Goal: Use online tool/utility: Utilize a website feature to perform a specific function

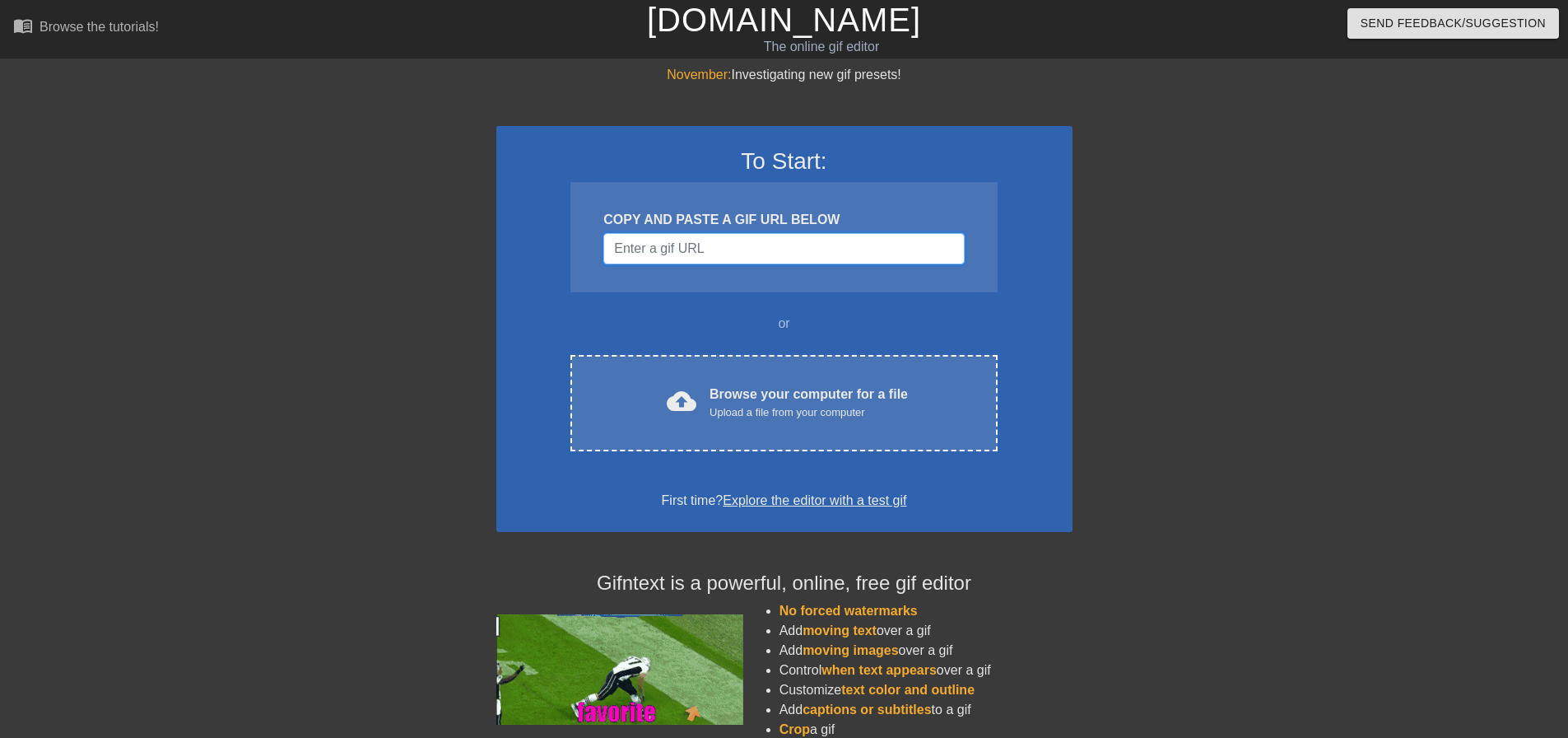
click at [755, 238] on input "Username" at bounding box center [784, 248] width 361 height 31
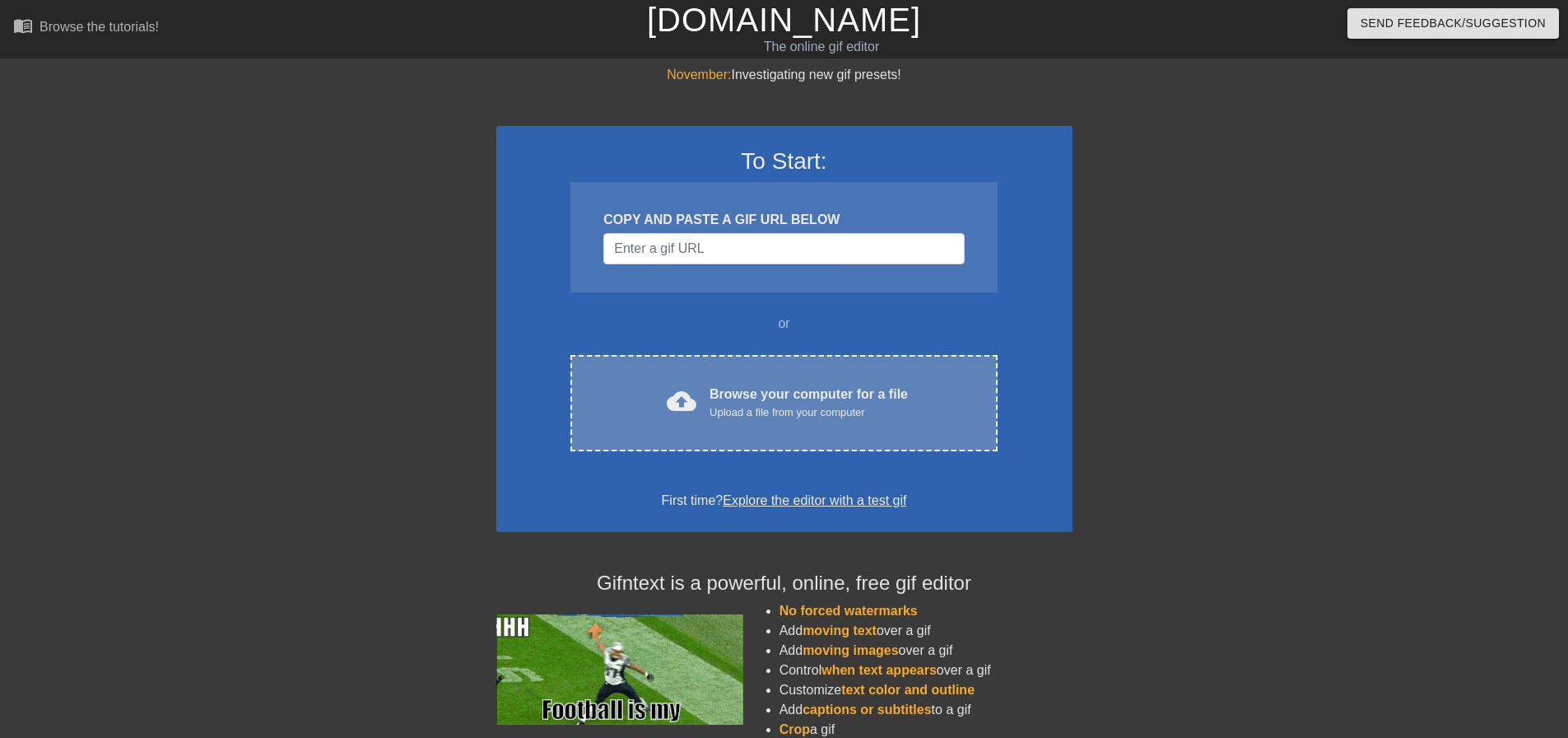
click at [767, 407] on div "Upload a file from your computer" at bounding box center [809, 412] width 198 height 17
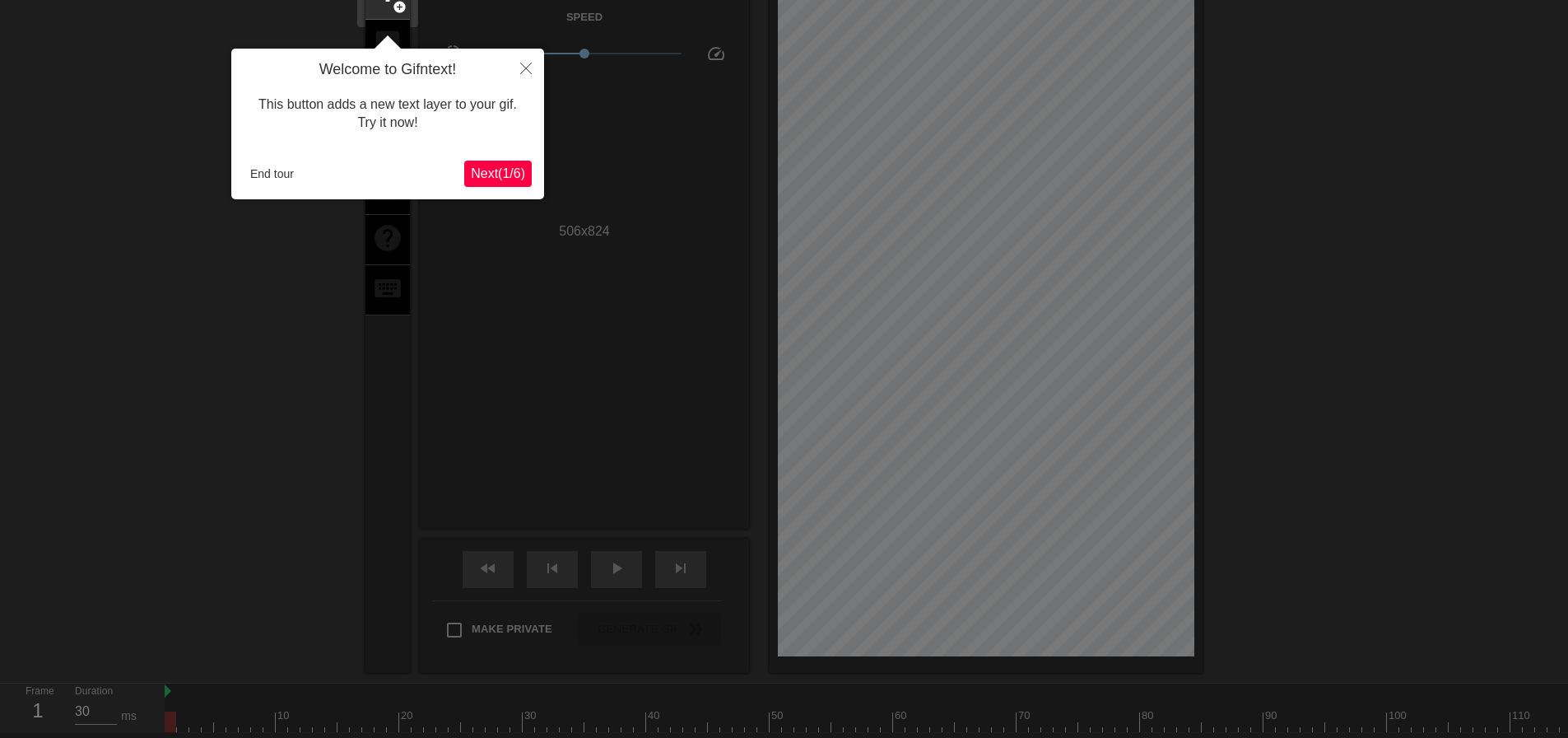
scroll to position [40, 0]
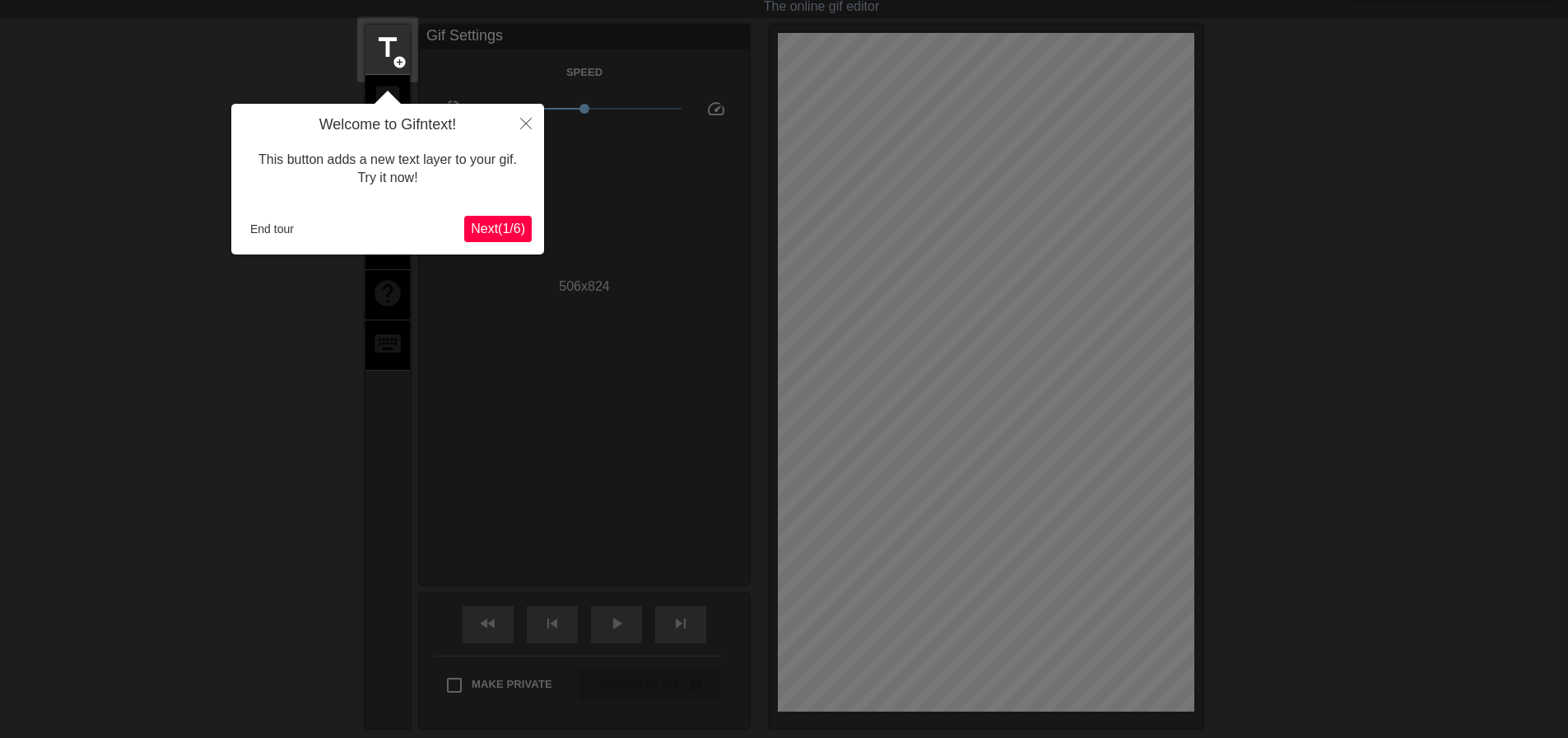
click at [497, 229] on span "Next ( 1 / 6 )" at bounding box center [497, 229] width 54 height 14
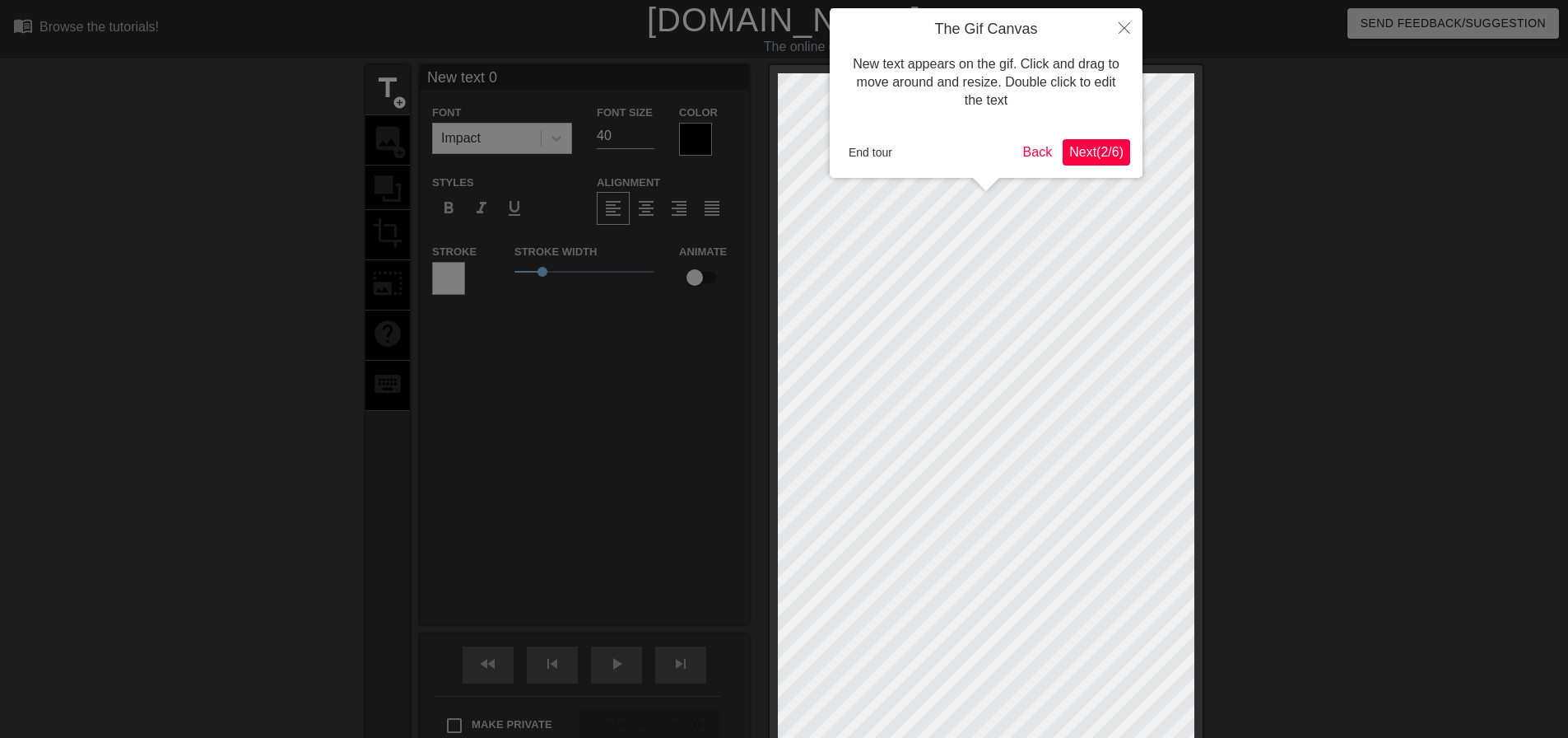
click at [1085, 147] on span "Next ( 2 / 6 )" at bounding box center [1096, 152] width 54 height 14
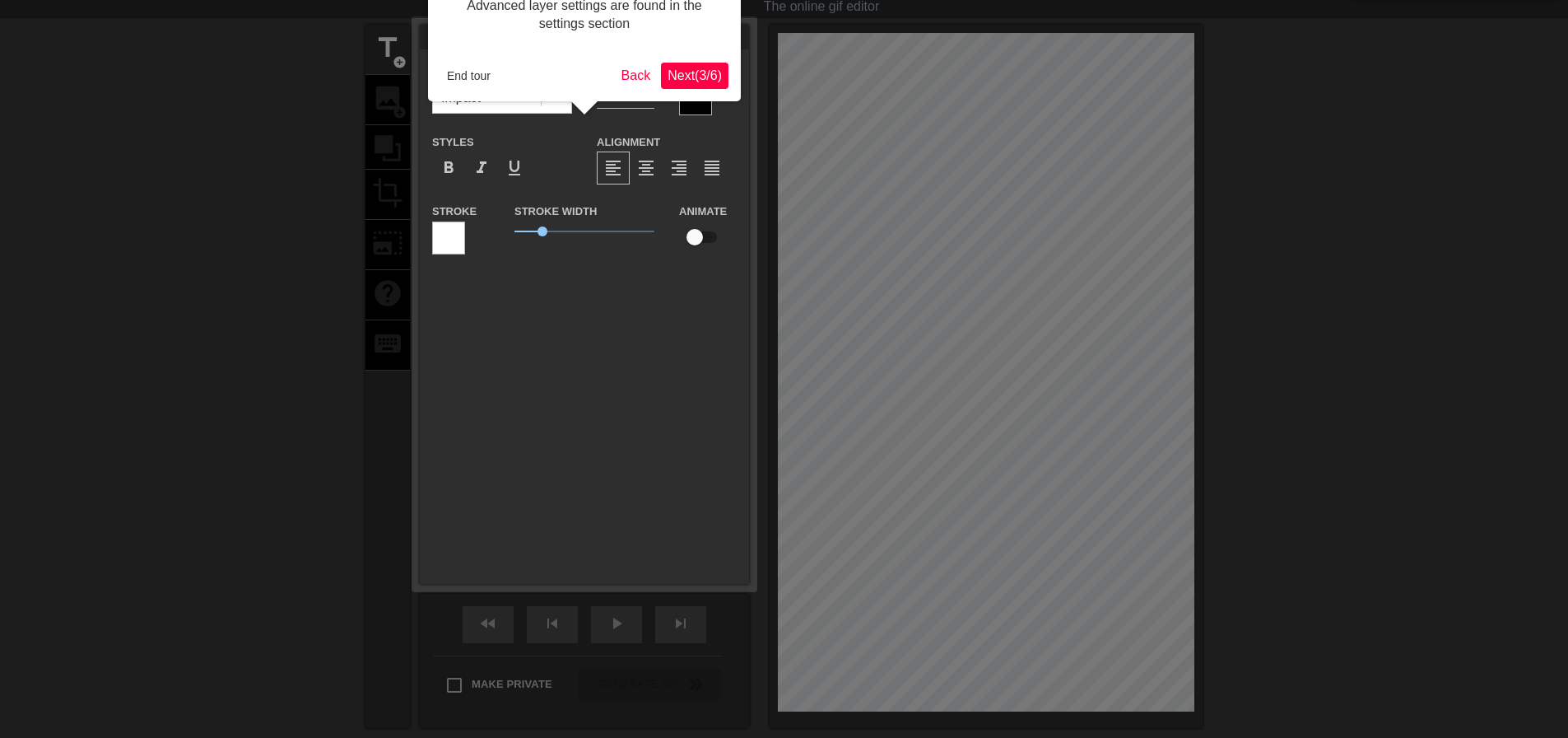
click at [678, 71] on span "Next ( 3 / 6 )" at bounding box center [694, 76] width 54 height 14
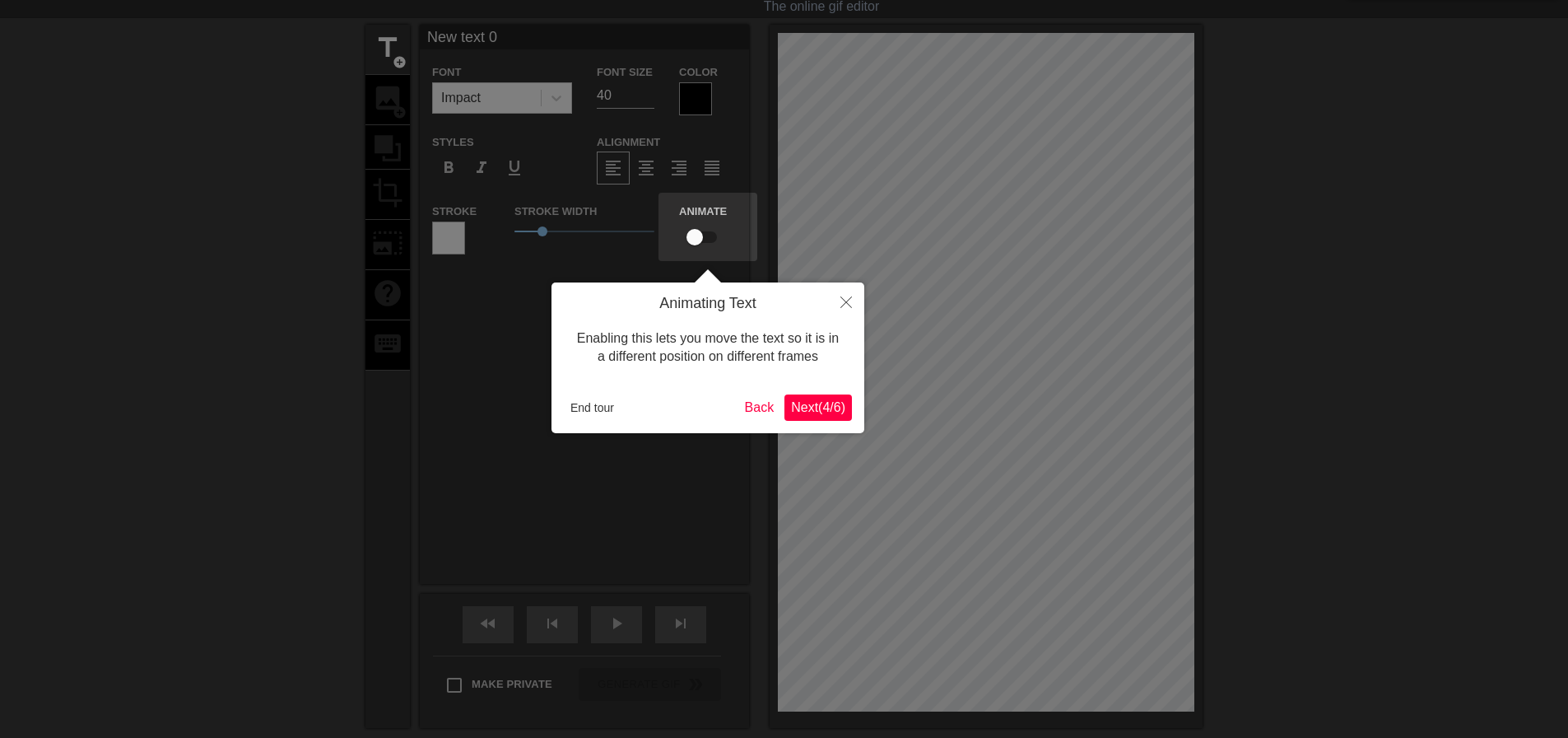
scroll to position [0, 0]
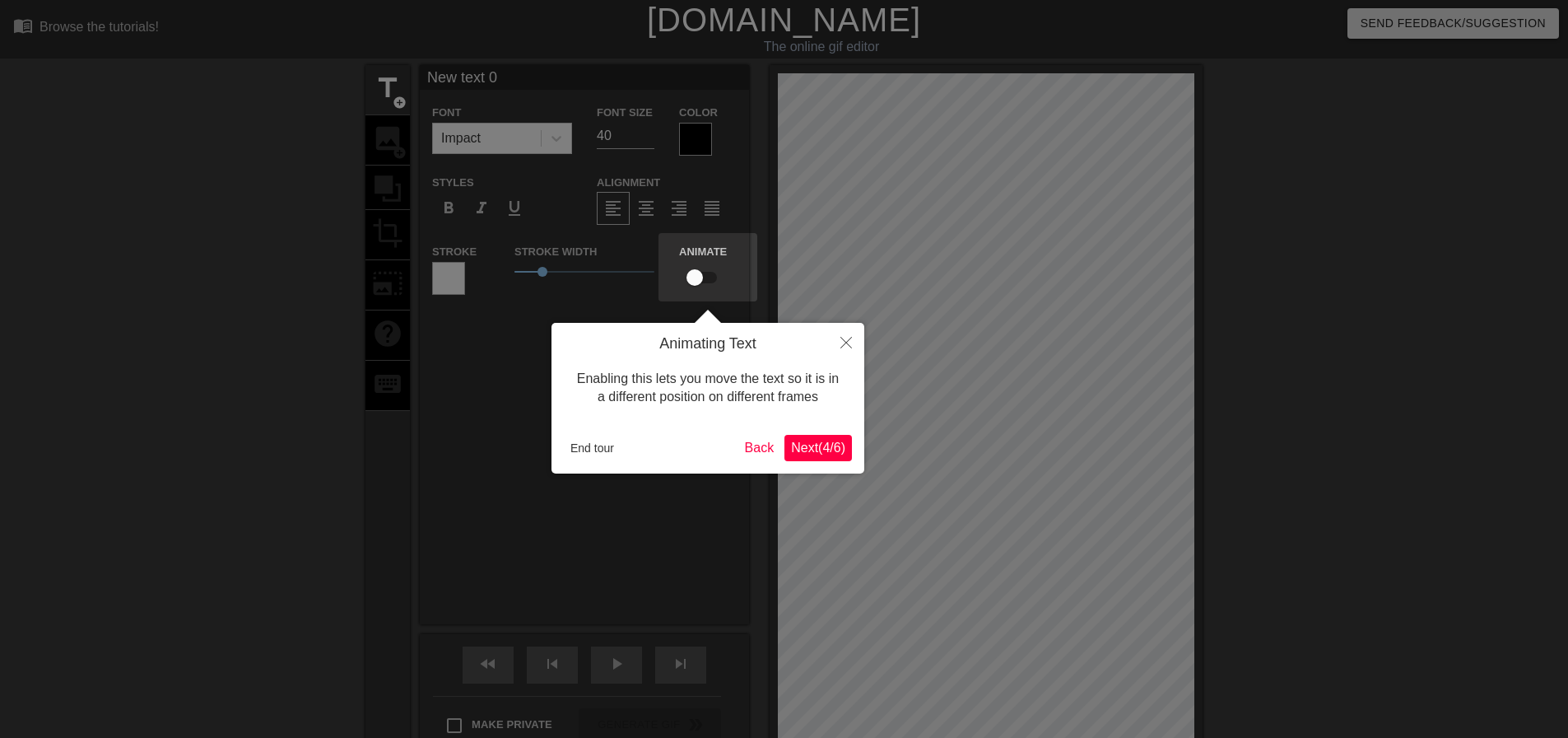
click at [822, 448] on span "Next ( 4 / 6 )" at bounding box center [817, 448] width 54 height 14
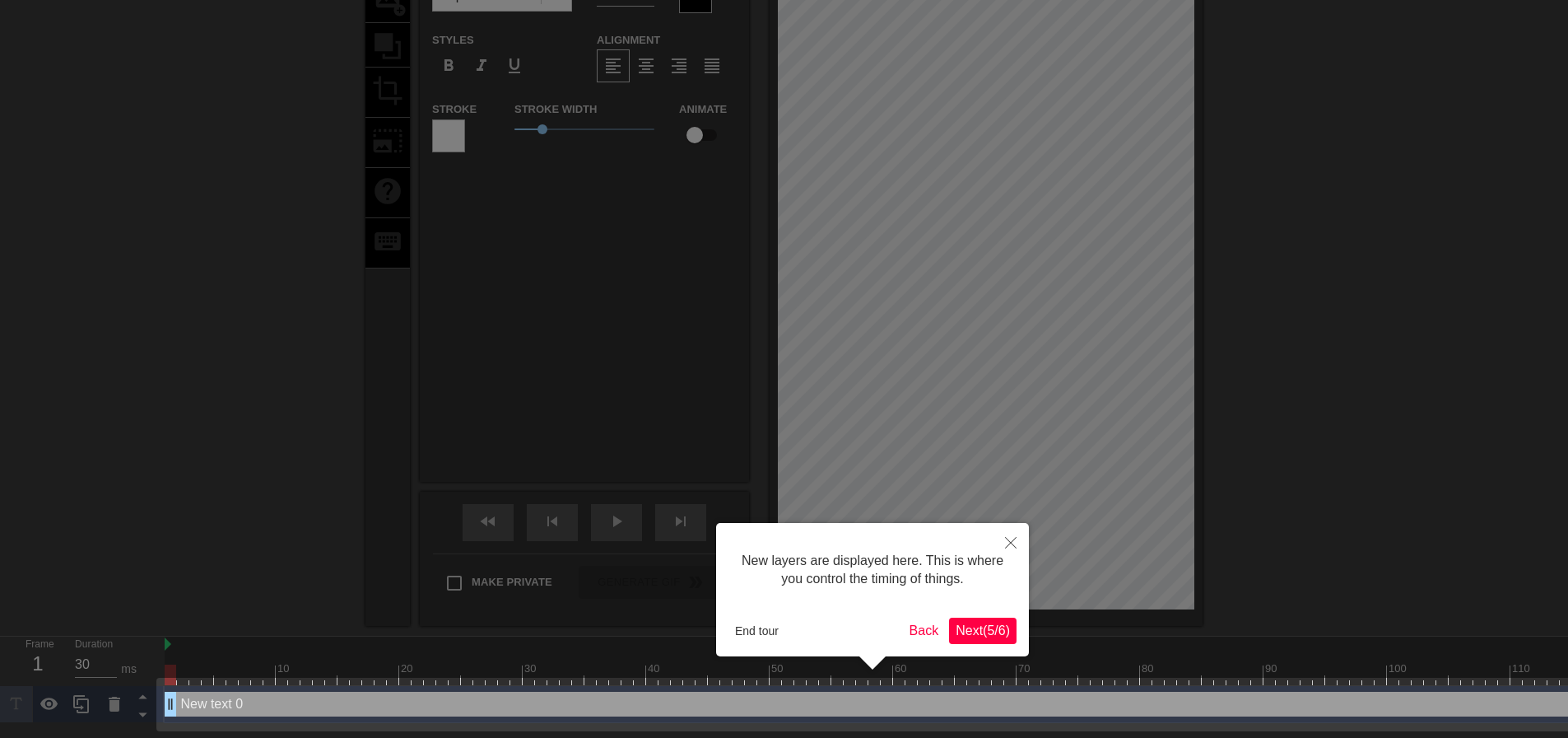
click at [972, 626] on span "Next ( 5 / 6 )" at bounding box center [982, 630] width 54 height 14
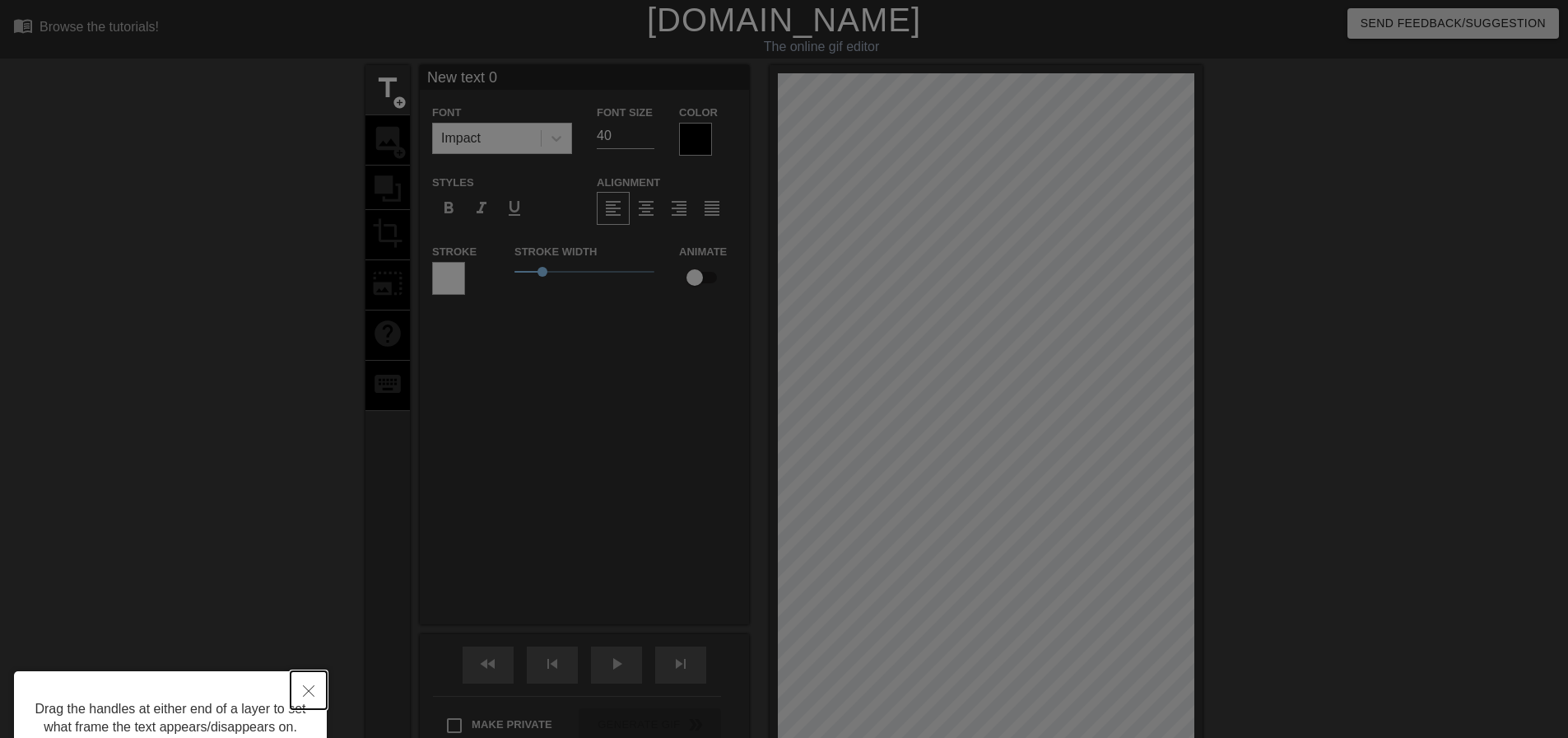
click at [316, 693] on button "Close" at bounding box center [308, 690] width 36 height 38
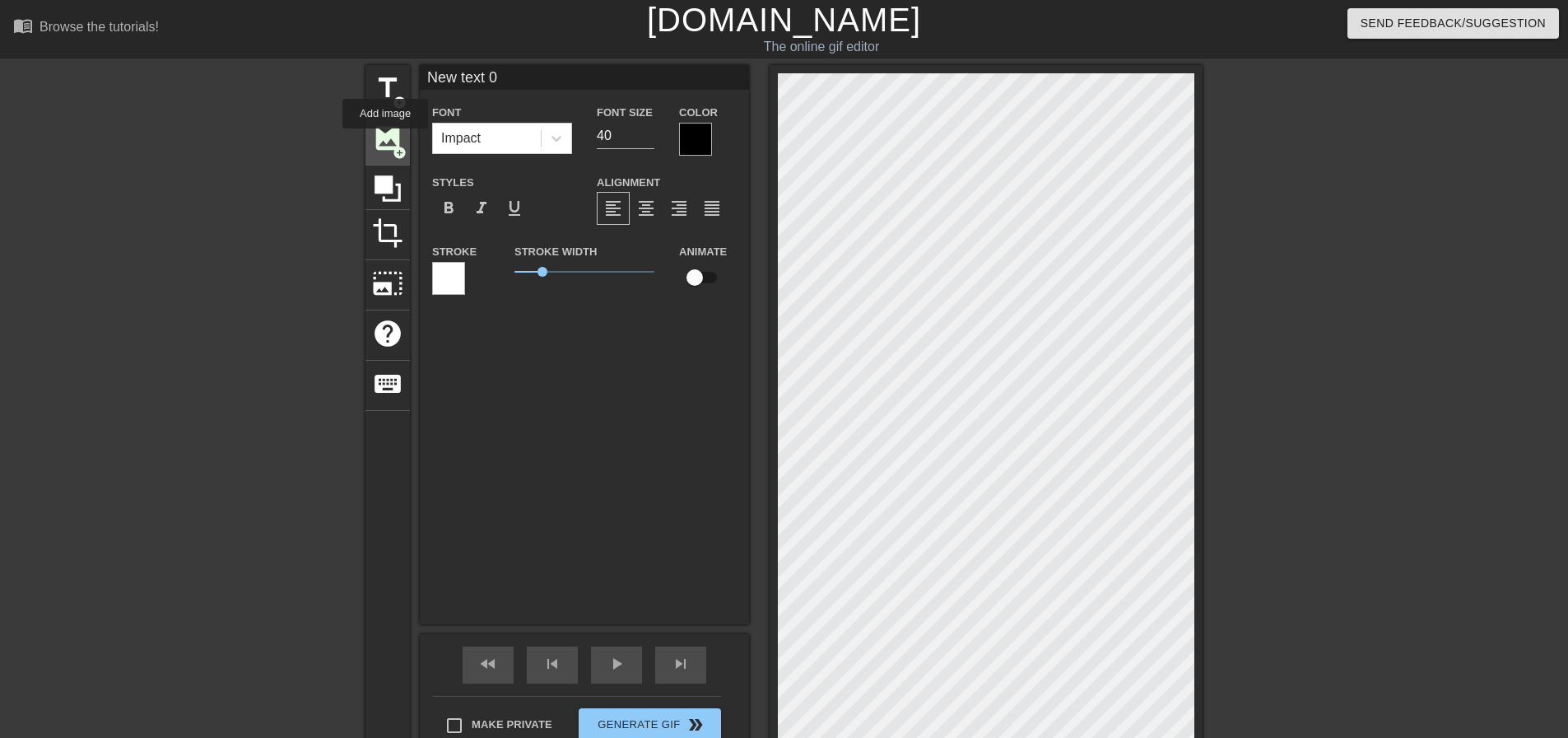
click at [386, 140] on span "image" at bounding box center [388, 138] width 31 height 31
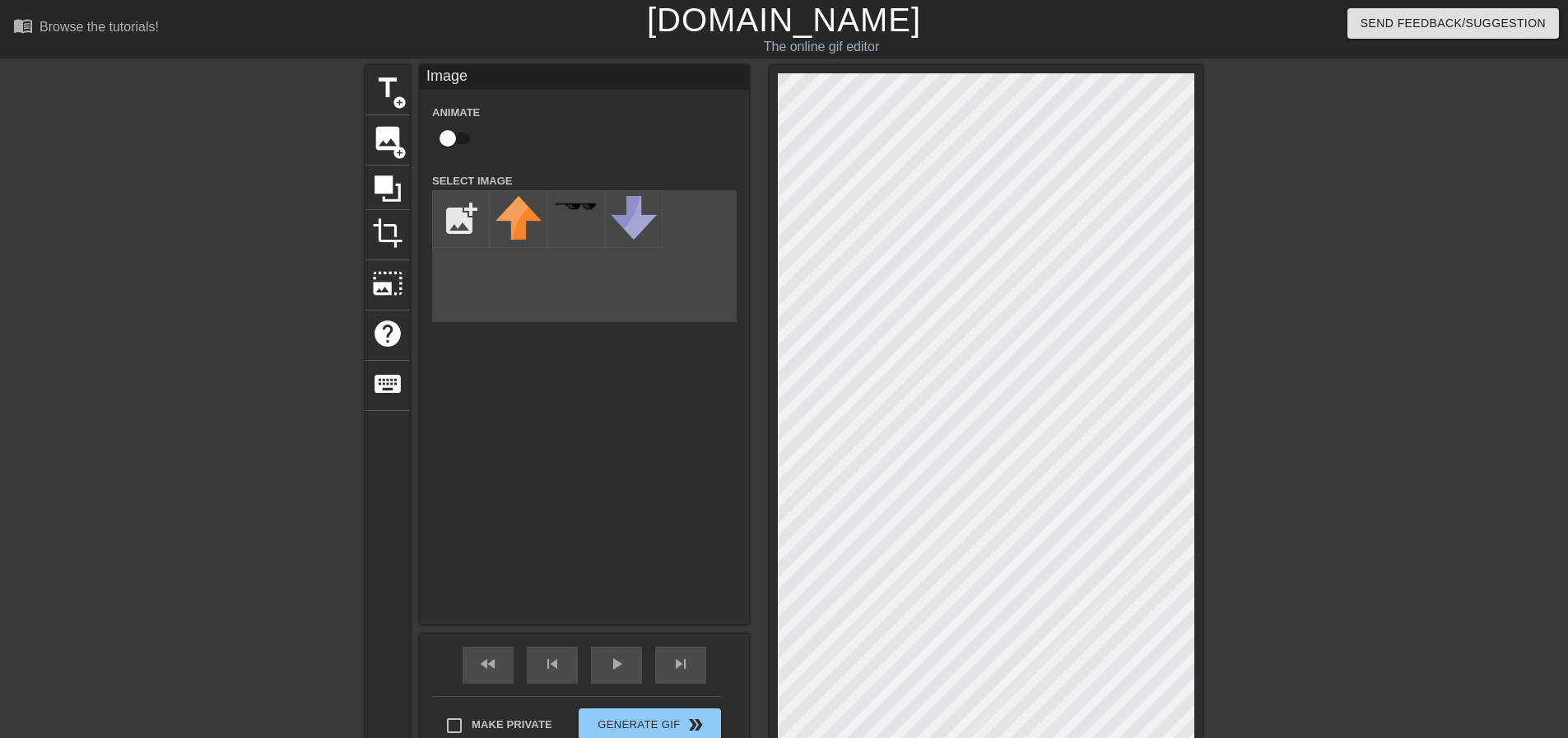
click at [517, 258] on div "title add_circle image add_circle crop photo_size_select_large help keyboard Im…" at bounding box center [784, 416] width 837 height 704
click at [454, 212] on input "file" at bounding box center [460, 219] width 56 height 56
type input "C:\fakepath\e06fbc76-9934-44af-b671-ecf3261a8b31_removalai_preview.PNG"
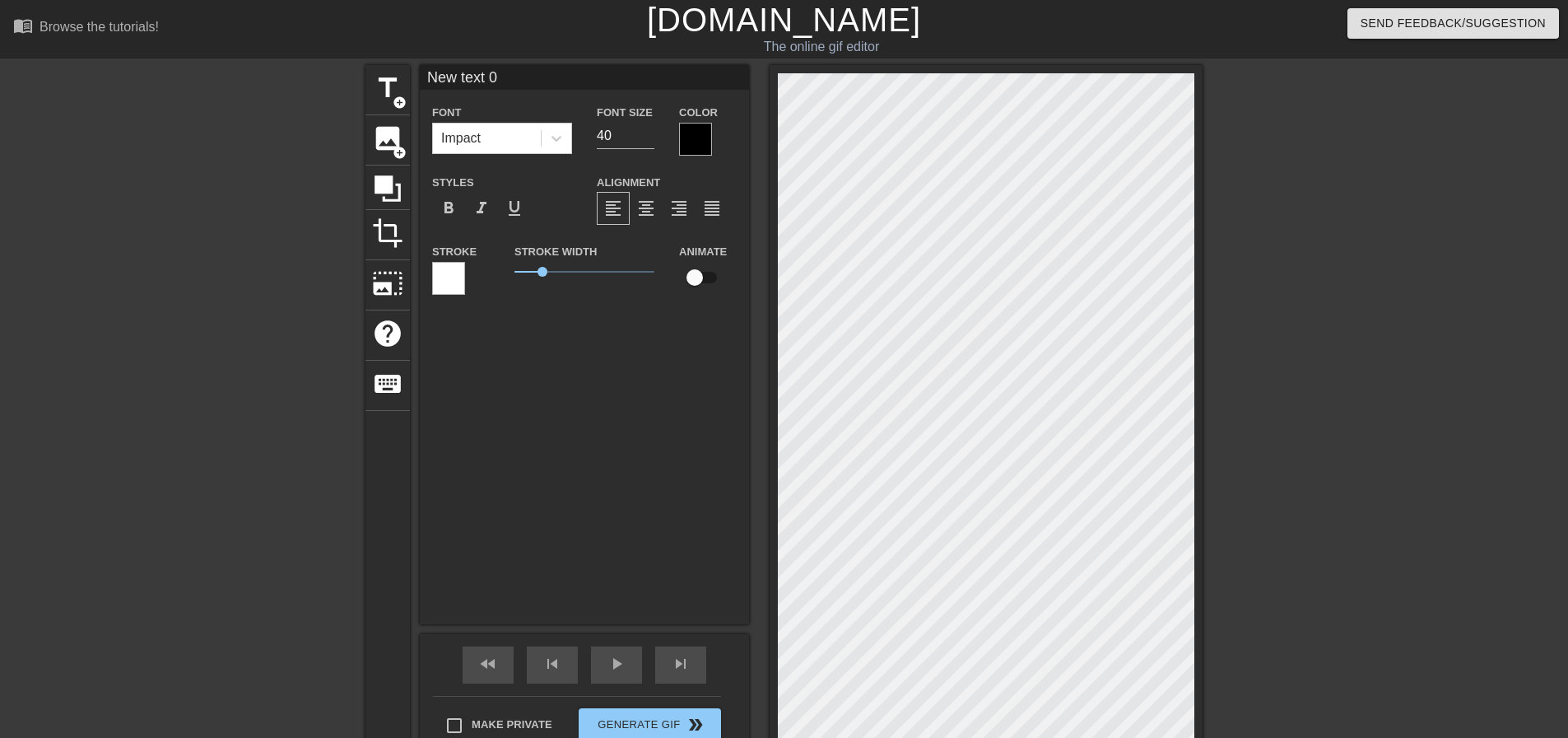
click at [1449, 237] on div "title add_circle image add_circle crop photo_size_select_large help keyboard Ne…" at bounding box center [784, 416] width 1568 height 704
click at [396, 154] on span "add_circle" at bounding box center [399, 153] width 14 height 14
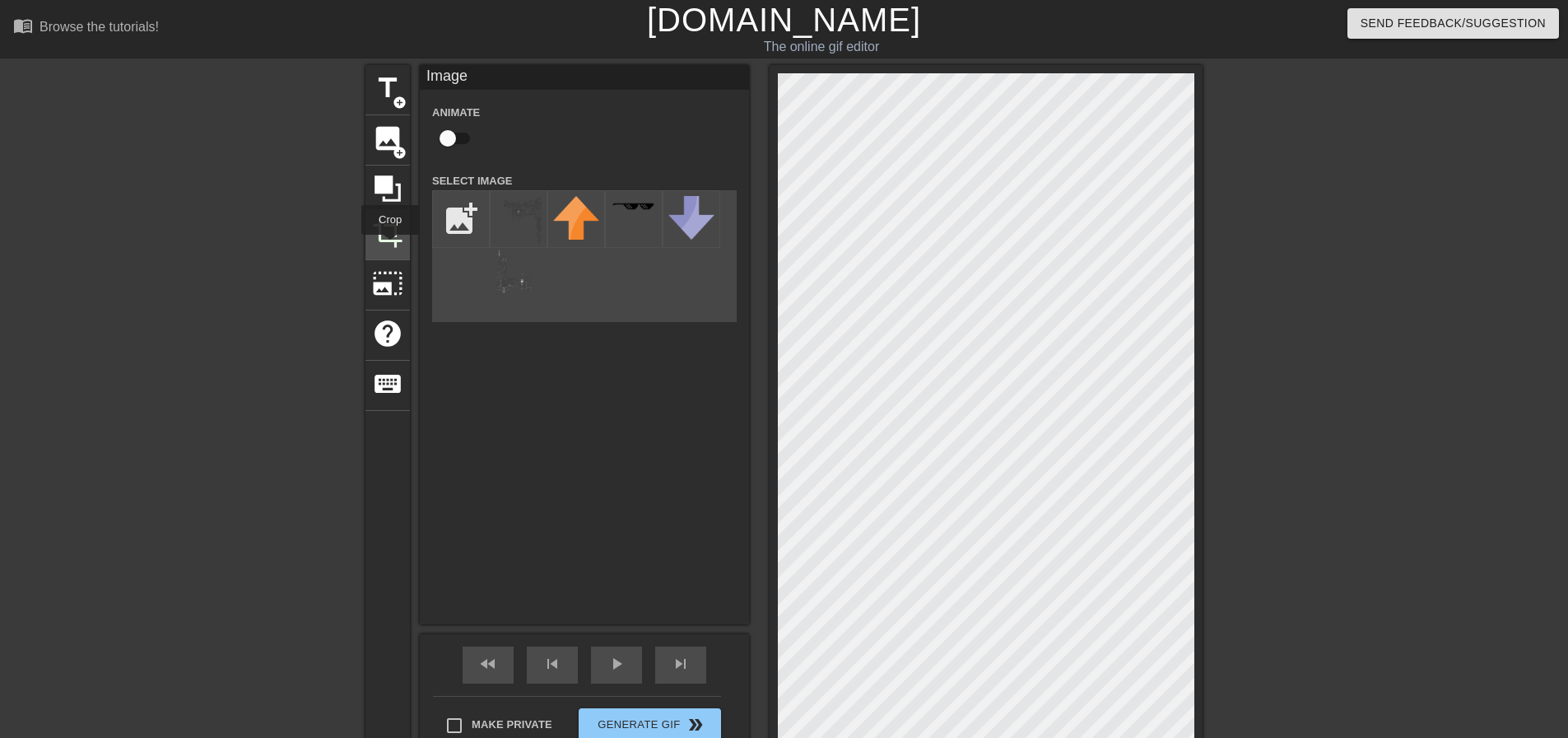
drag, startPoint x: 511, startPoint y: 223, endPoint x: 391, endPoint y: 246, distance: 122.2
click at [391, 246] on div "title add_circle image add_circle crop photo_size_select_large help keyboard Im…" at bounding box center [784, 416] width 837 height 704
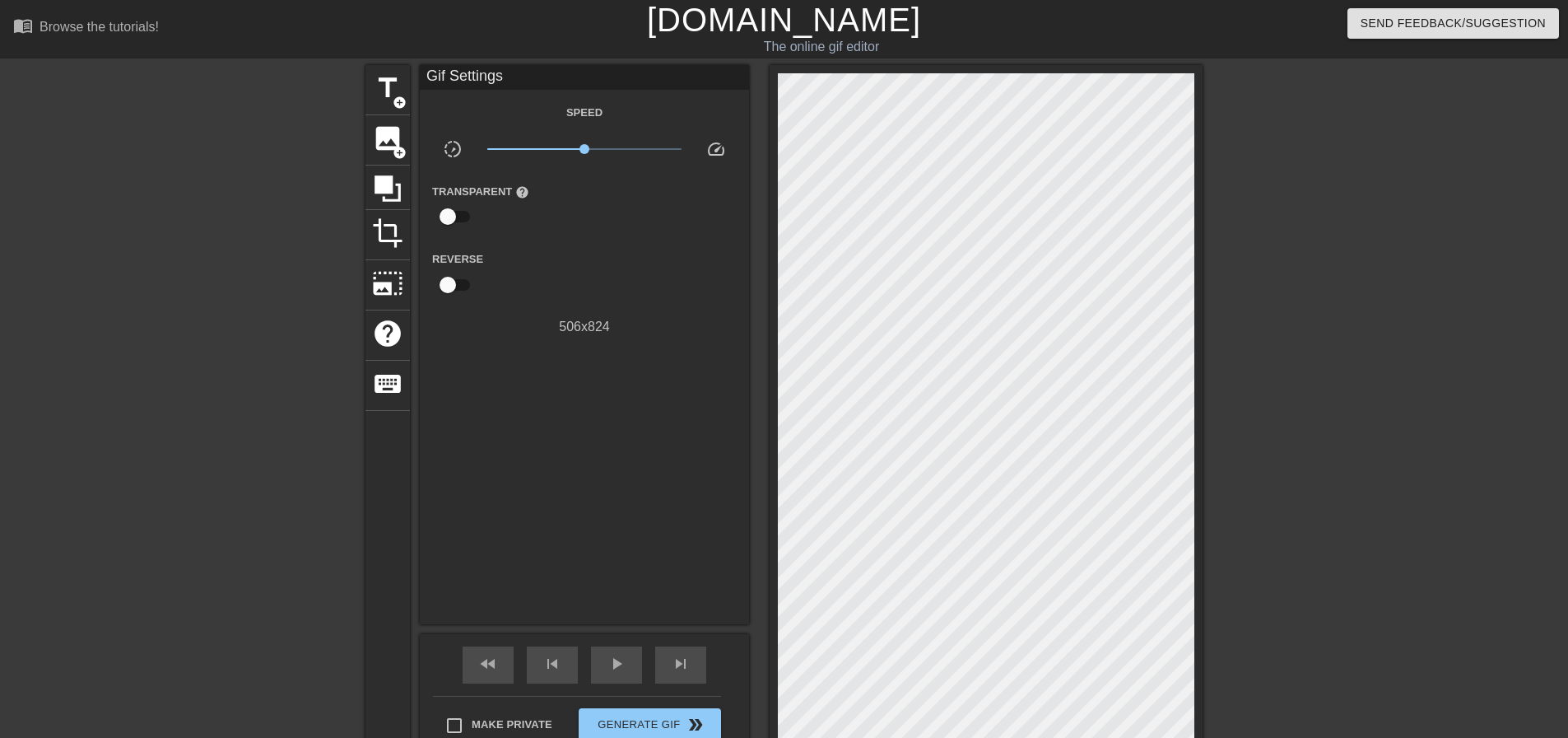
click at [895, 454] on div at bounding box center [986, 416] width 433 height 704
click at [382, 135] on span "image" at bounding box center [388, 138] width 31 height 31
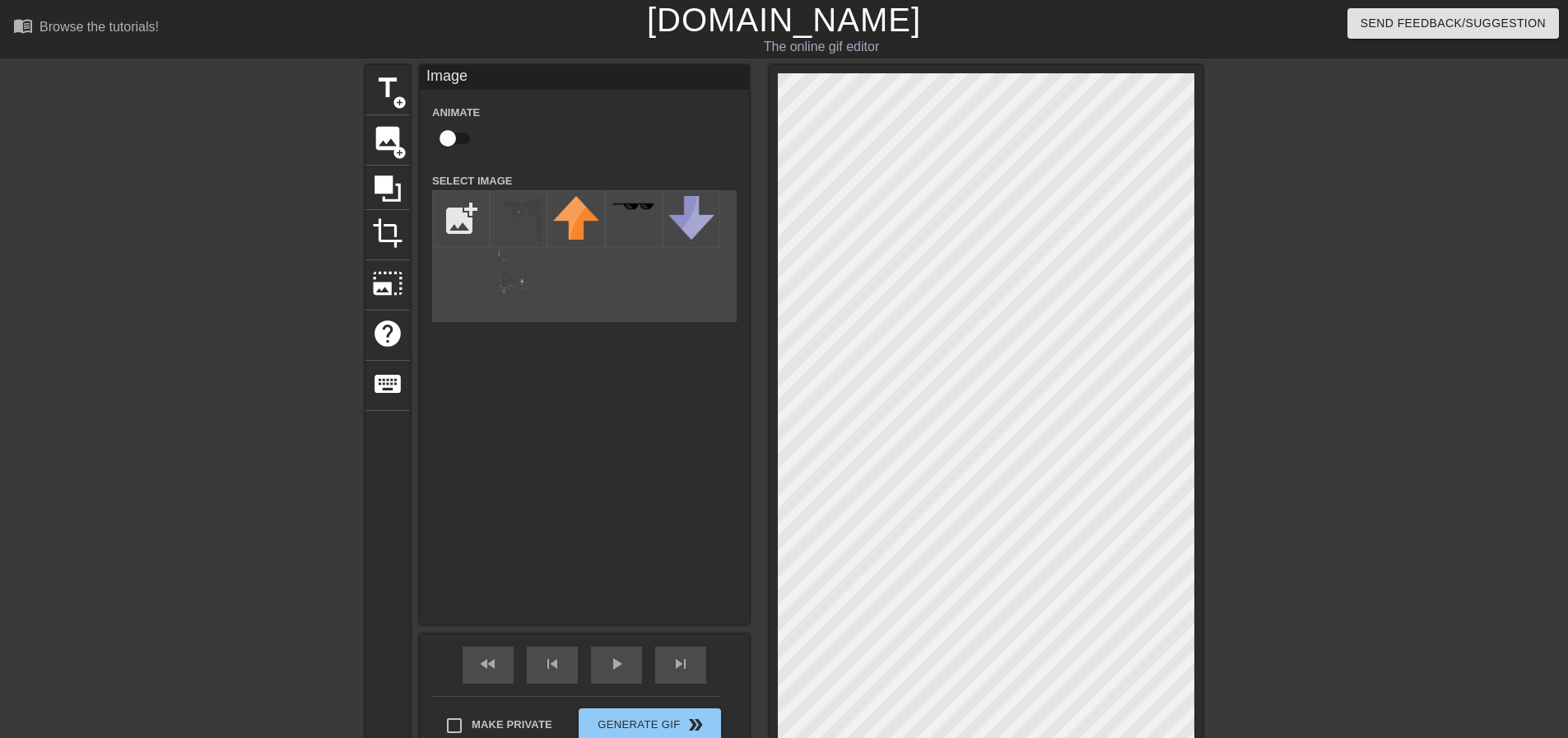
click at [517, 374] on div "title add_circle image add_circle crop photo_size_select_large help keyboard Im…" at bounding box center [784, 416] width 837 height 704
click at [473, 341] on div "title add_circle image add_circle crop photo_size_select_large help keyboard Im…" at bounding box center [784, 416] width 837 height 704
click at [531, 237] on img at bounding box center [518, 245] width 46 height 99
click at [519, 210] on img at bounding box center [518, 245] width 46 height 99
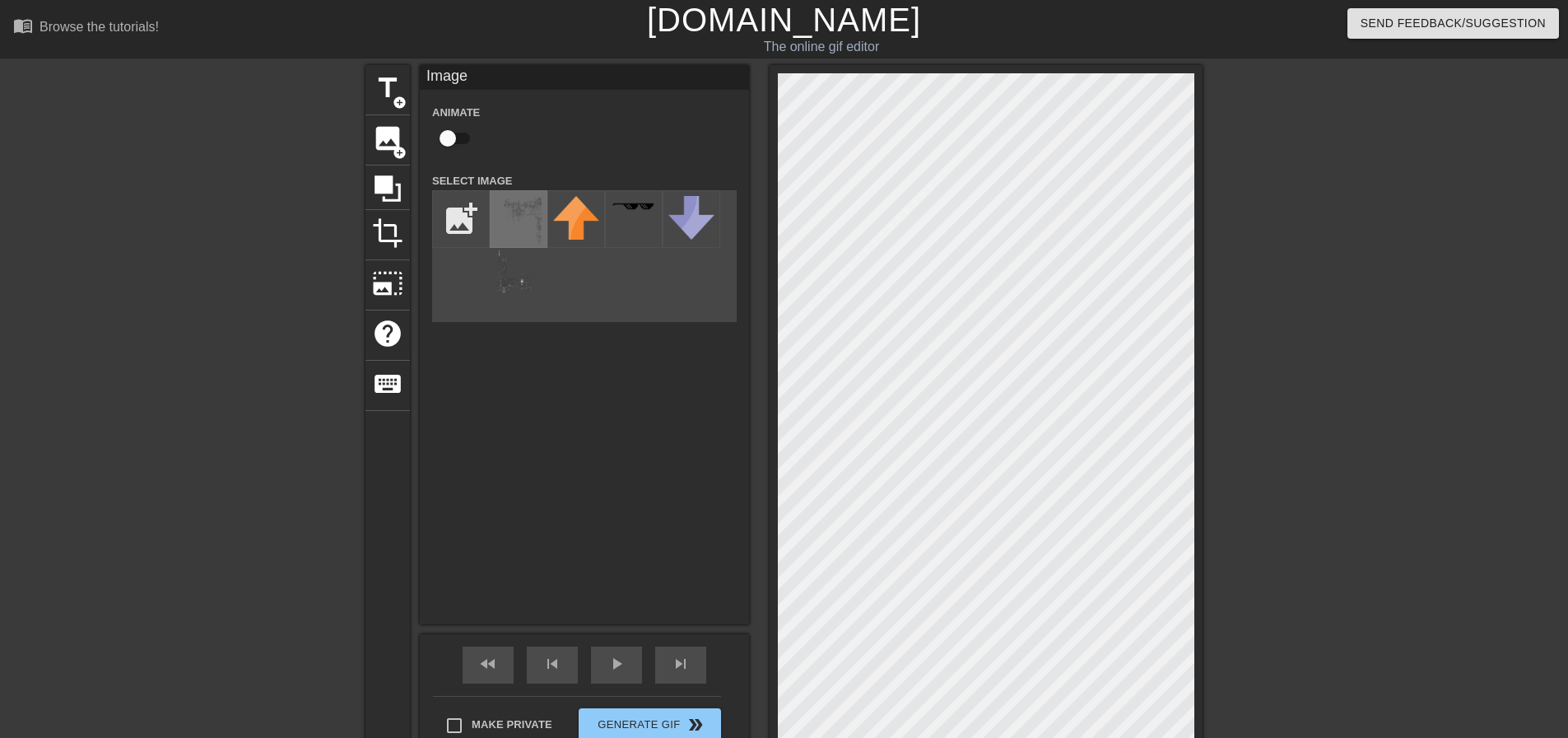
click at [519, 210] on img at bounding box center [518, 245] width 46 height 99
click at [442, 226] on input "file" at bounding box center [460, 219] width 56 height 56
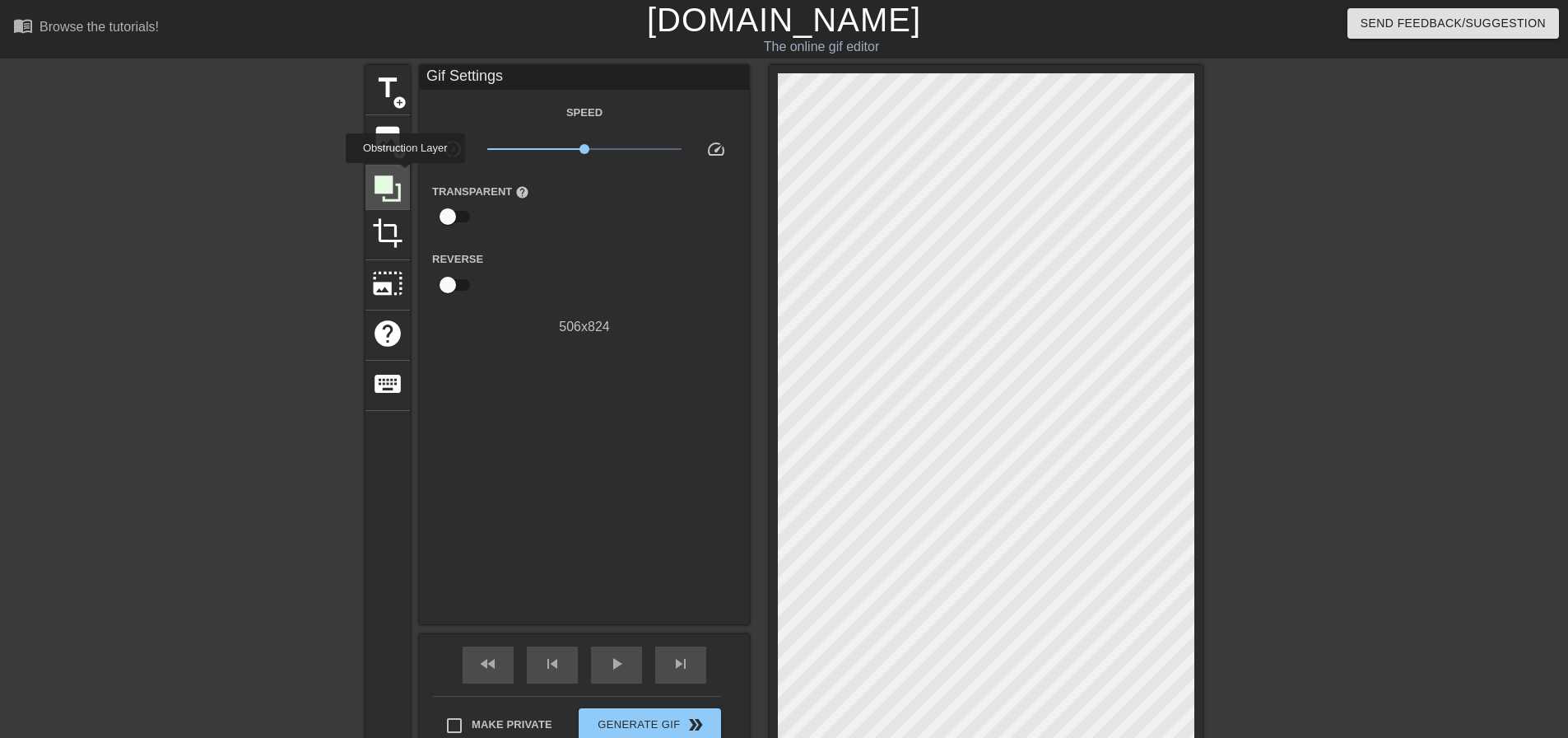
click at [405, 175] on div at bounding box center [388, 187] width 44 height 44
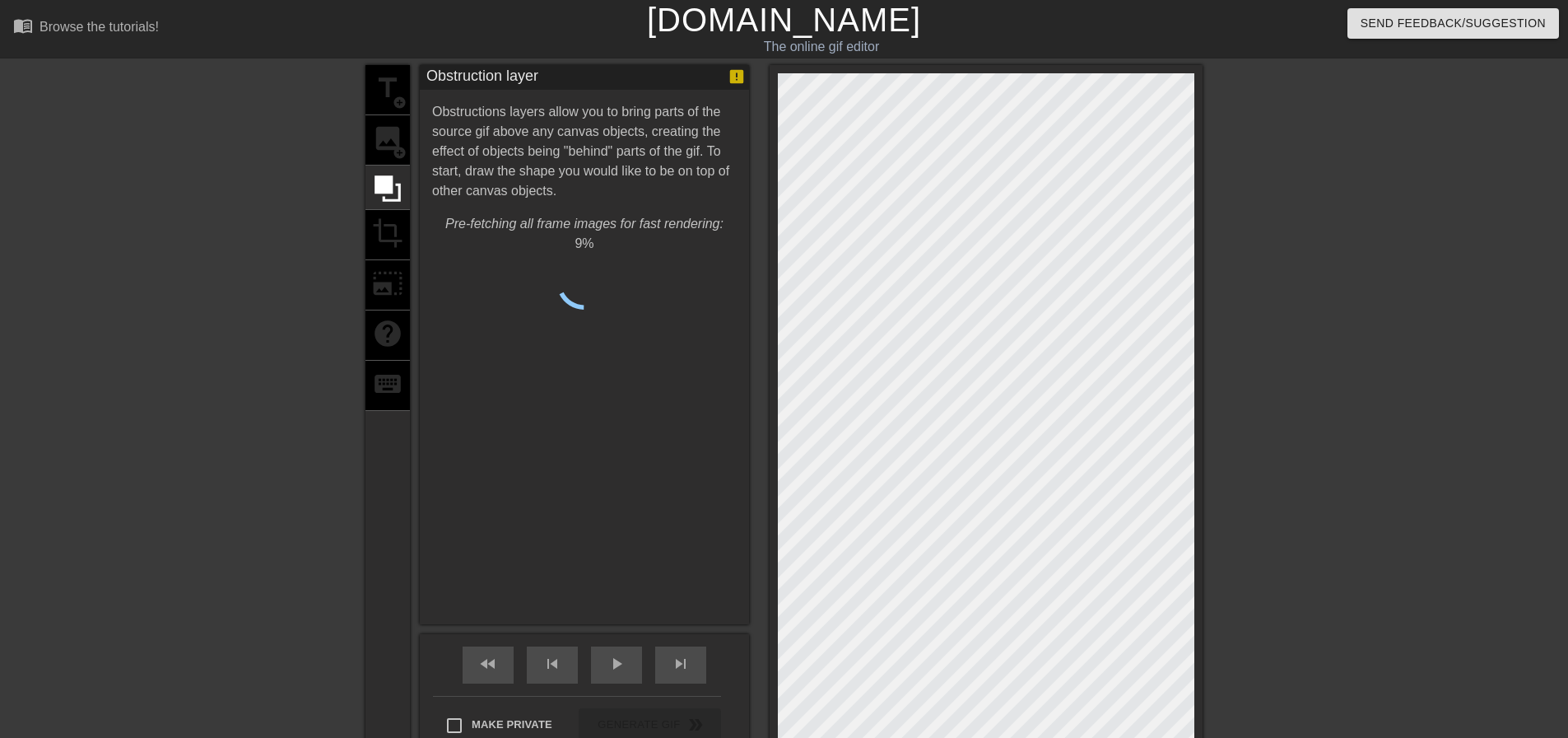
click at [377, 147] on div "title add_circle image add_circle crop photo_size_select_large help keyboard" at bounding box center [388, 416] width 44 height 704
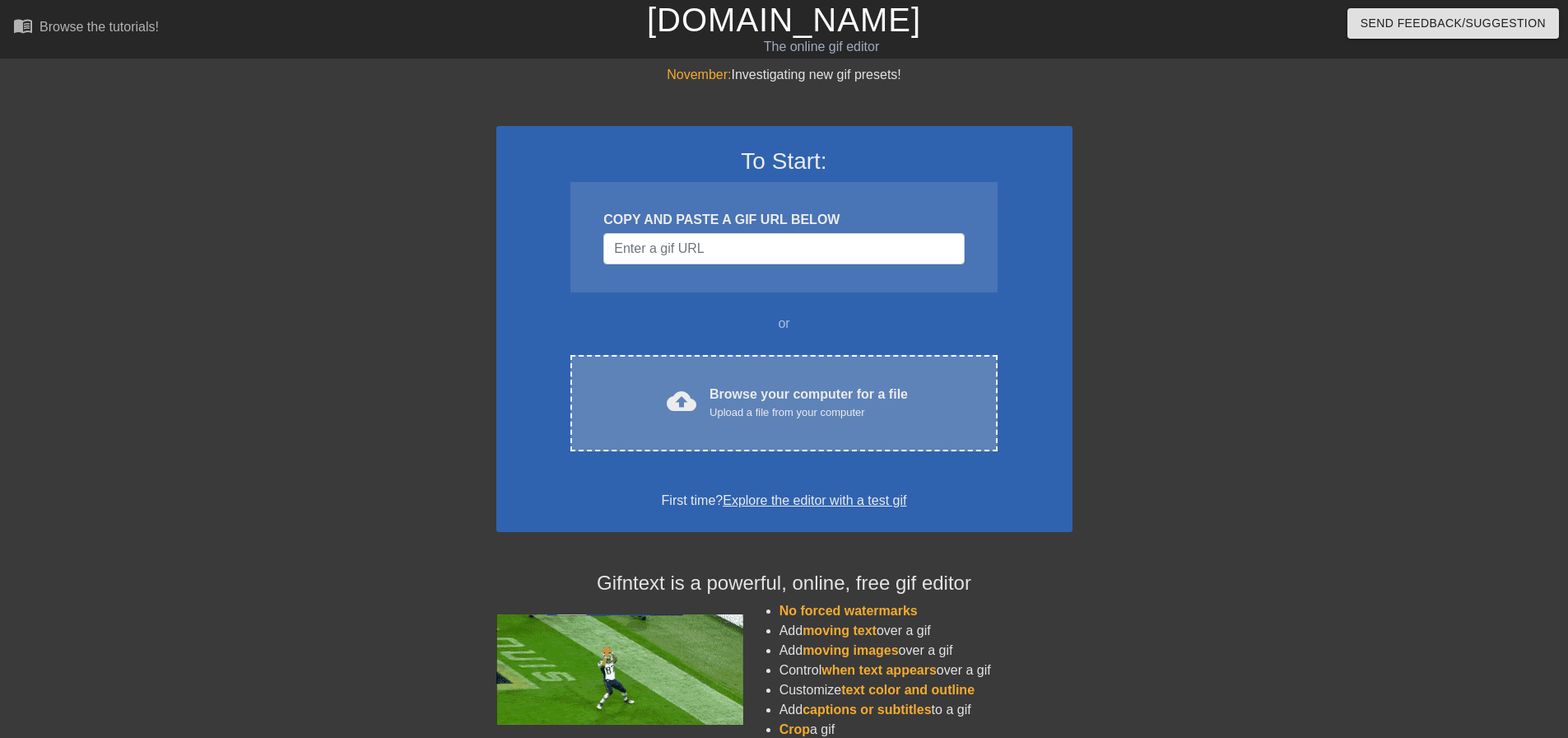
click at [724, 394] on div "Browse your computer for a file Upload a file from your computer" at bounding box center [809, 402] width 198 height 36
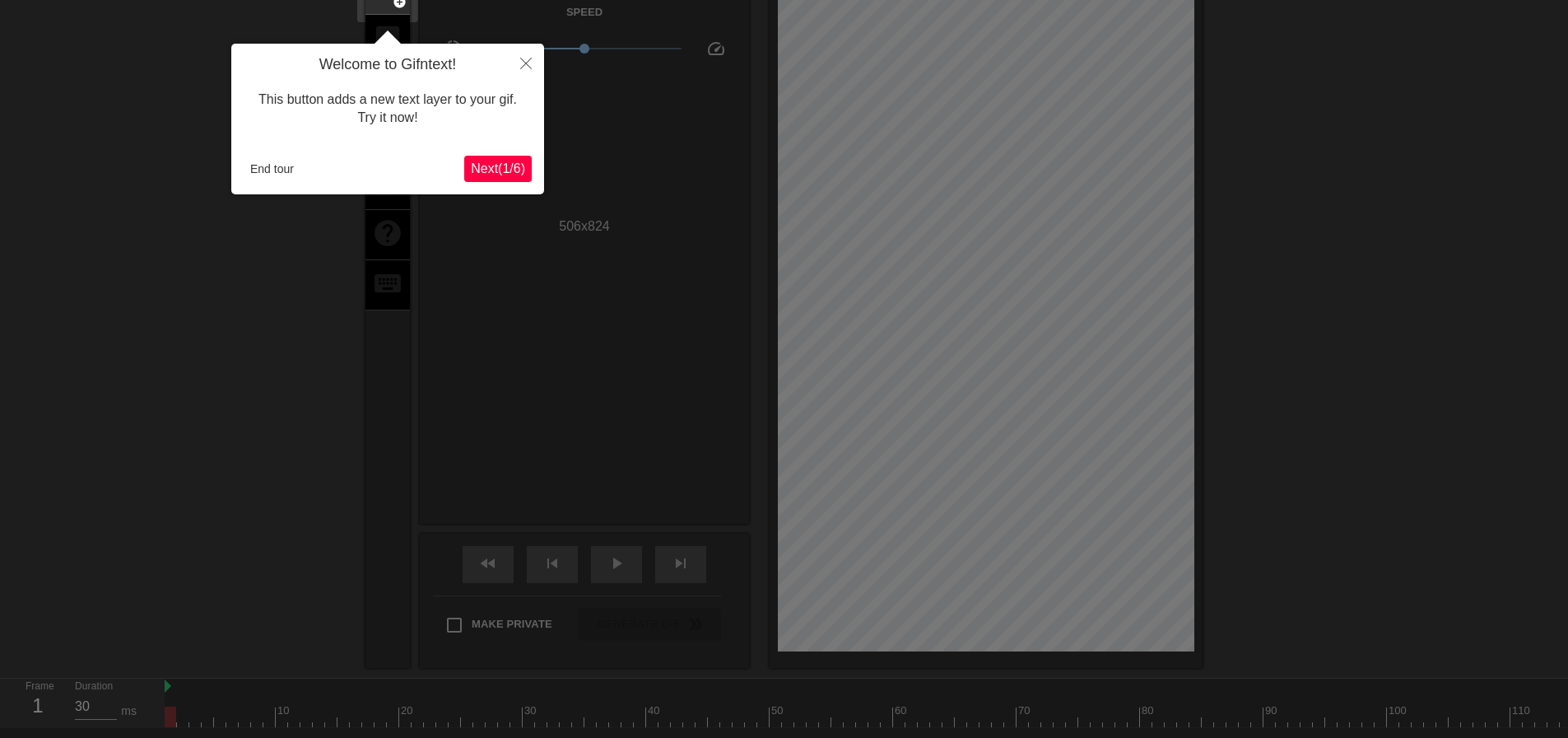
scroll to position [40, 0]
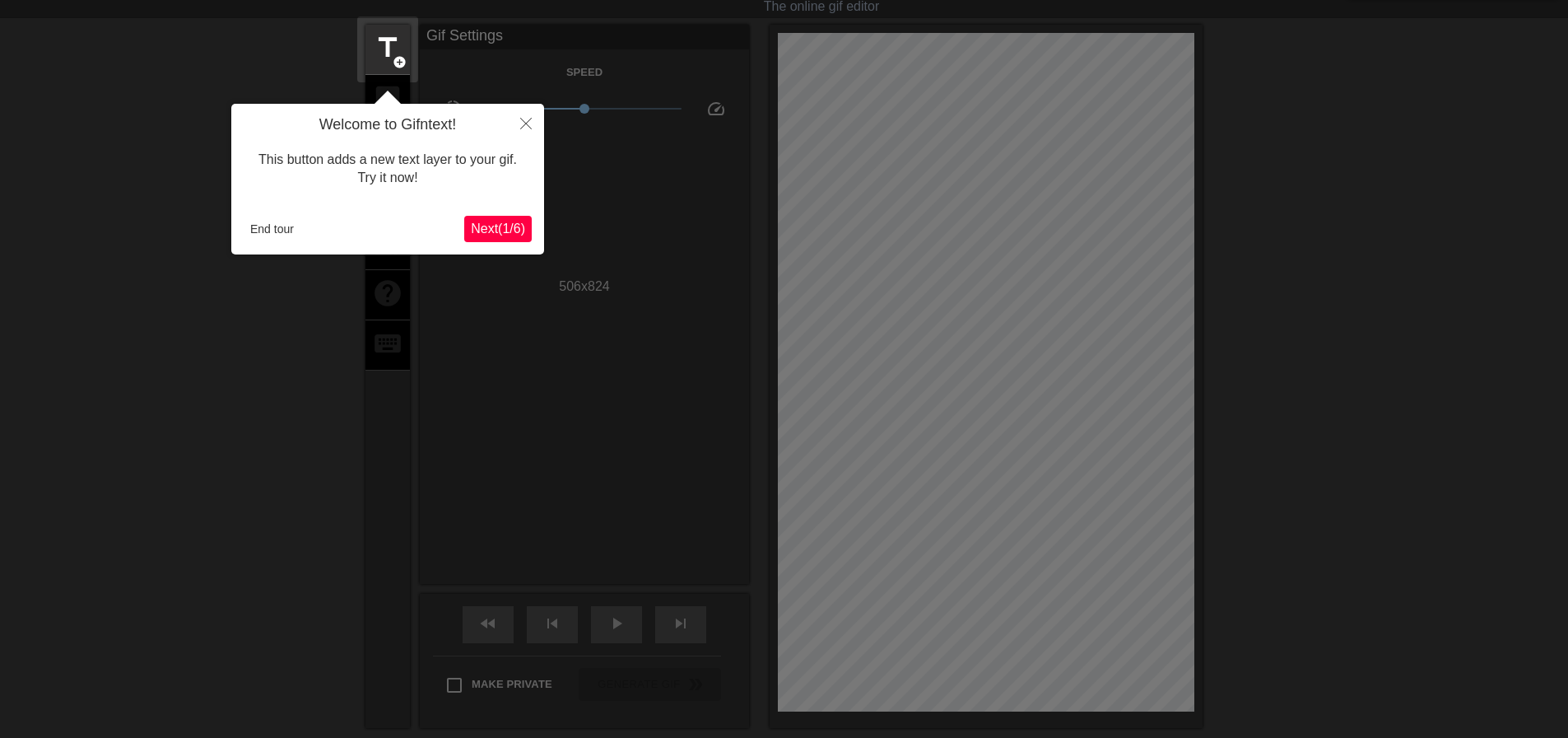
click at [497, 233] on span "Next ( 1 / 6 )" at bounding box center [497, 229] width 54 height 14
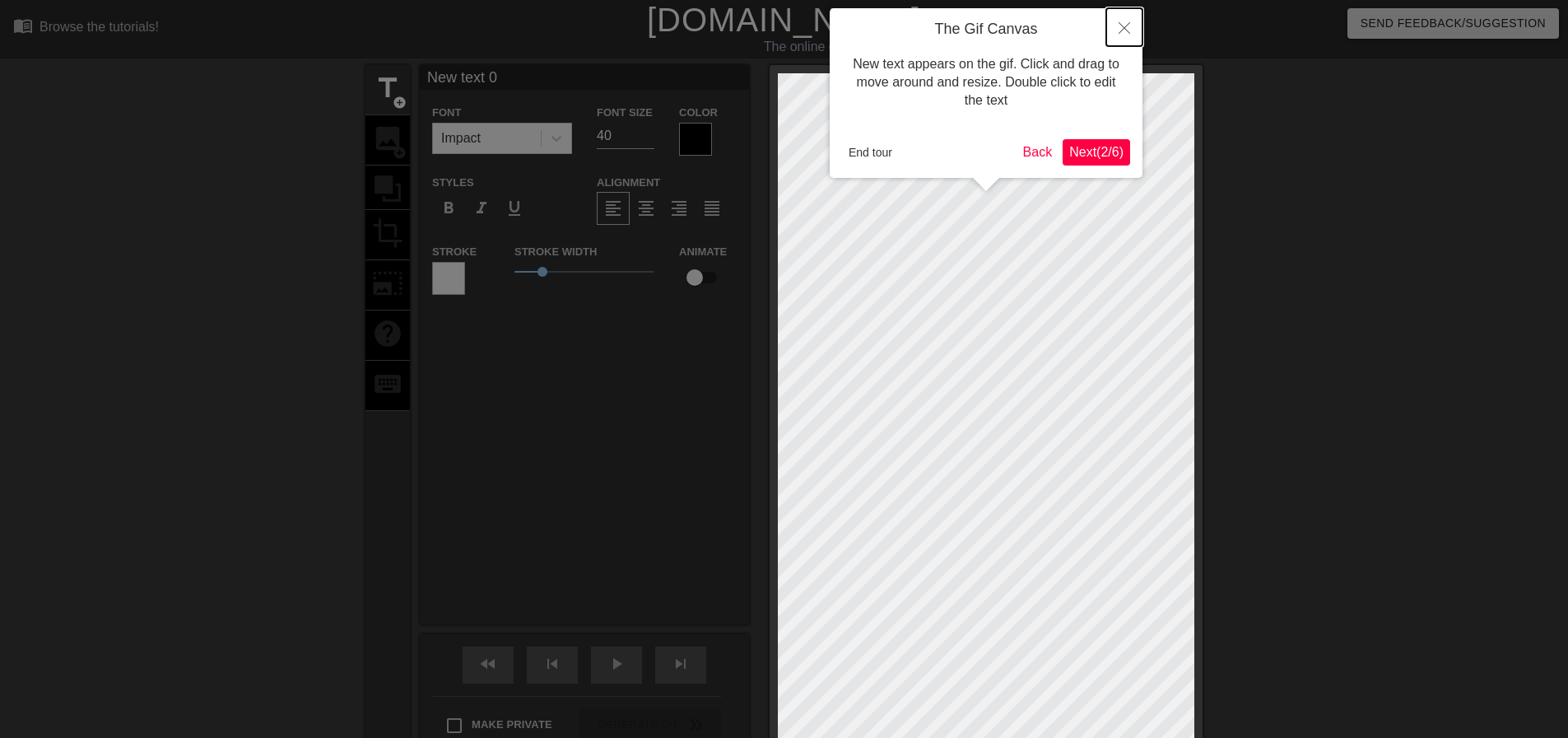
click at [1128, 19] on button "Close" at bounding box center [1124, 26] width 36 height 38
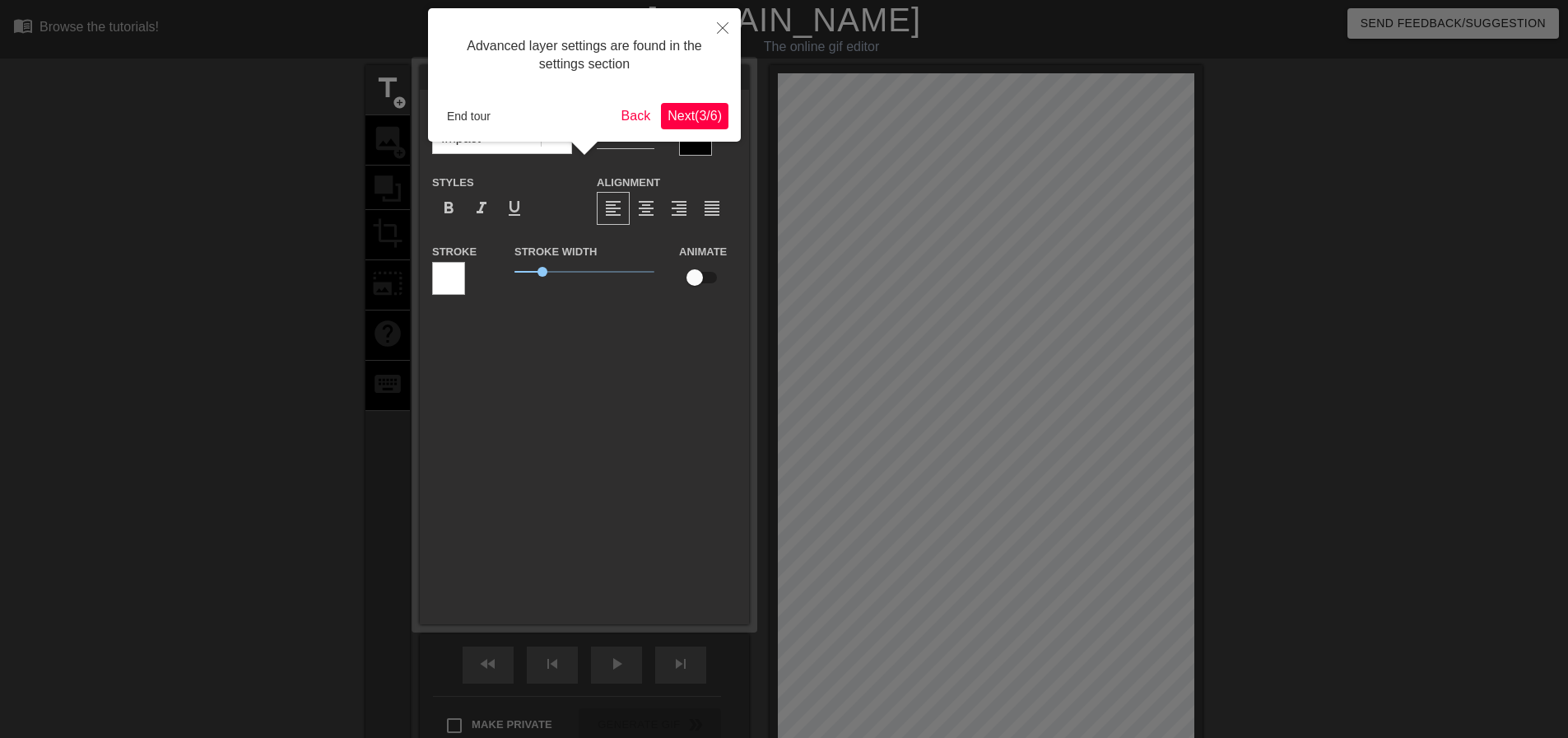
scroll to position [40, 0]
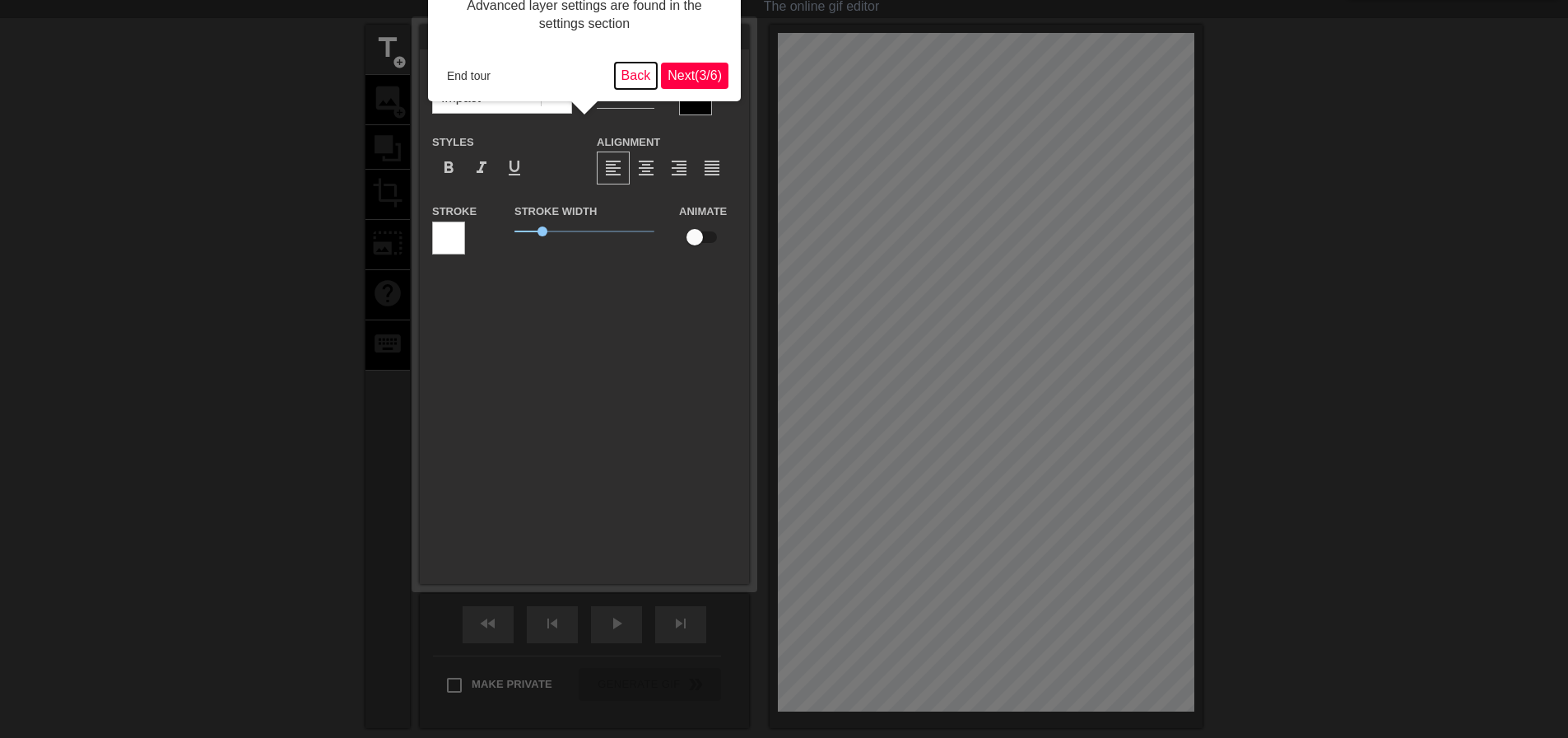
click at [634, 70] on button "Back" at bounding box center [637, 76] width 43 height 26
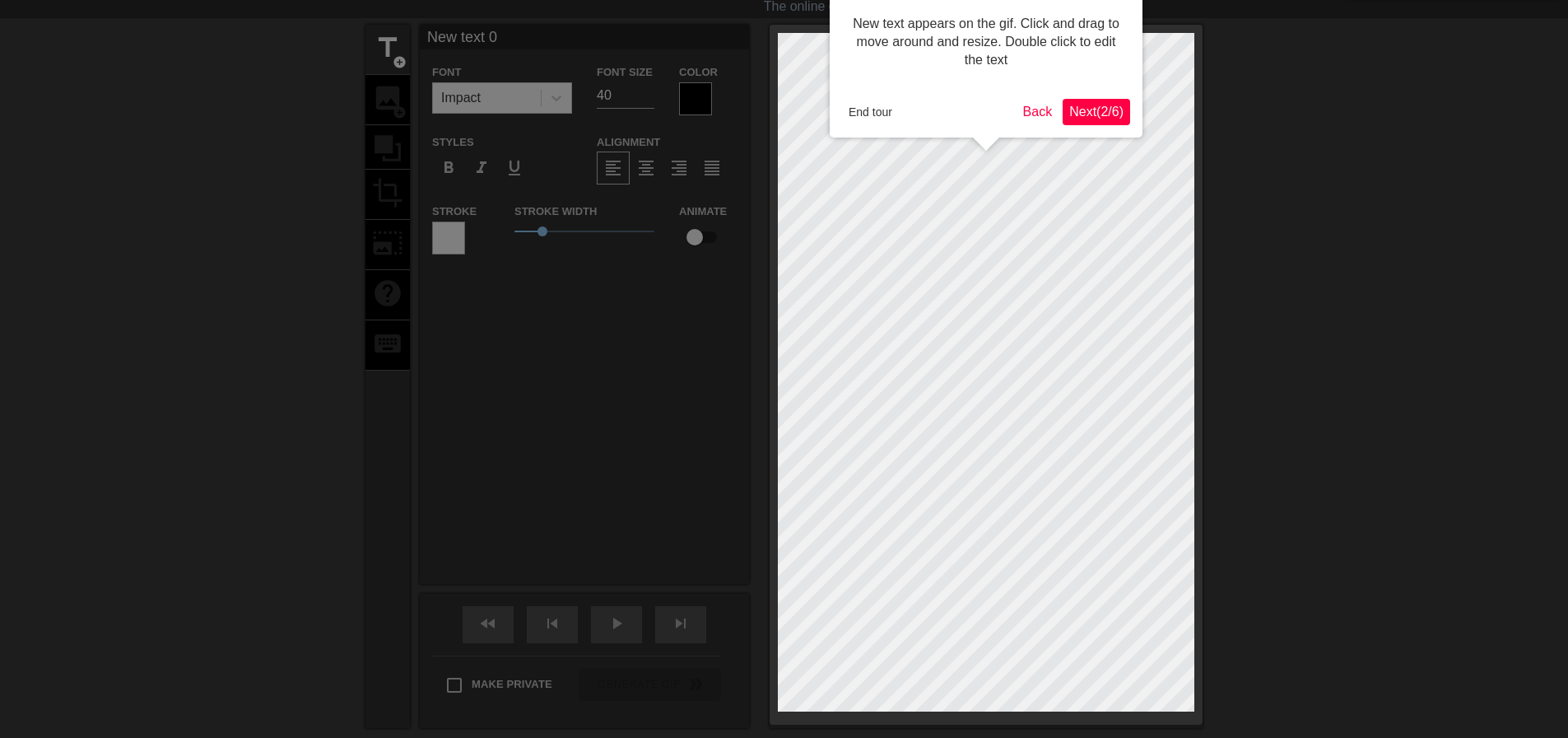
scroll to position [0, 0]
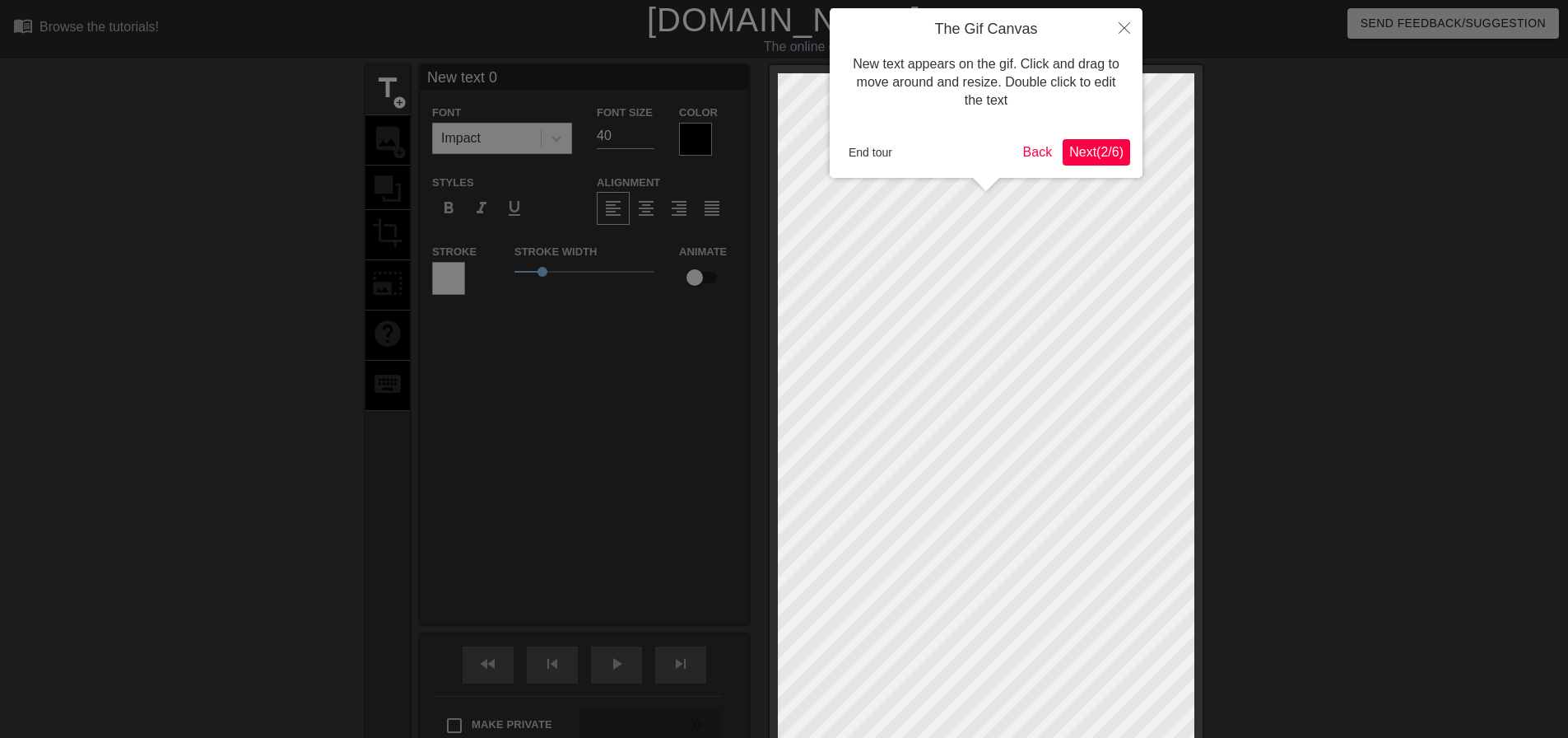
click at [1076, 153] on span "Next ( 2 / 6 )" at bounding box center [1096, 152] width 54 height 14
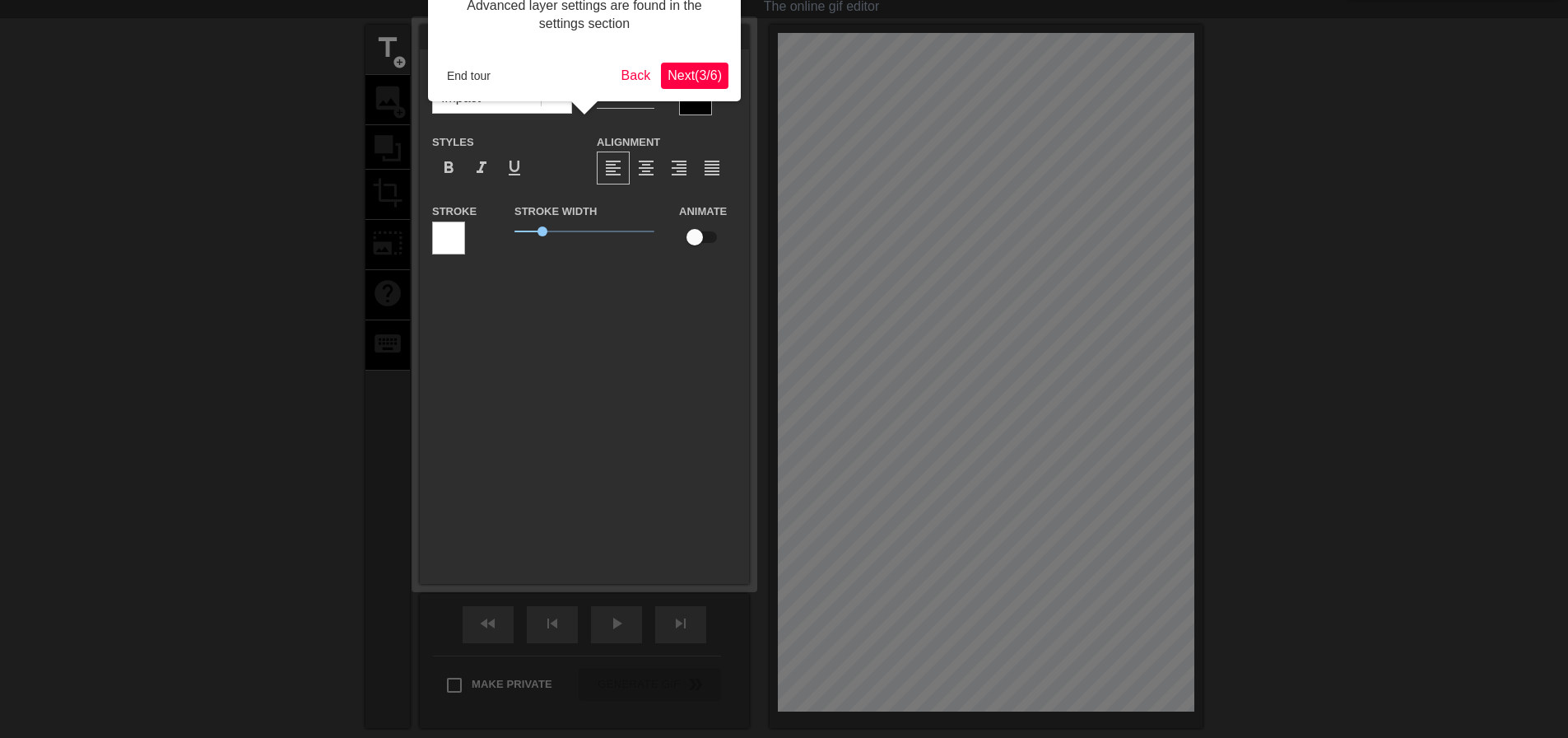
click at [708, 79] on span "Next ( 3 / 6 )" at bounding box center [694, 76] width 54 height 14
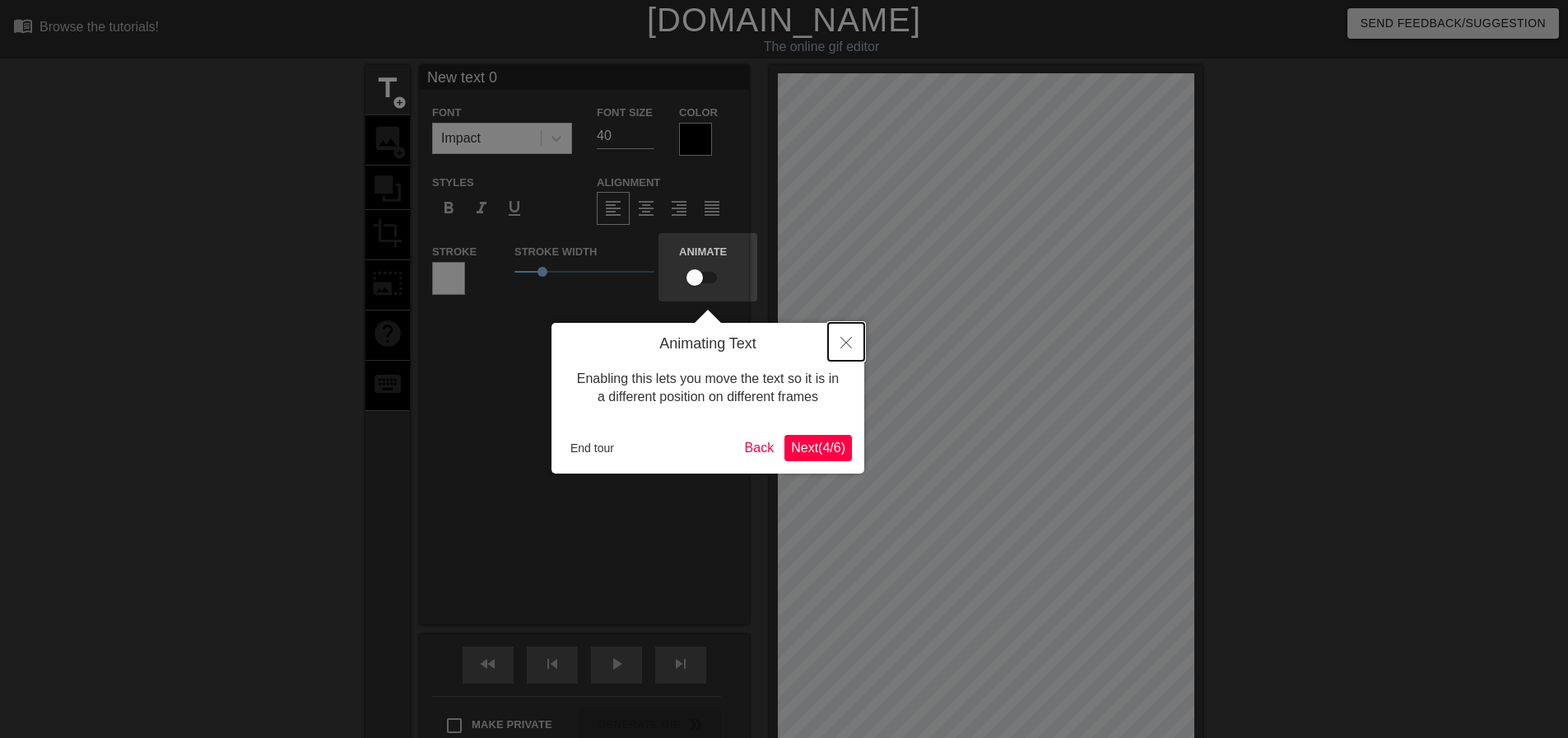
click at [845, 336] on button "Close" at bounding box center [846, 342] width 36 height 38
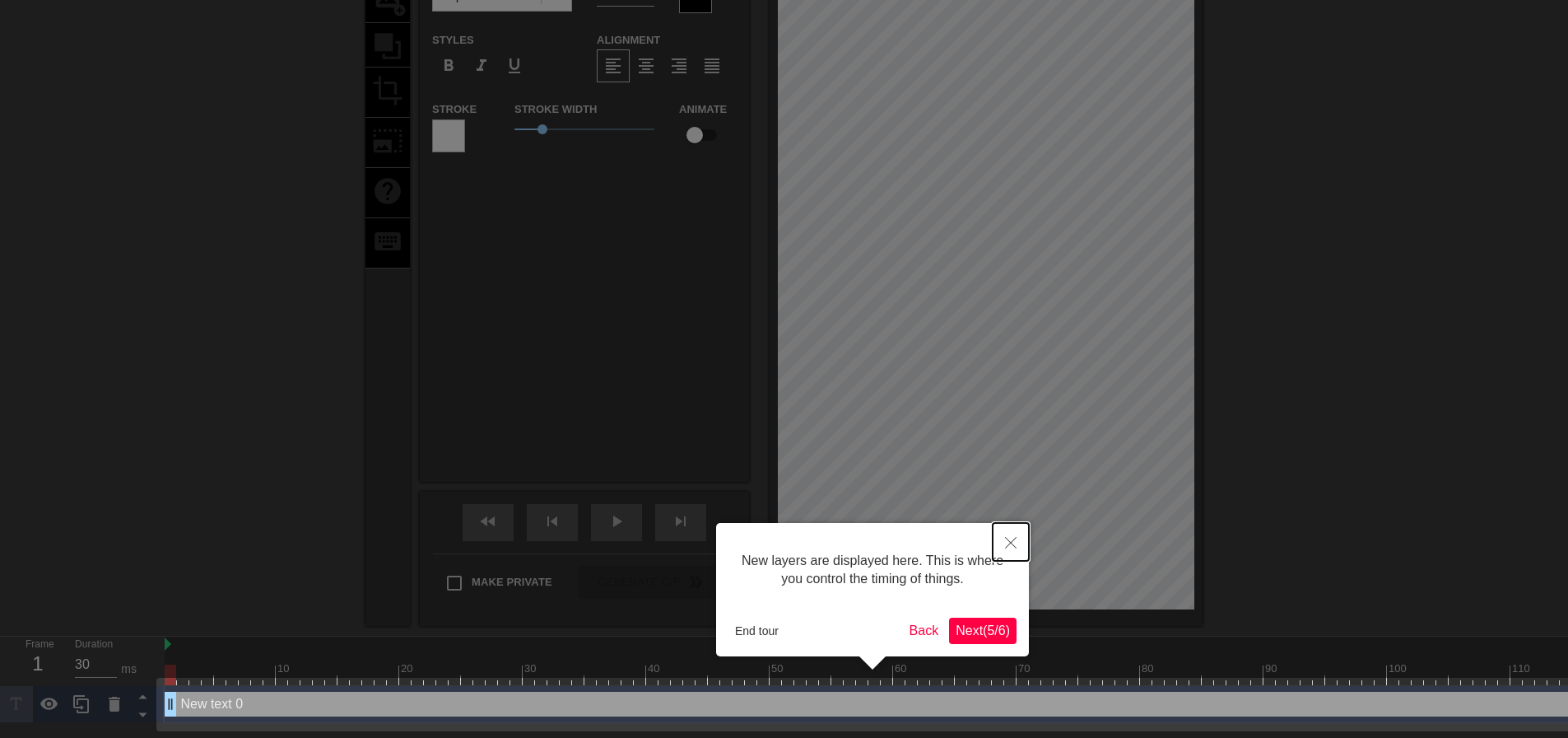
click at [1007, 547] on icon "Close" at bounding box center [1012, 543] width 12 height 12
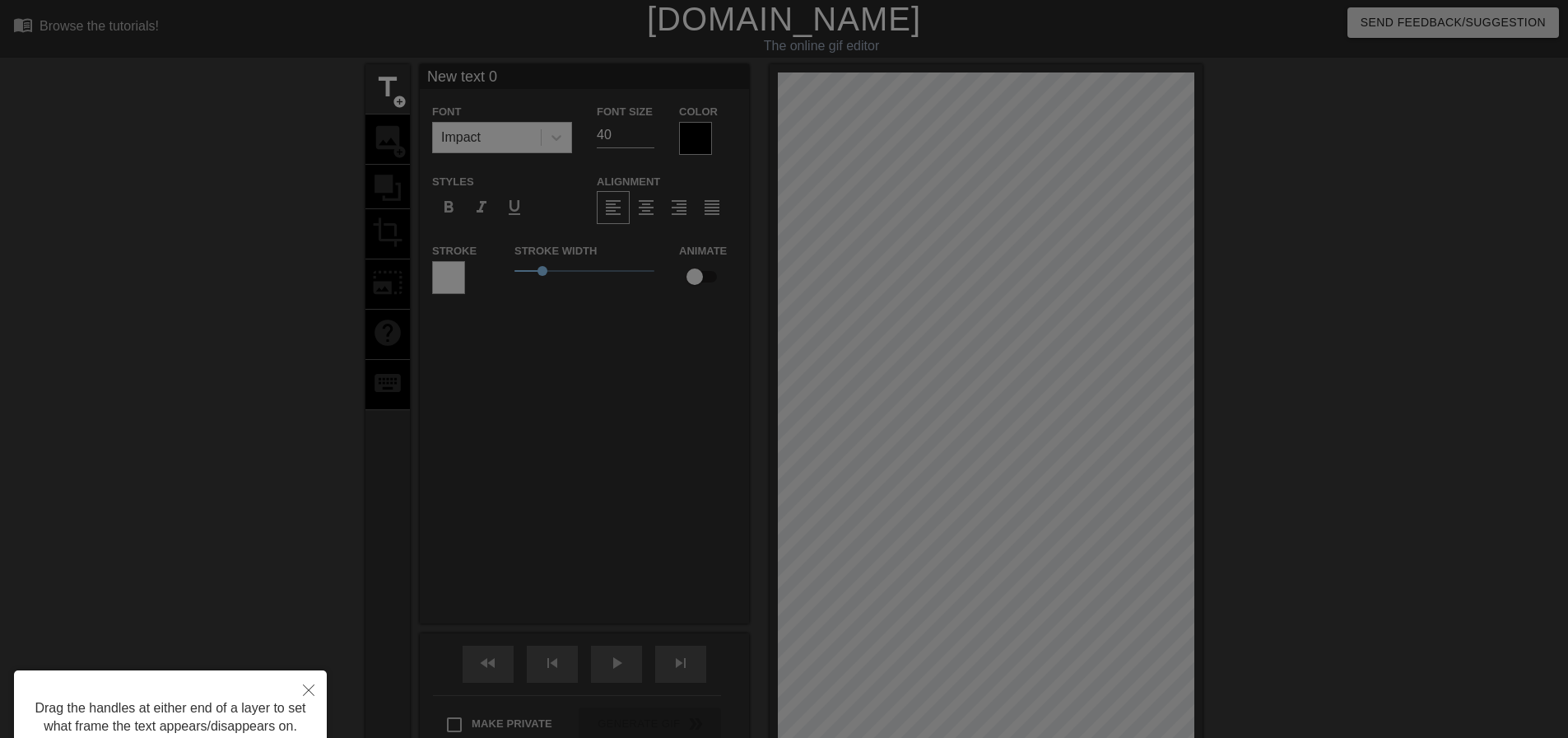
scroll to position [0, 0]
click at [321, 678] on button "Close" at bounding box center [308, 690] width 36 height 38
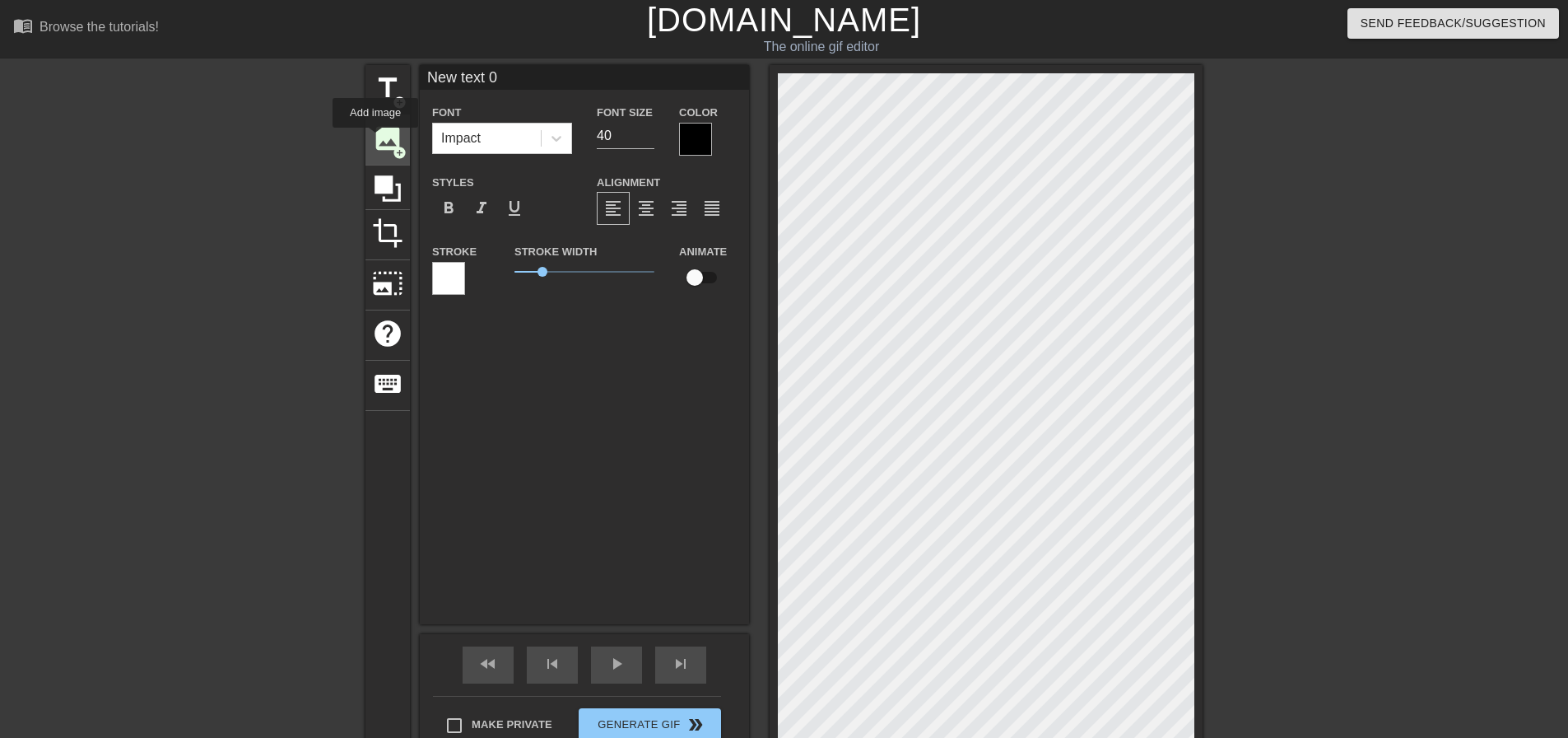
click at [376, 139] on span "image" at bounding box center [388, 138] width 31 height 31
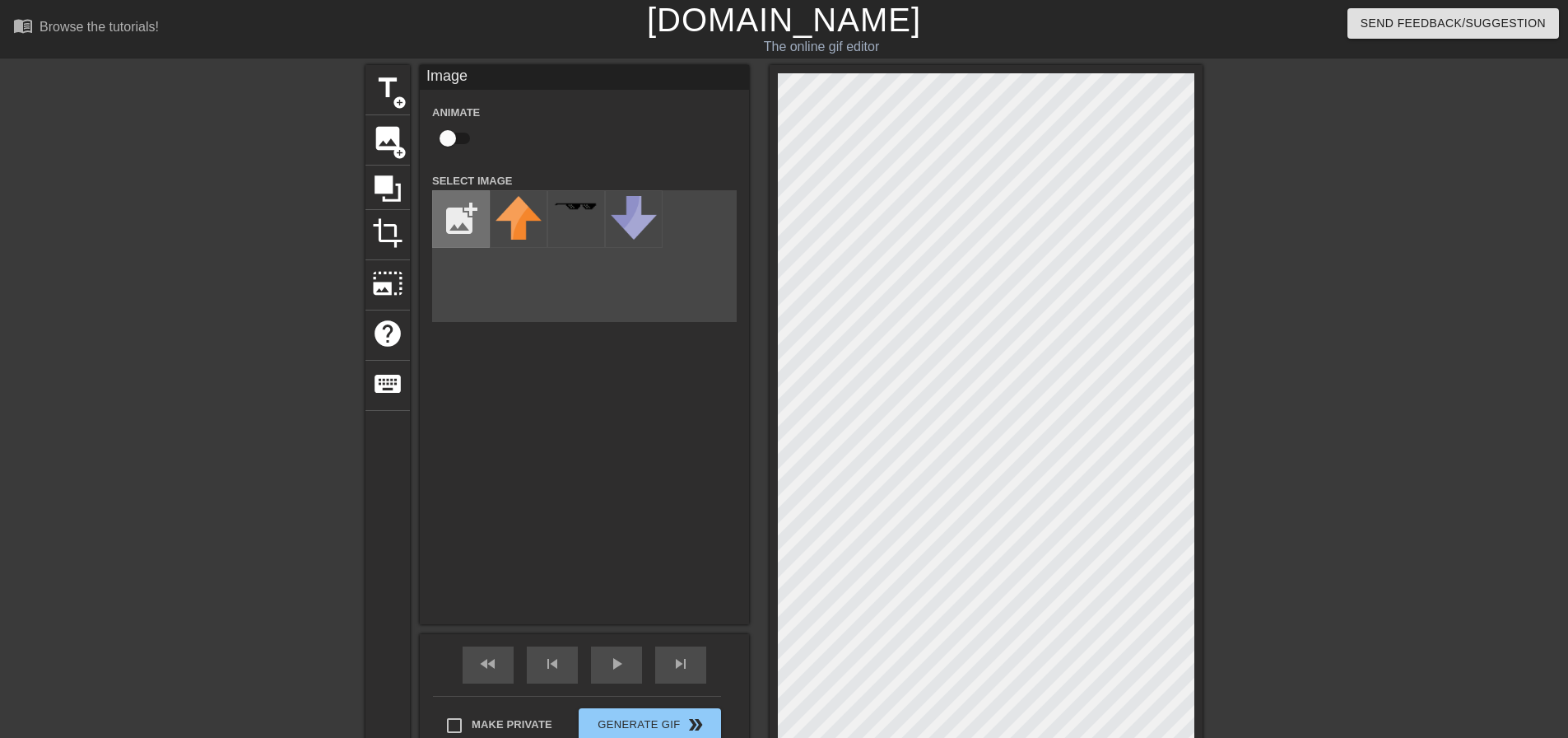
click at [468, 211] on input "file" at bounding box center [460, 219] width 56 height 56
type input "C:\fakepath\e06fbc76-9934-44af-b671-ecf3261a8b31_removalai_preview.PNG"
click at [493, 664] on span "fast_rewind" at bounding box center [488, 663] width 20 height 20
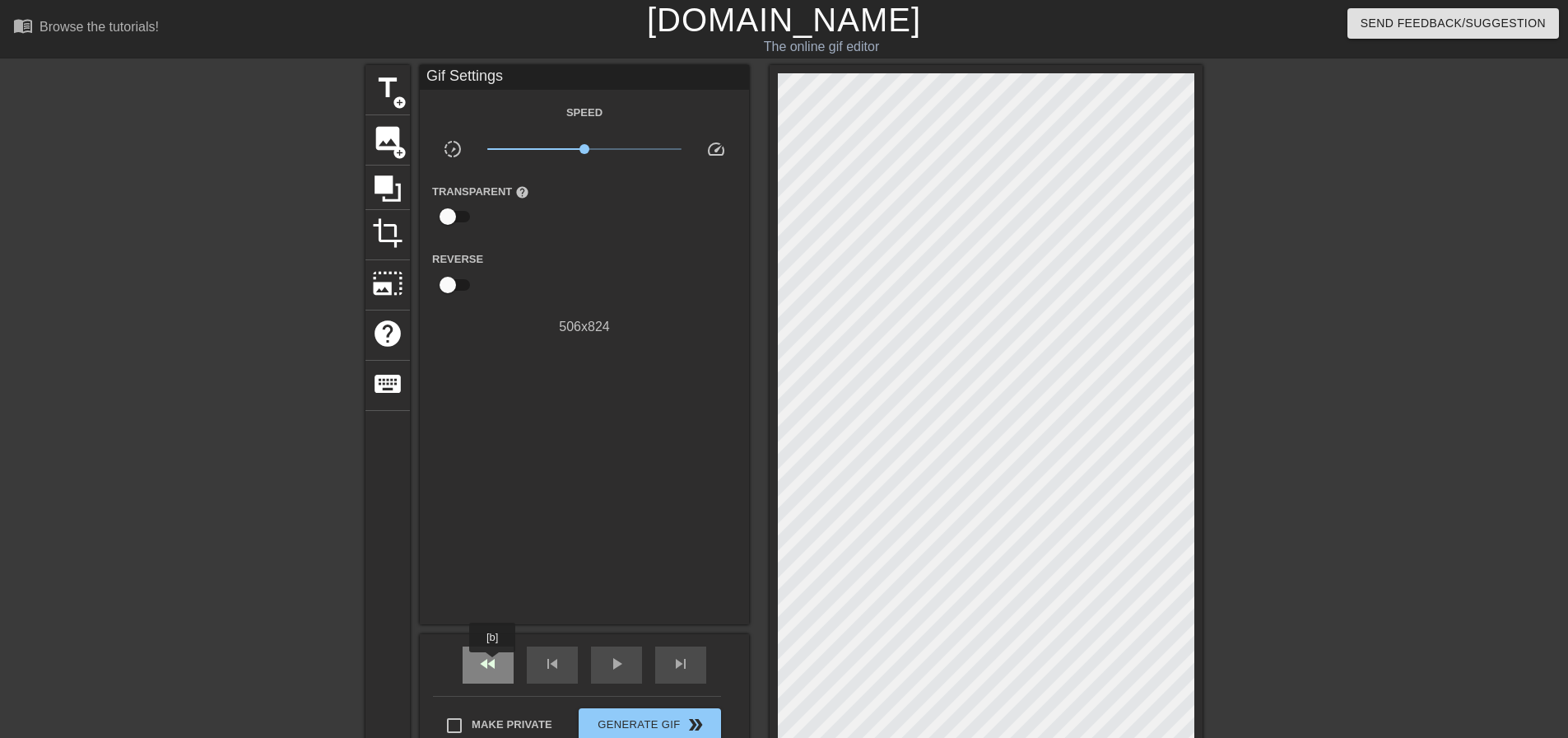
click at [494, 663] on span "fast_rewind" at bounding box center [488, 663] width 20 height 20
click at [494, 660] on span "fast_rewind" at bounding box center [488, 663] width 20 height 20
click at [494, 659] on span "fast_rewind" at bounding box center [488, 663] width 20 height 20
drag, startPoint x: 494, startPoint y: 659, endPoint x: 512, endPoint y: 651, distance: 19.7
click at [495, 659] on span "fast_rewind" at bounding box center [488, 663] width 20 height 20
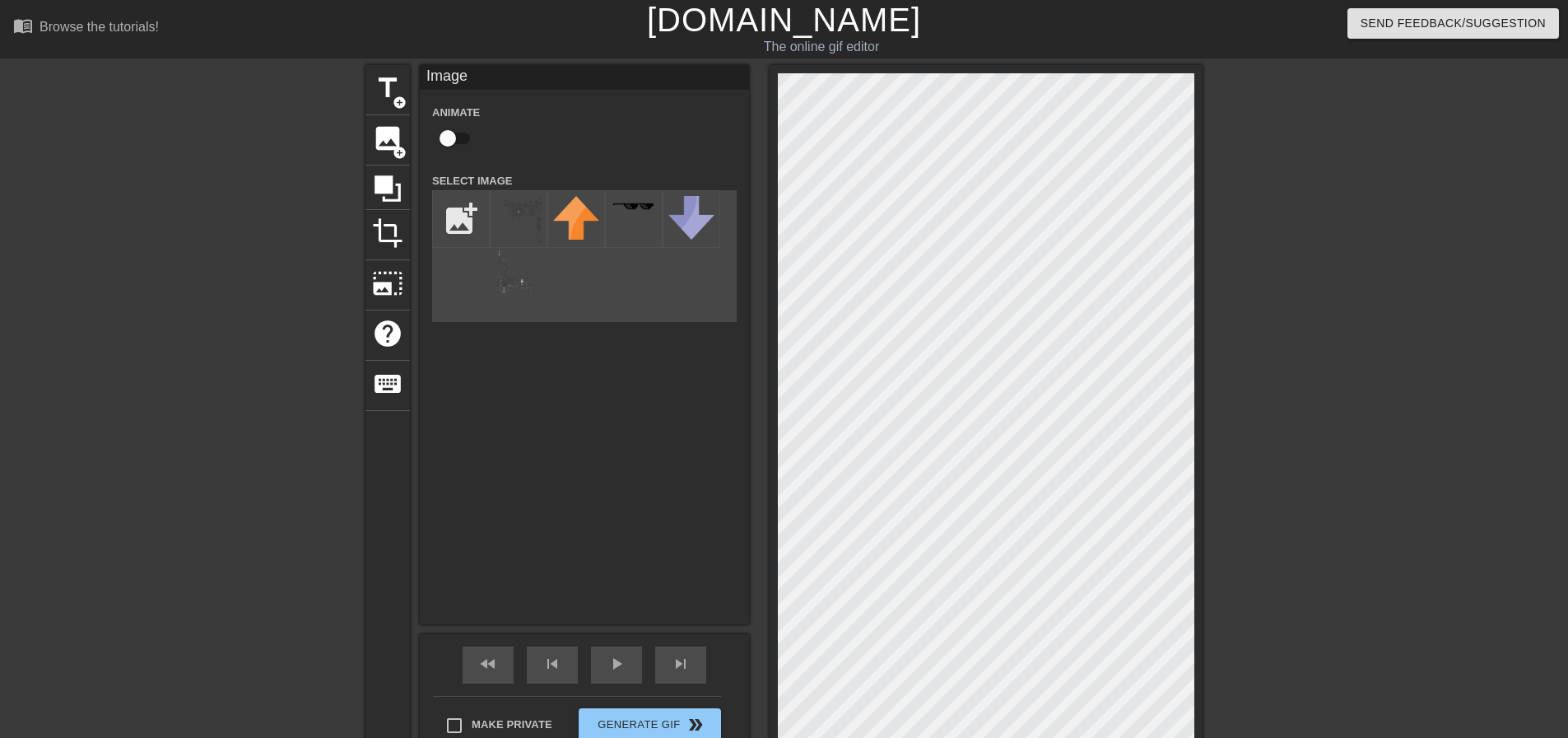
click at [323, 151] on div "title add_circle image add_circle crop photo_size_select_large help keyboard Im…" at bounding box center [784, 416] width 1568 height 704
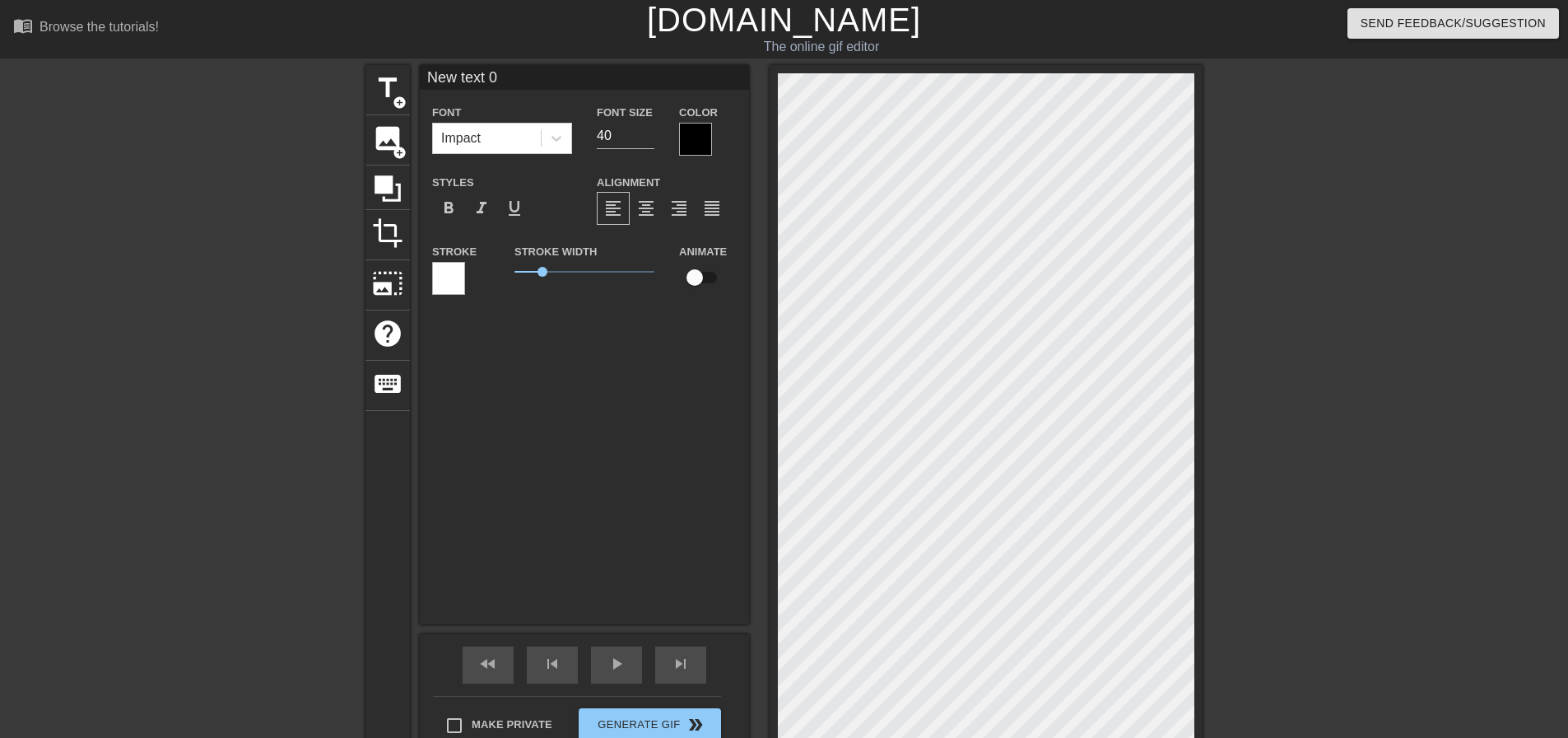
click at [269, 395] on div "title add_circle image add_circle crop photo_size_select_large help keyboard Ne…" at bounding box center [784, 416] width 1568 height 704
click at [389, 146] on span "image" at bounding box center [388, 138] width 31 height 31
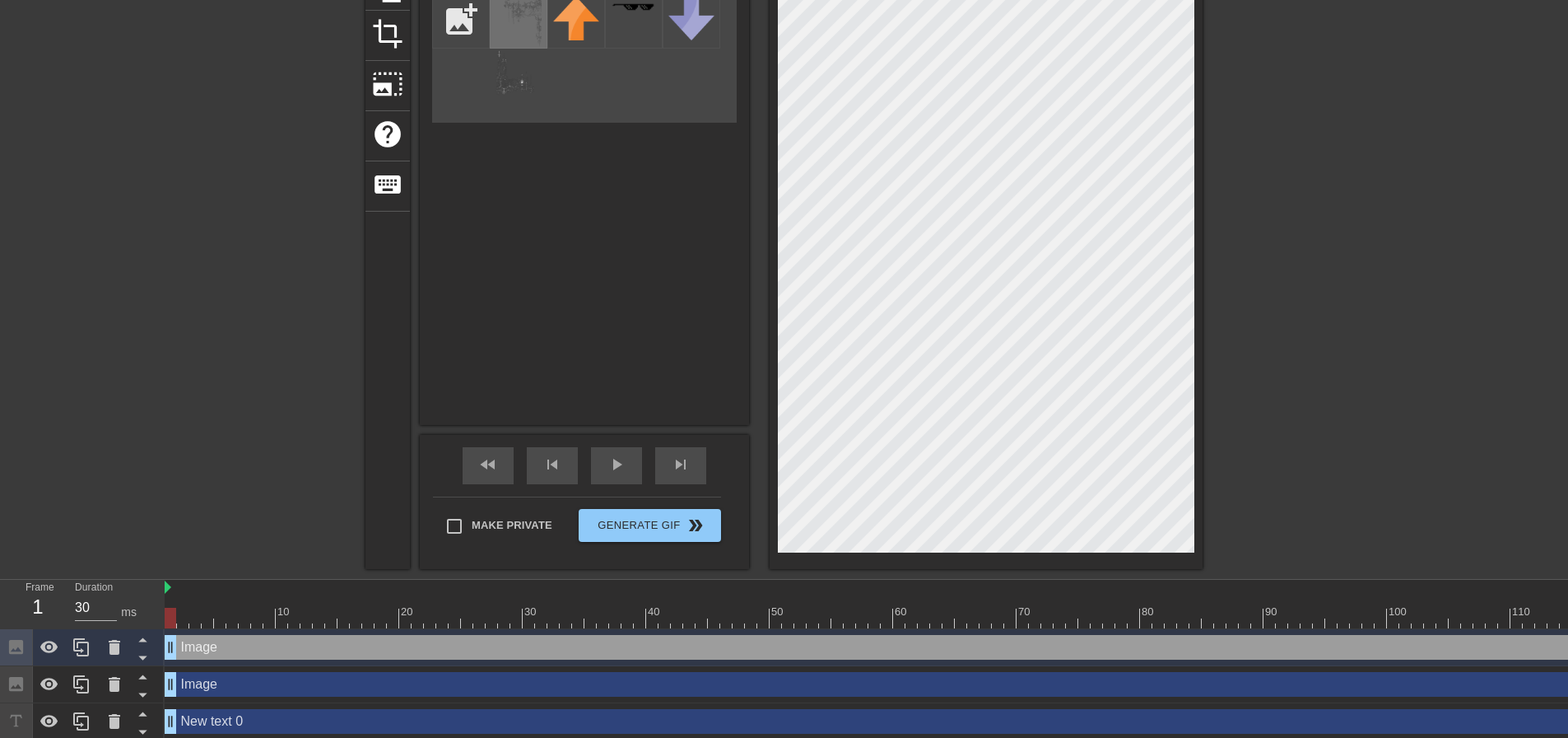
scroll to position [205, 0]
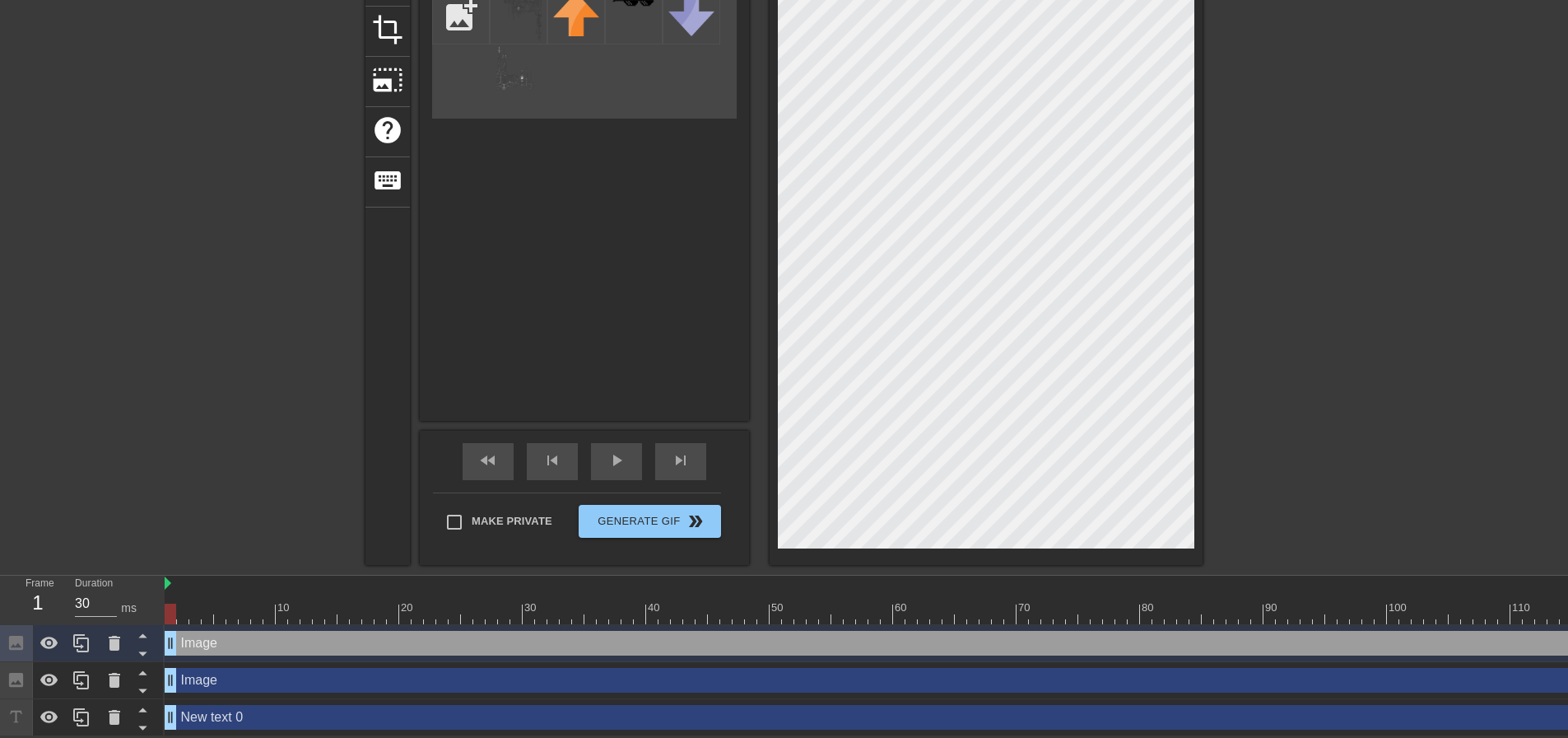
click at [340, 683] on div "Image drag_handle drag_handle" at bounding box center [1542, 679] width 2754 height 25
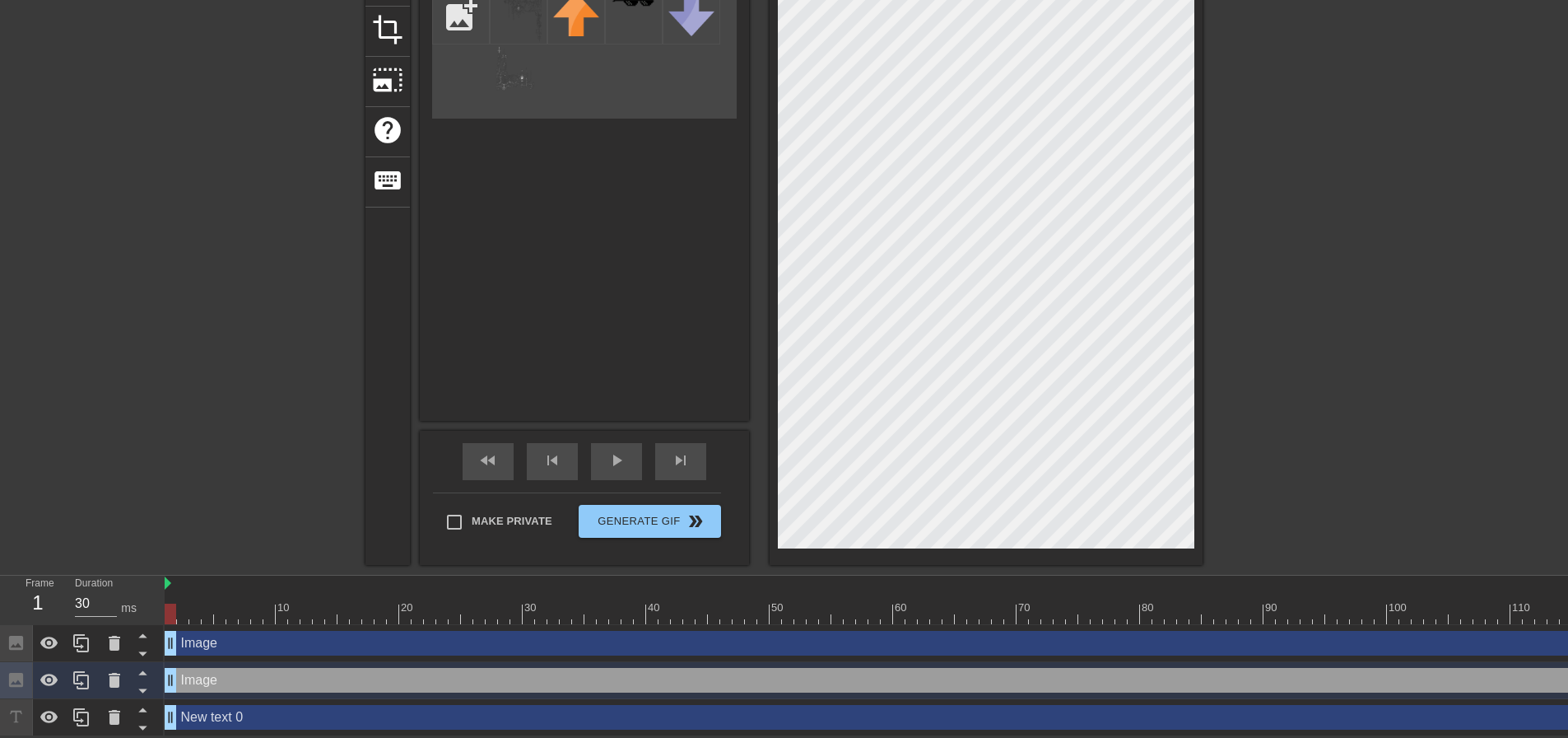
click at [340, 683] on div "Image drag_handle drag_handle" at bounding box center [1542, 679] width 2754 height 25
click at [362, 654] on div "Image drag_handle drag_handle" at bounding box center [1542, 644] width 2754 height 37
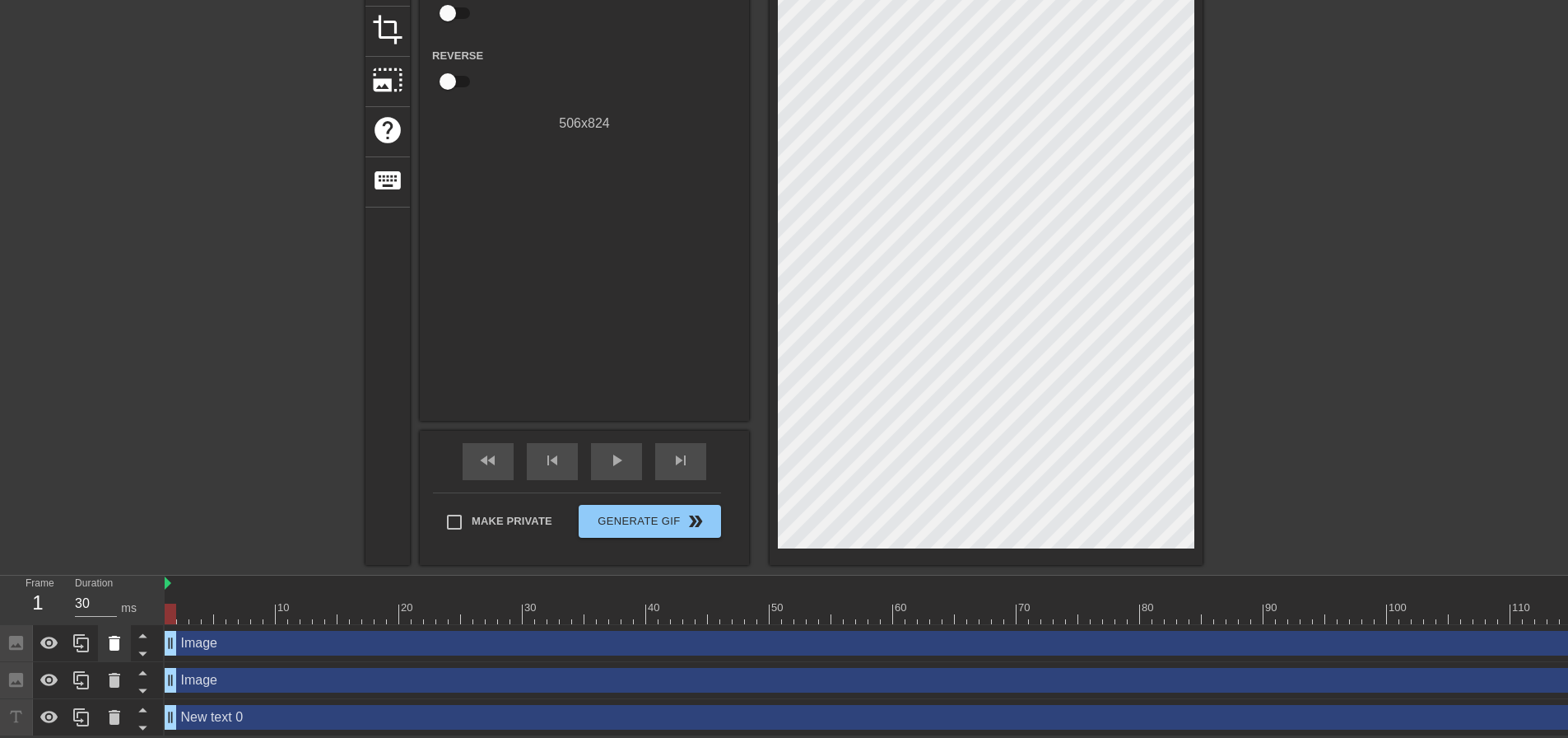
drag, startPoint x: 239, startPoint y: 651, endPoint x: 119, endPoint y: 643, distance: 120.3
click at [119, 643] on icon at bounding box center [115, 643] width 12 height 15
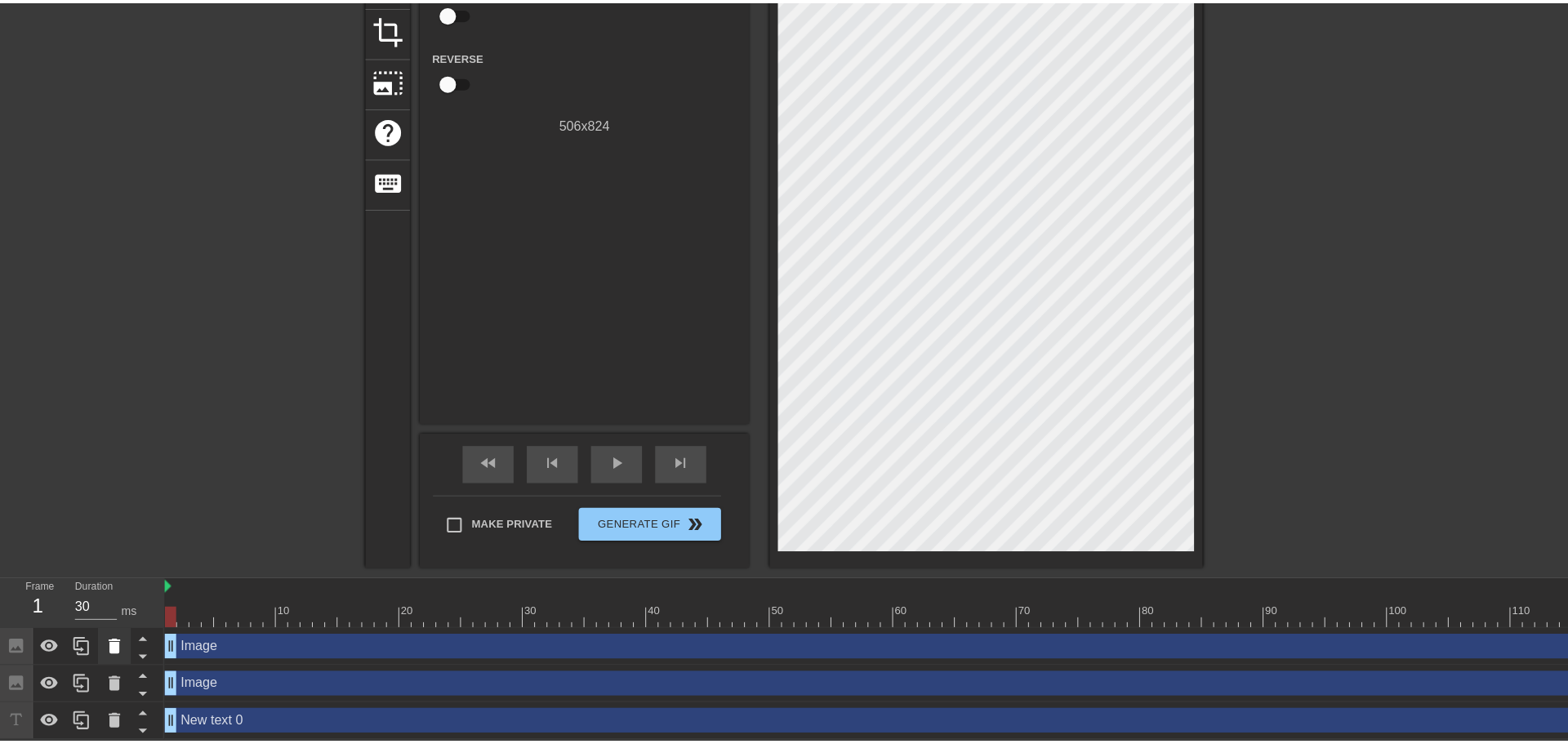
scroll to position [191, 0]
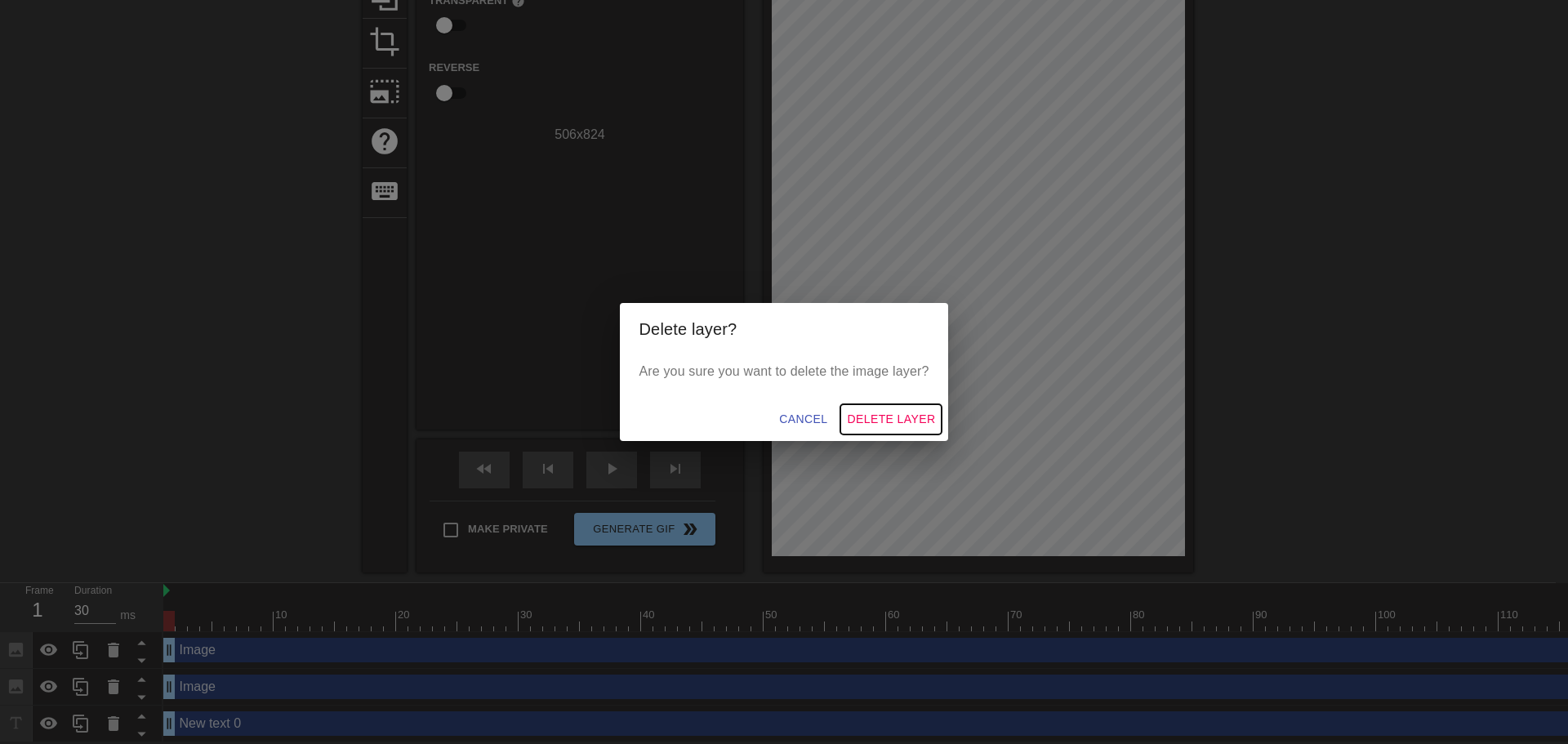
click at [919, 424] on span "Delete Layer" at bounding box center [891, 419] width 89 height 20
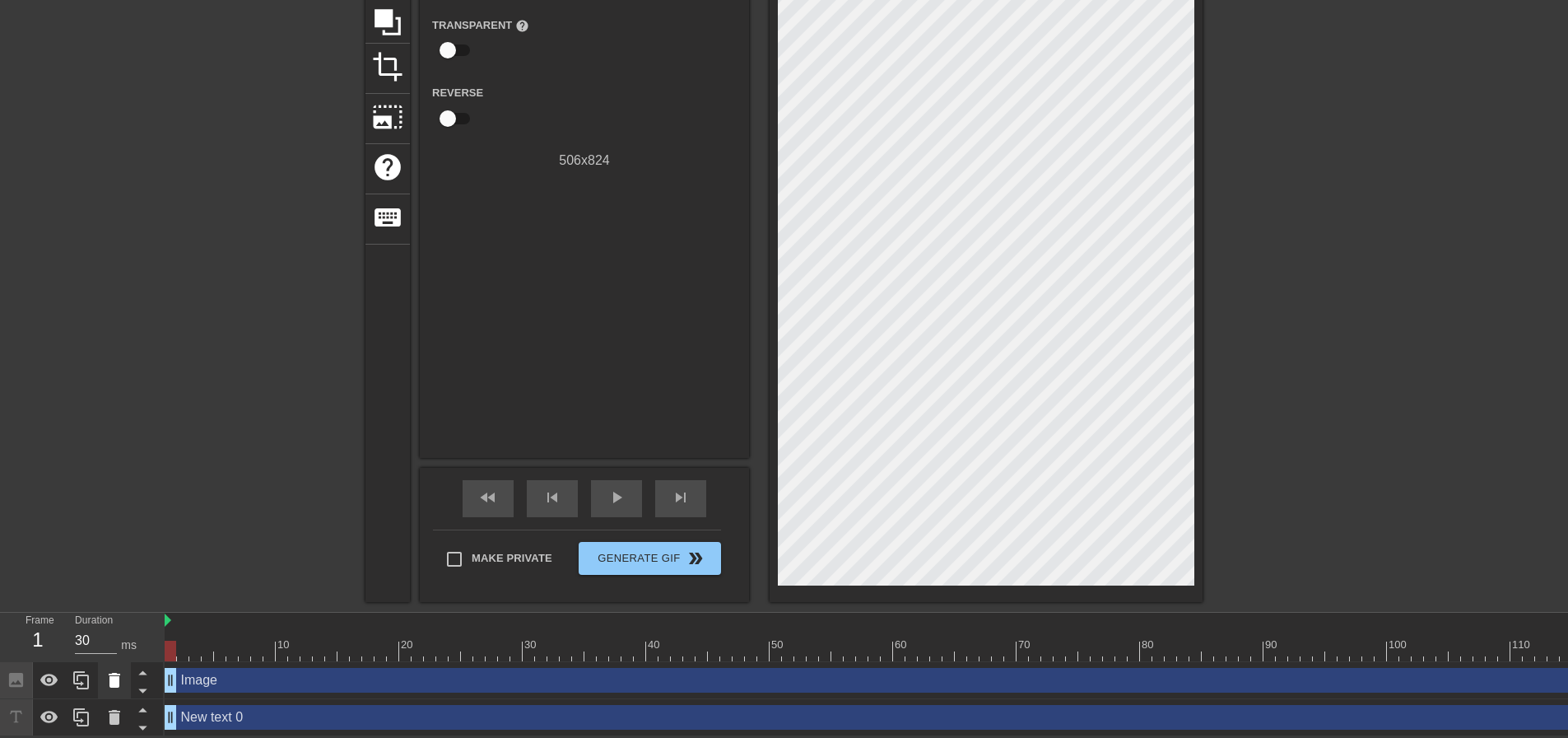
click at [112, 674] on icon at bounding box center [115, 680] width 12 height 15
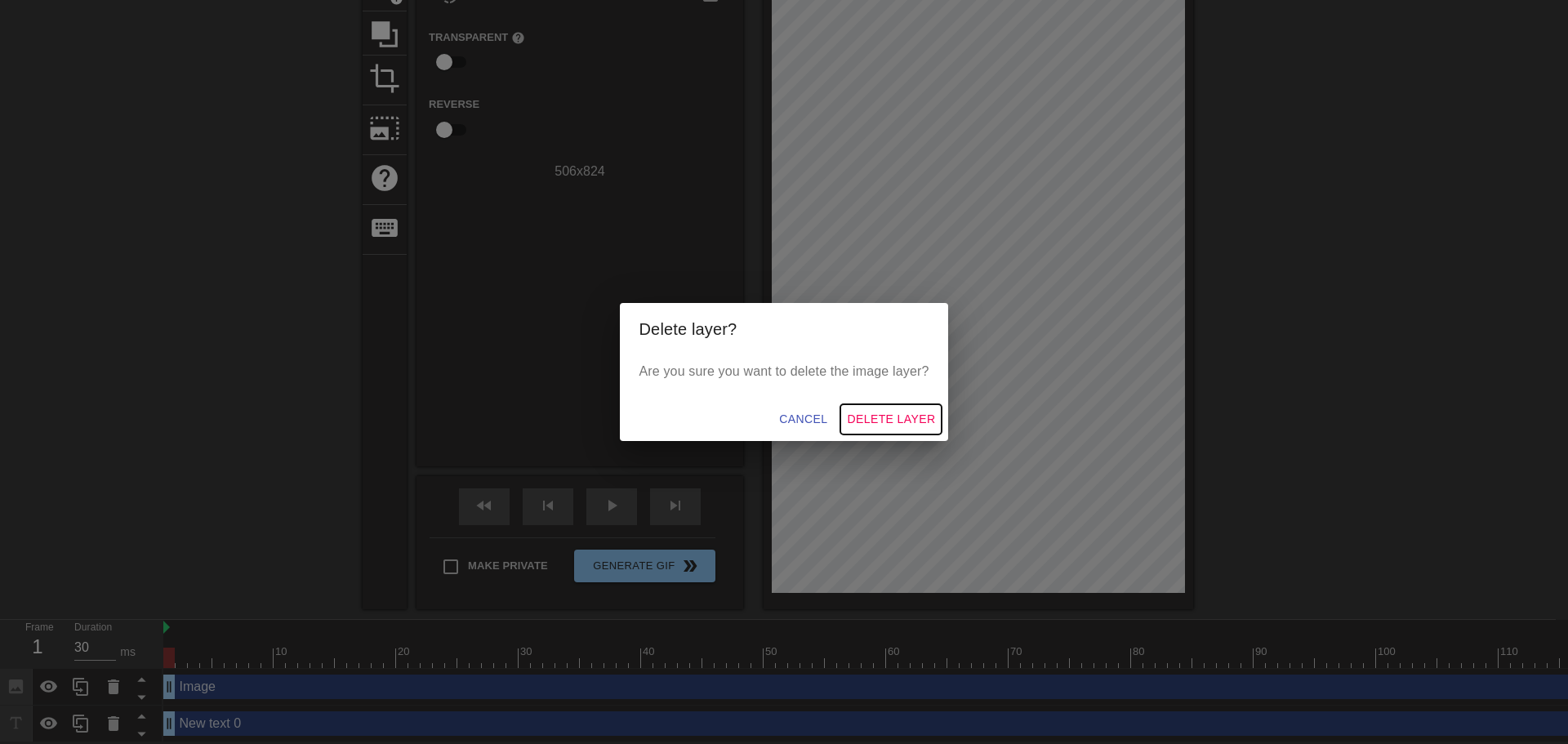
click at [891, 417] on span "Delete Layer" at bounding box center [891, 419] width 89 height 20
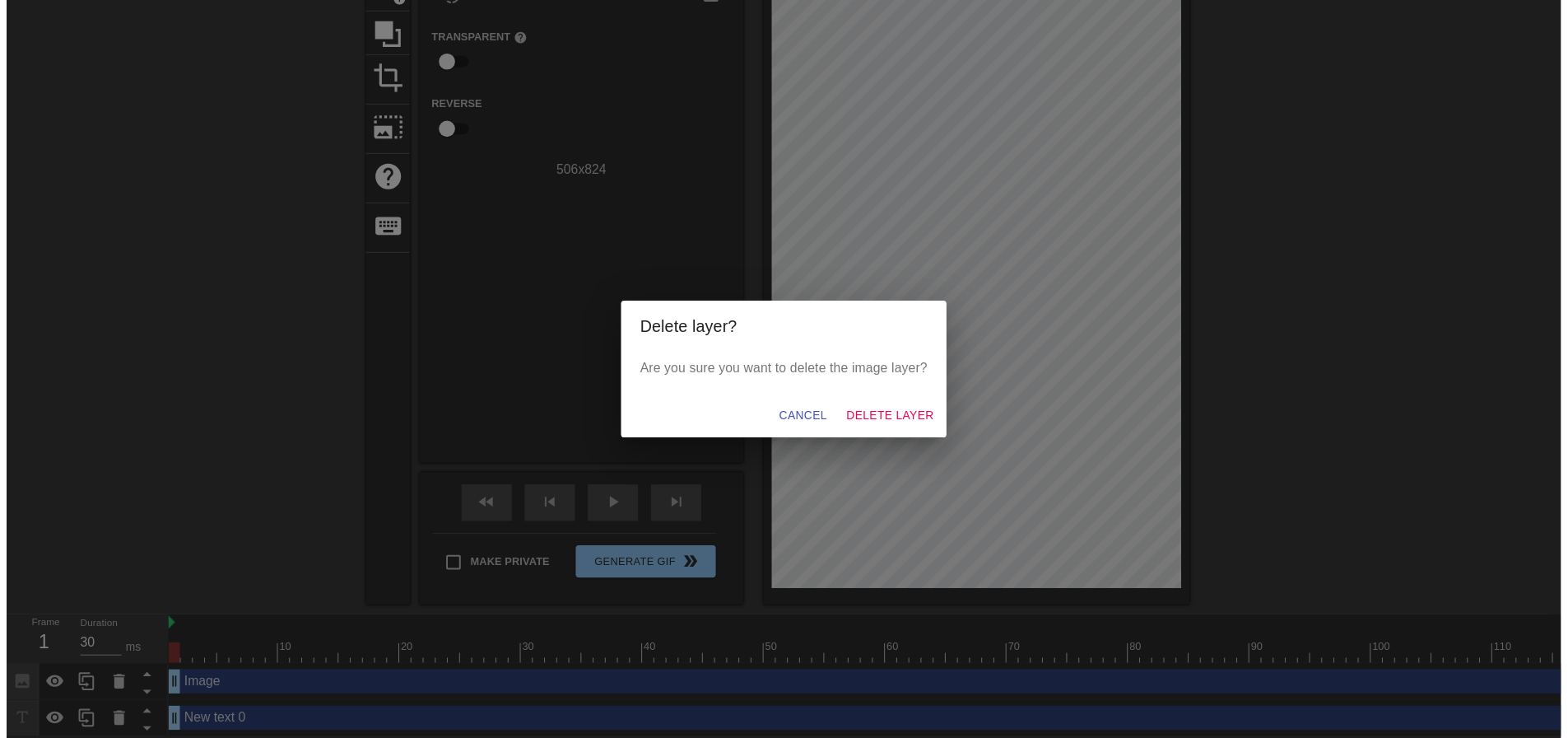
scroll to position [131, 0]
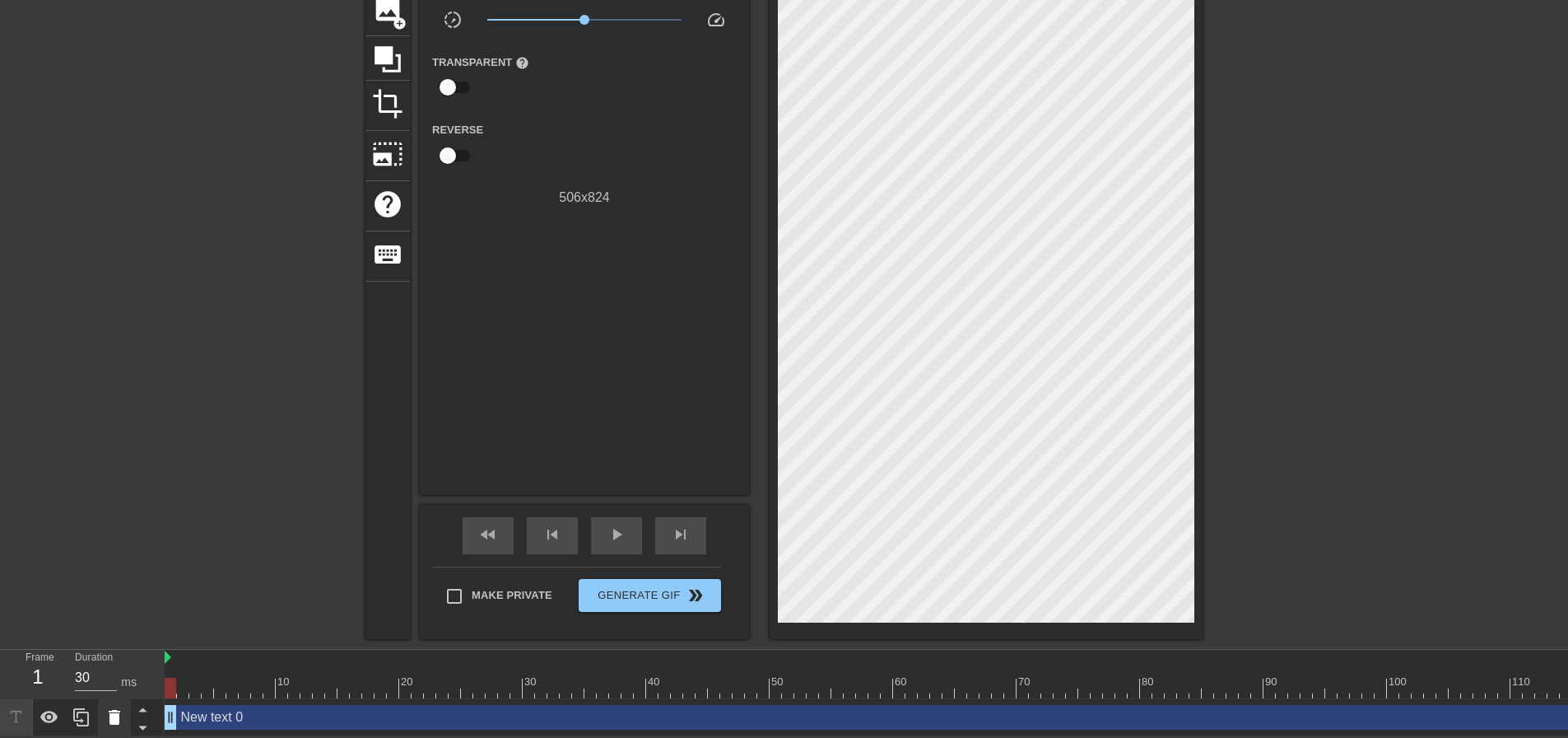
click at [115, 712] on icon at bounding box center [115, 716] width 12 height 15
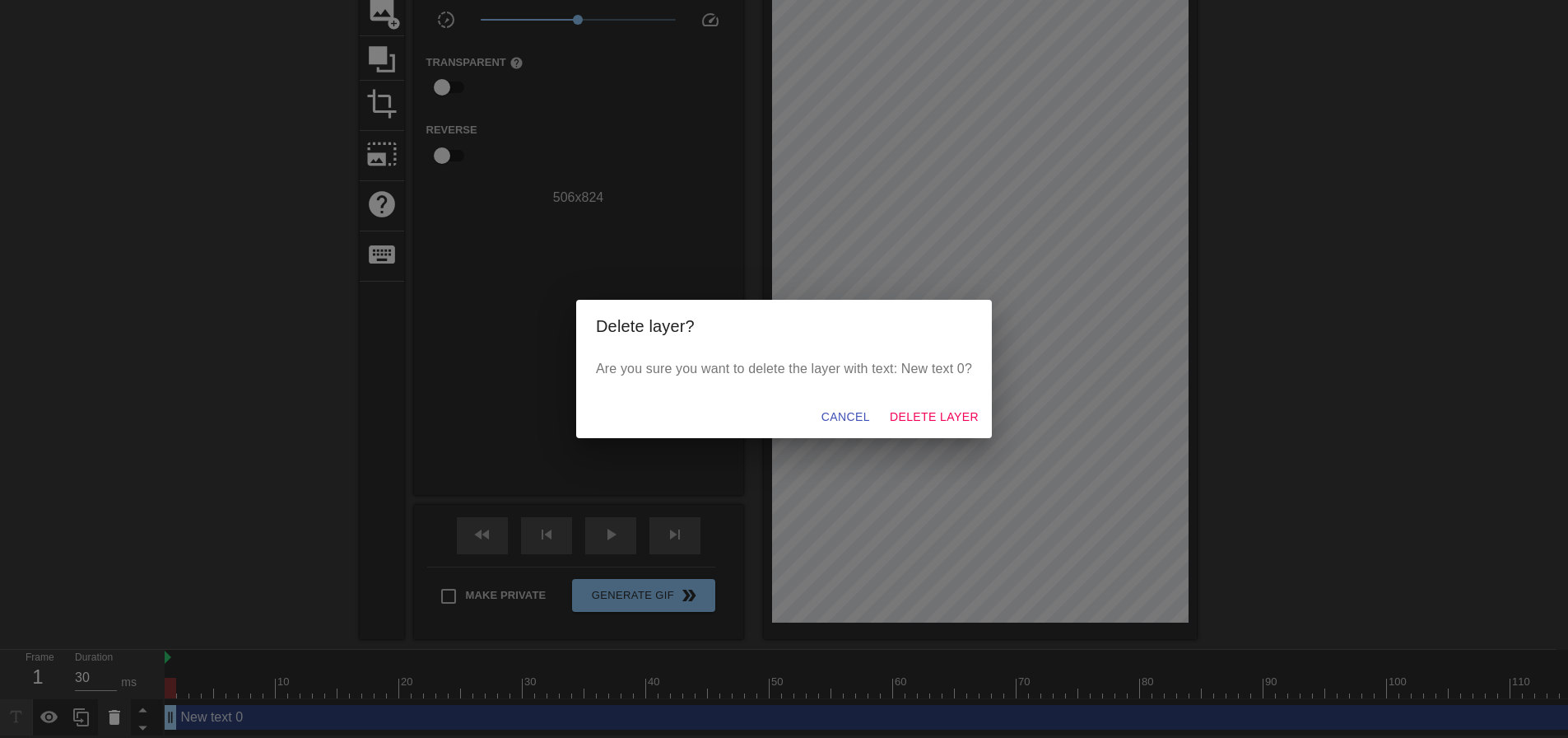
scroll to position [119, 0]
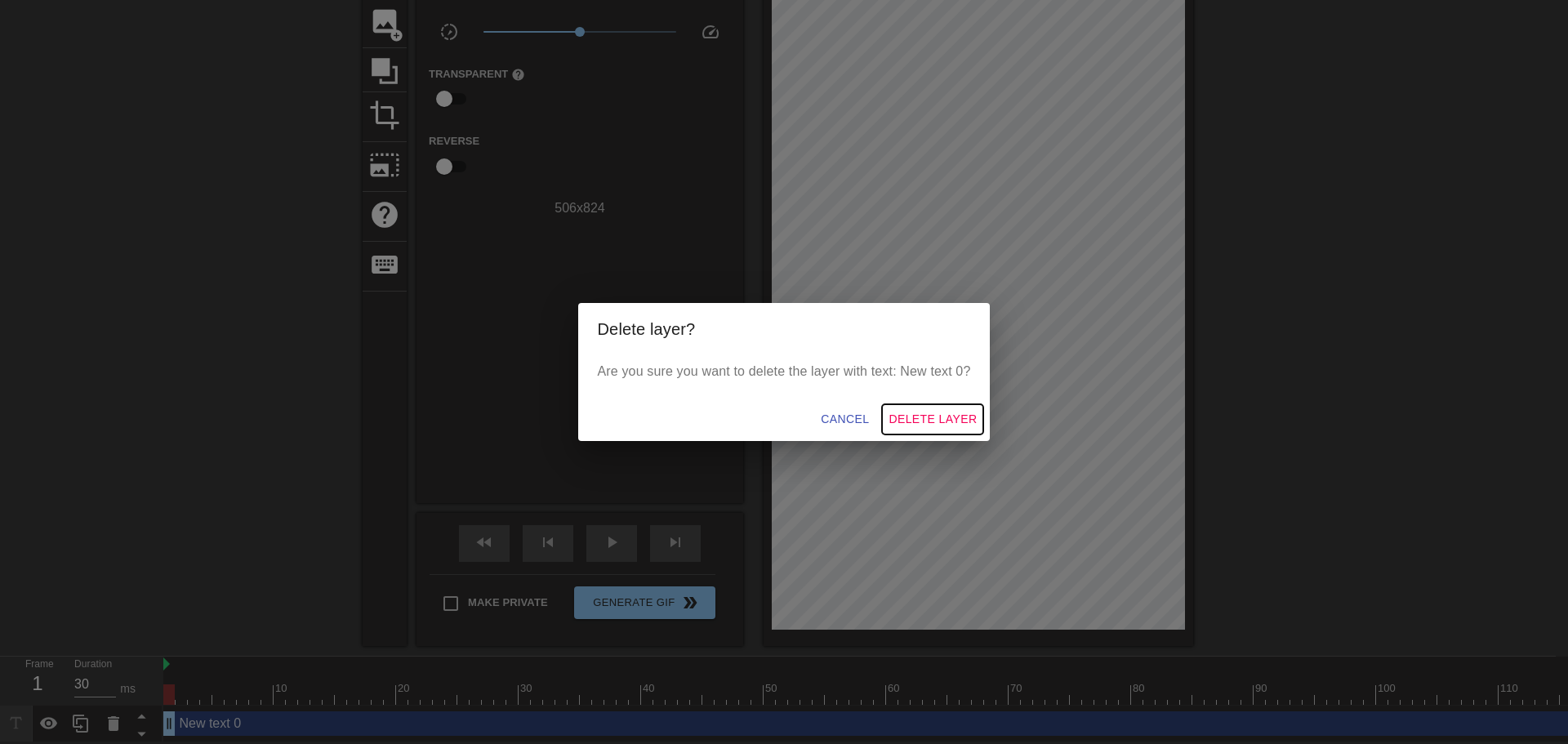
click at [941, 423] on span "Delete Layer" at bounding box center [932, 419] width 89 height 20
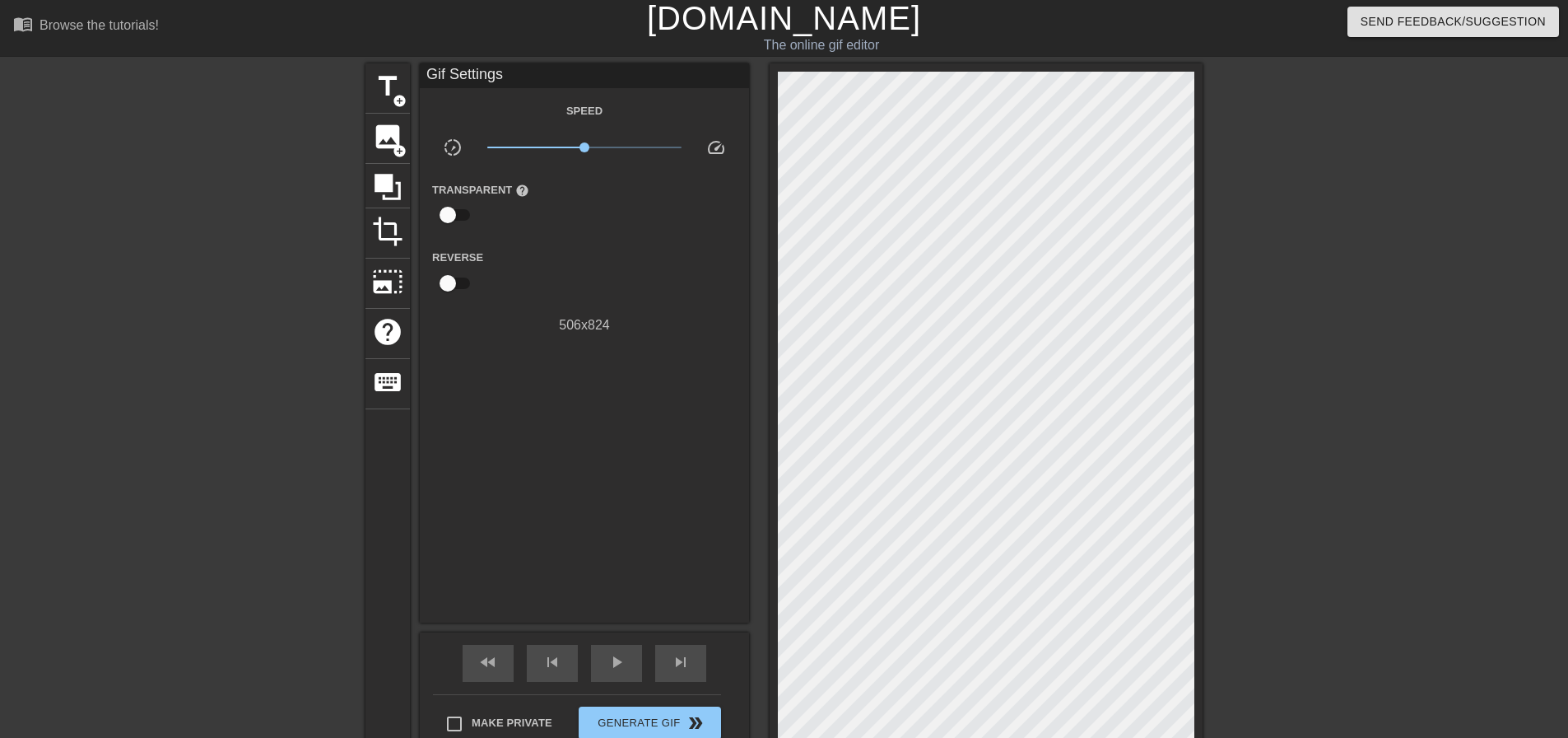
scroll to position [0, 0]
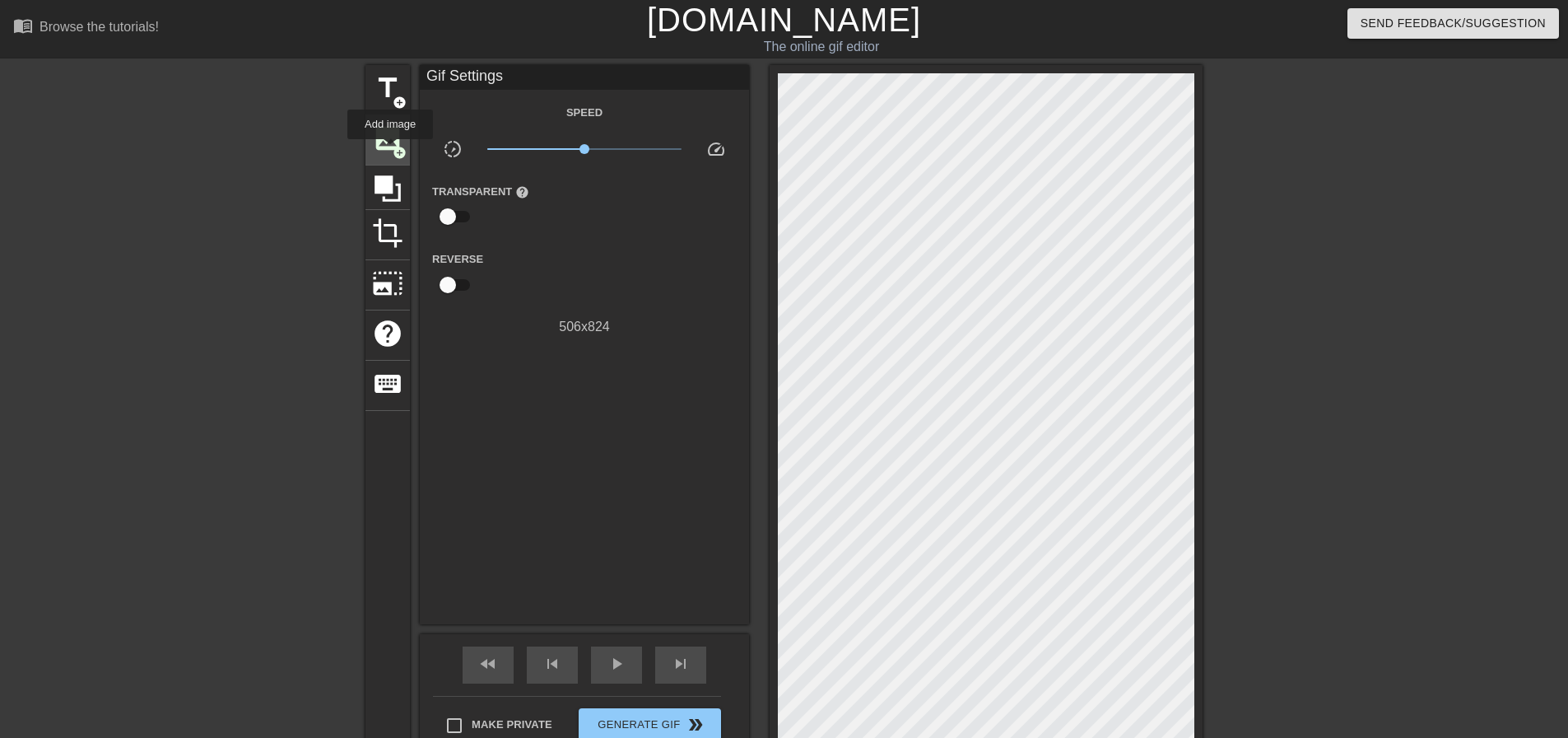
click at [391, 151] on span "image" at bounding box center [388, 138] width 31 height 31
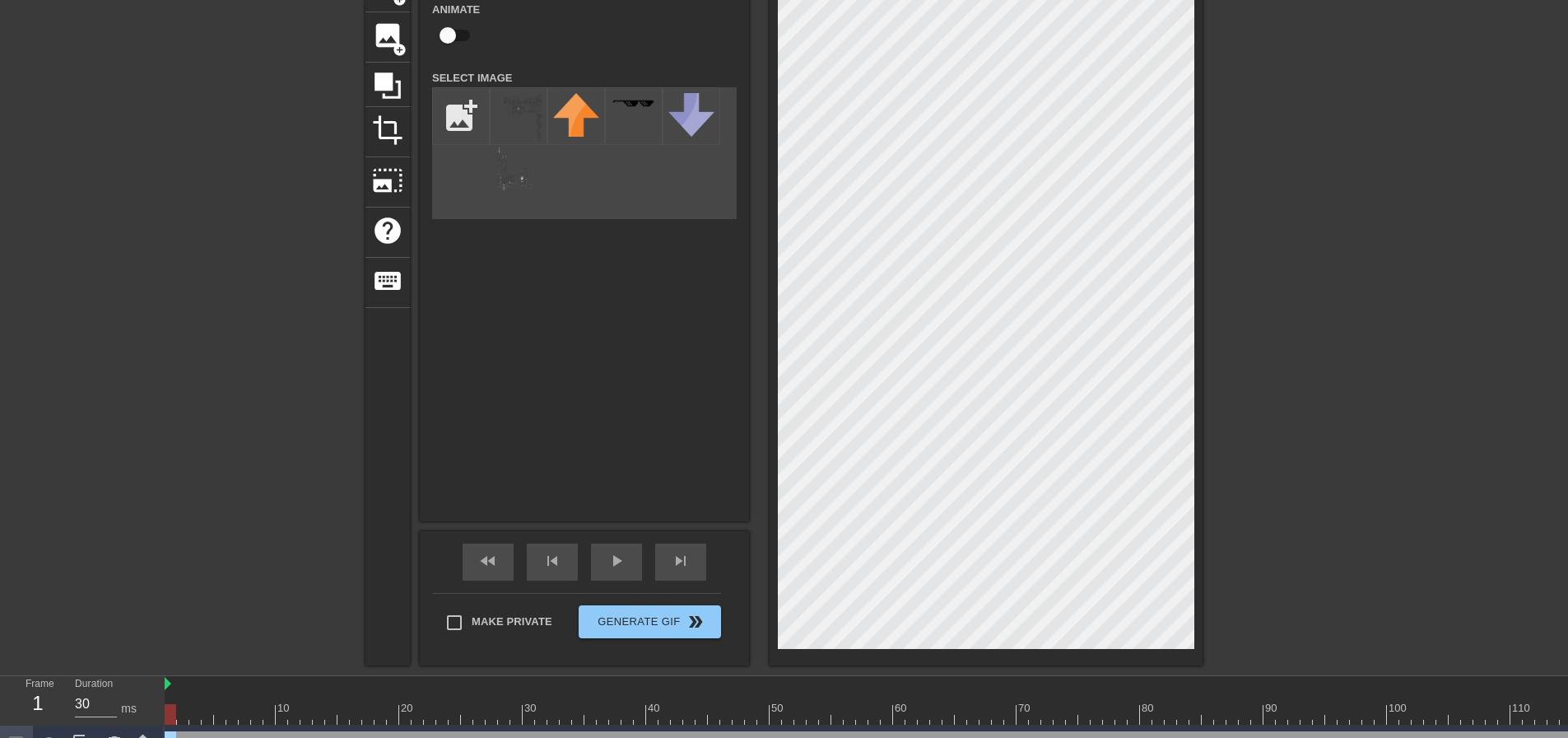
scroll to position [131, 0]
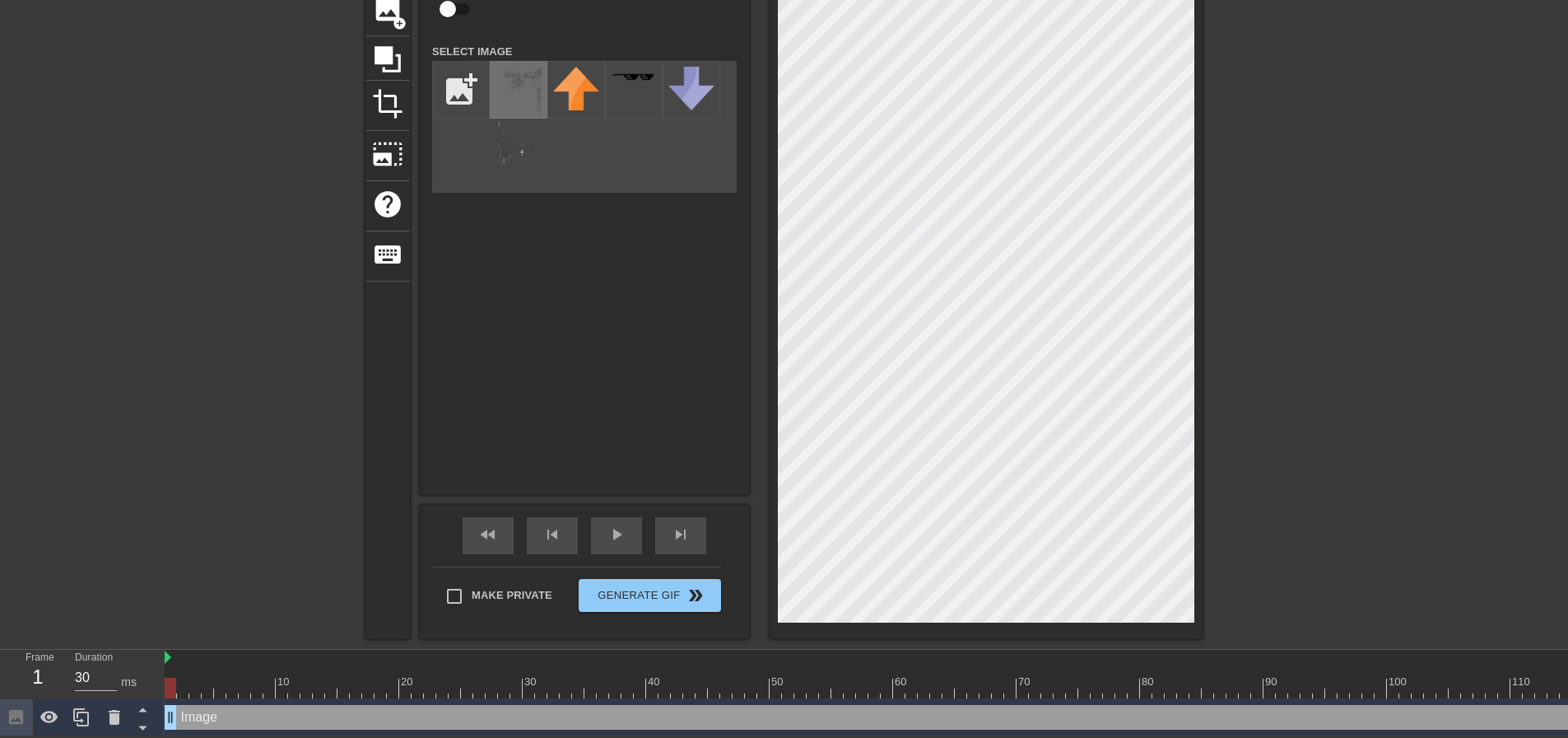
click at [512, 116] on img at bounding box center [518, 116] width 46 height 99
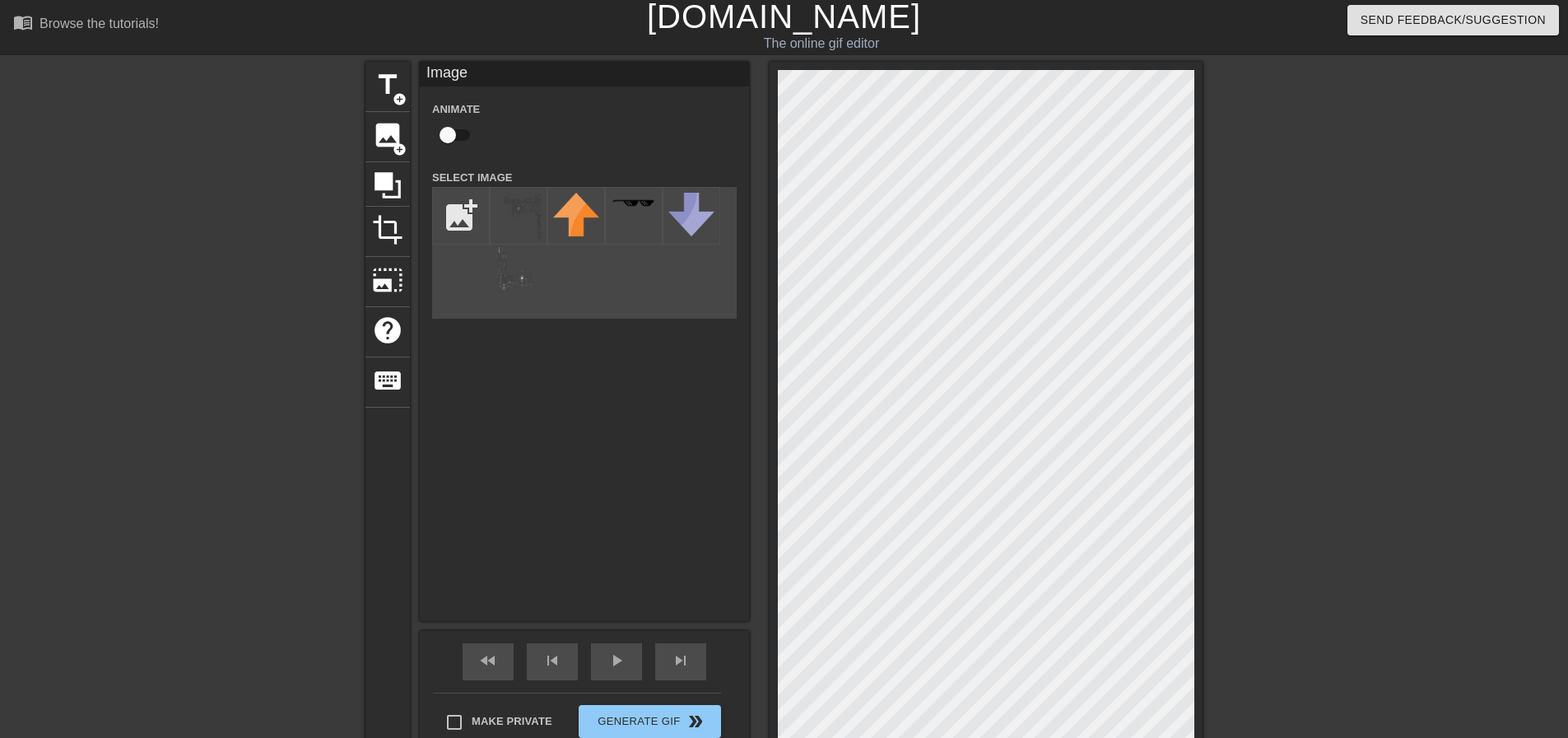
scroll to position [0, 0]
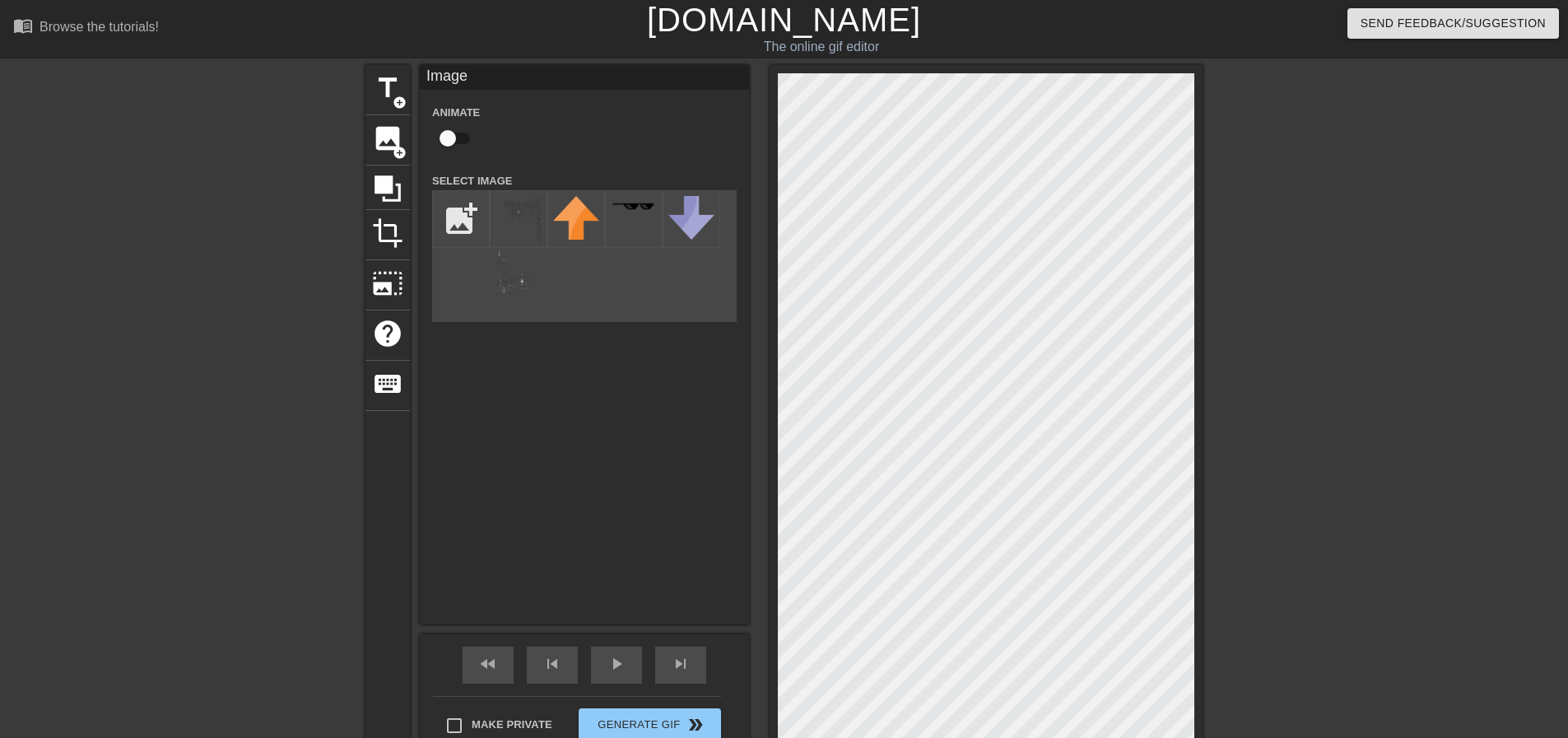
click at [1205, 122] on div "title add_circle image add_circle crop photo_size_select_large help keyboard Im…" at bounding box center [784, 416] width 1568 height 704
click at [769, 672] on div "title add_circle image add_circle crop photo_size_select_large help keyboard Im…" at bounding box center [784, 416] width 837 height 704
click at [1194, 405] on div at bounding box center [986, 416] width 433 height 704
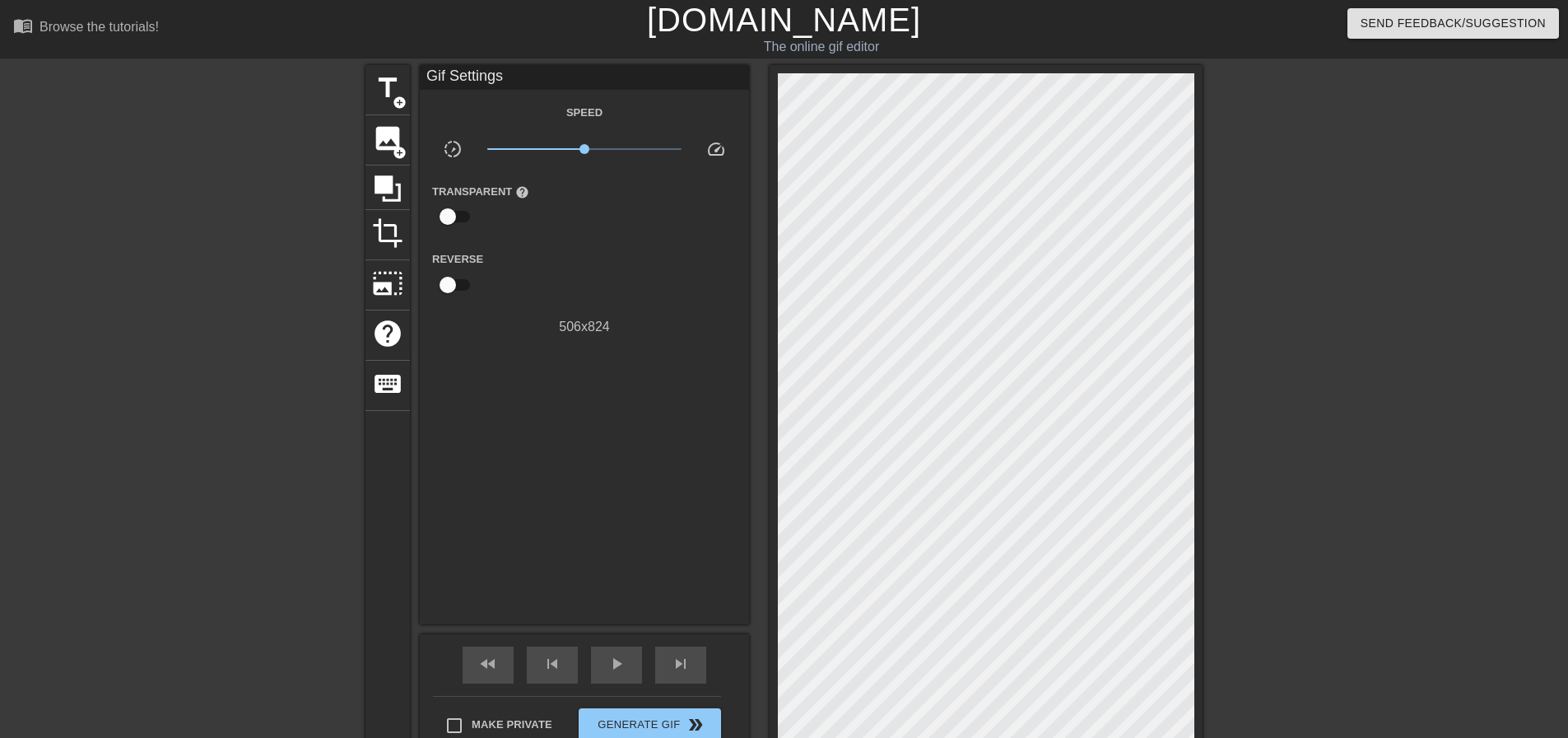
drag, startPoint x: 775, startPoint y: 424, endPoint x: 1368, endPoint y: 373, distance: 595.2
click at [1368, 373] on div at bounding box center [1346, 311] width 247 height 494
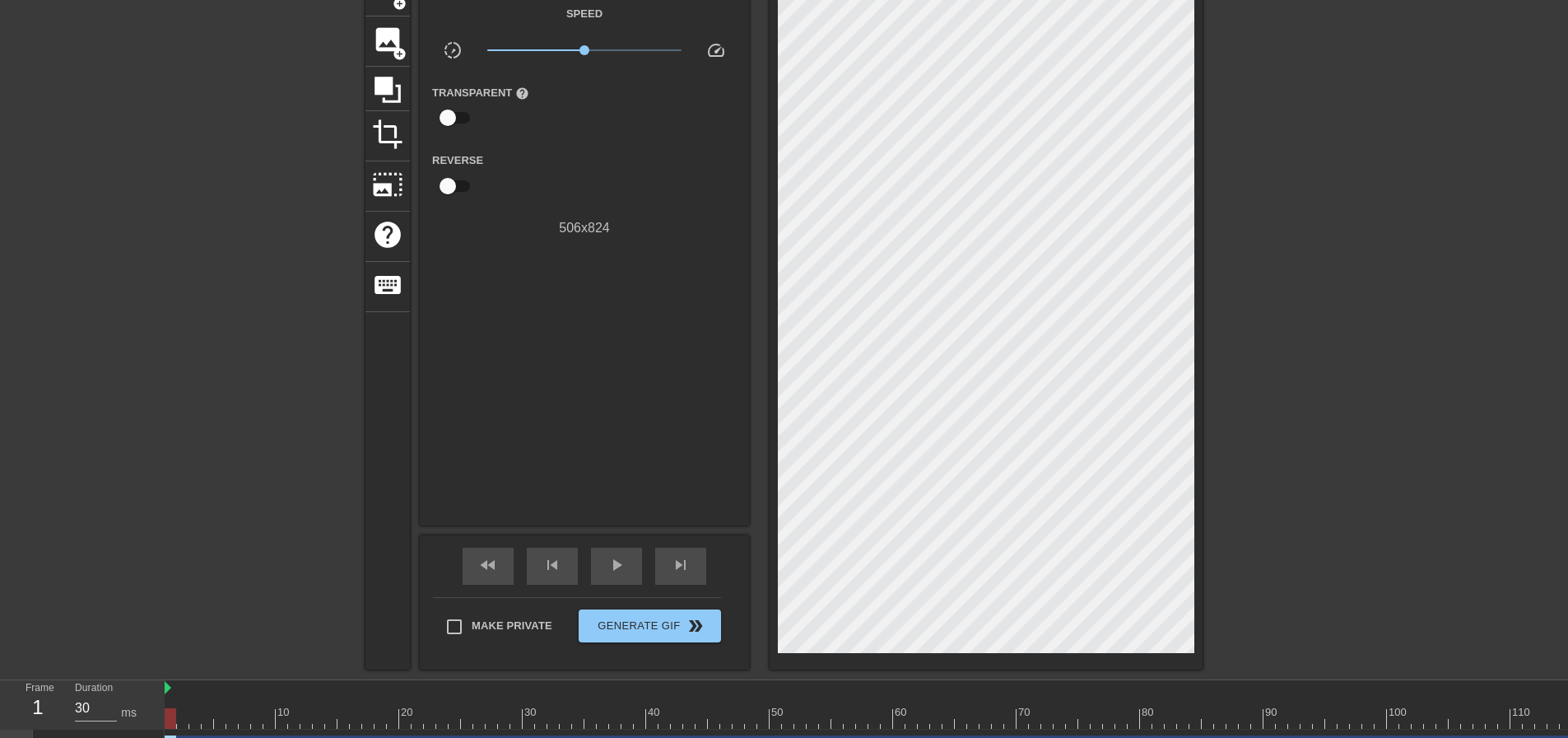
scroll to position [131, 0]
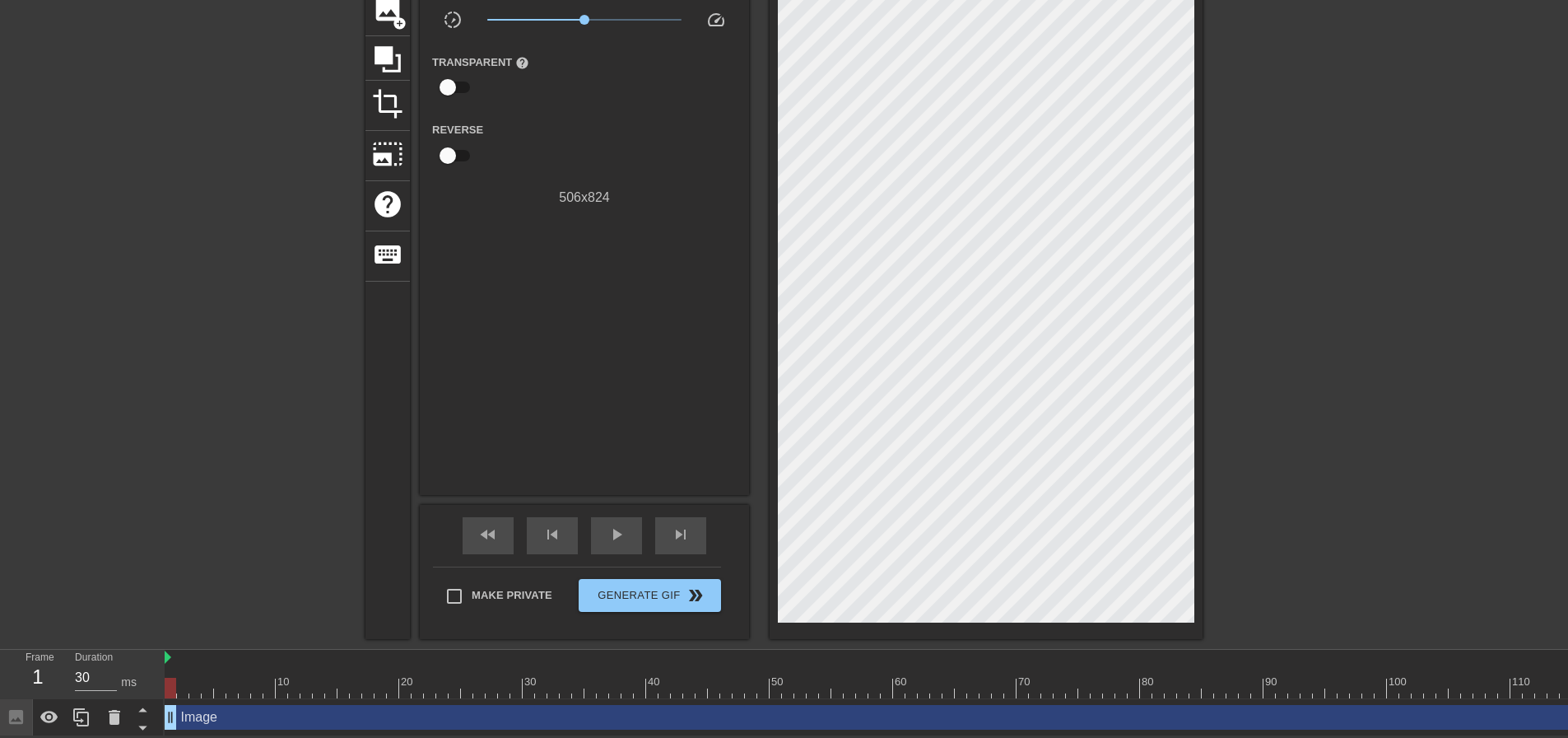
click at [1508, 714] on div "Image drag_handle drag_handle" at bounding box center [1542, 716] width 2754 height 25
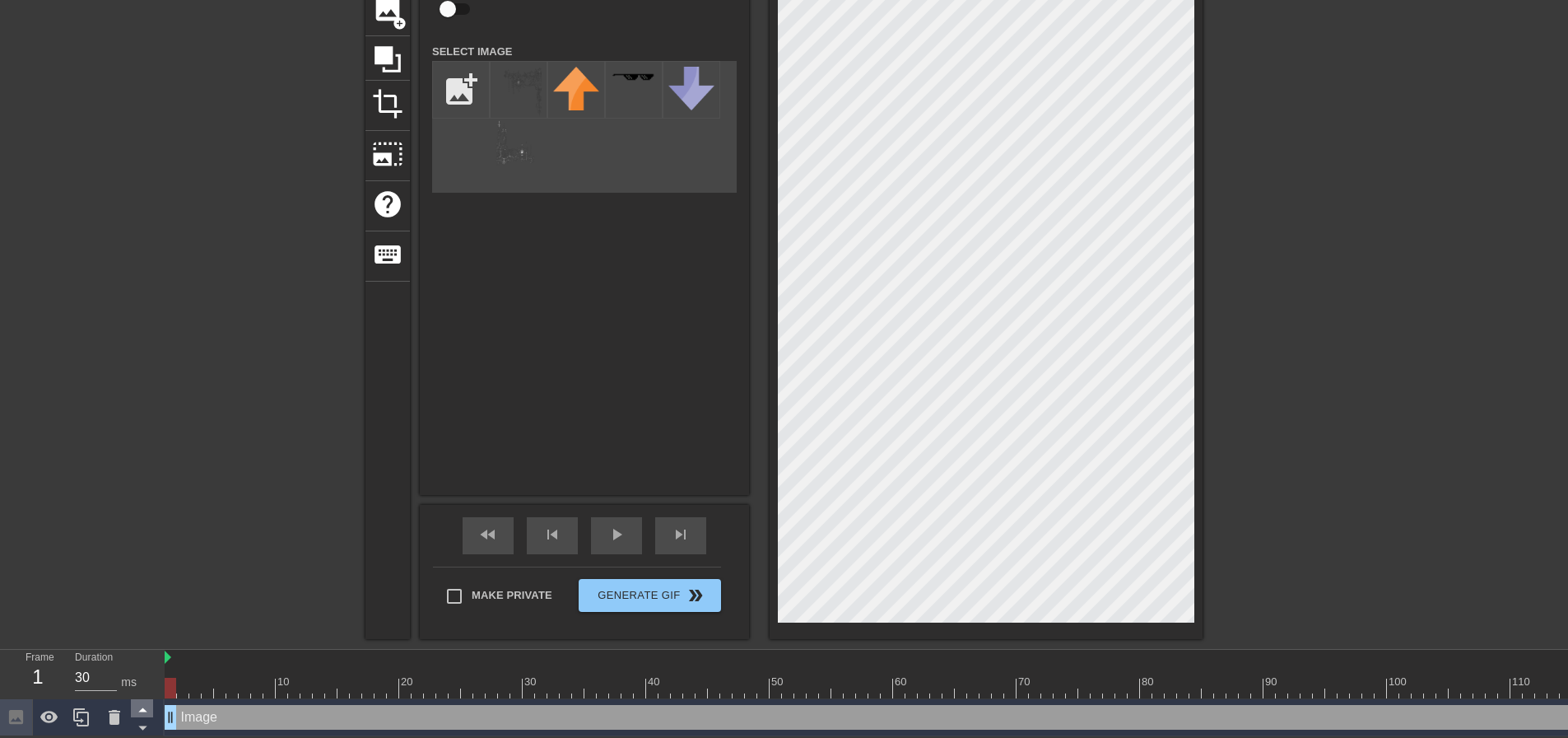
click at [141, 710] on icon at bounding box center [142, 711] width 8 height 4
click at [137, 723] on icon at bounding box center [142, 727] width 21 height 21
click at [773, 621] on div at bounding box center [986, 288] width 433 height 704
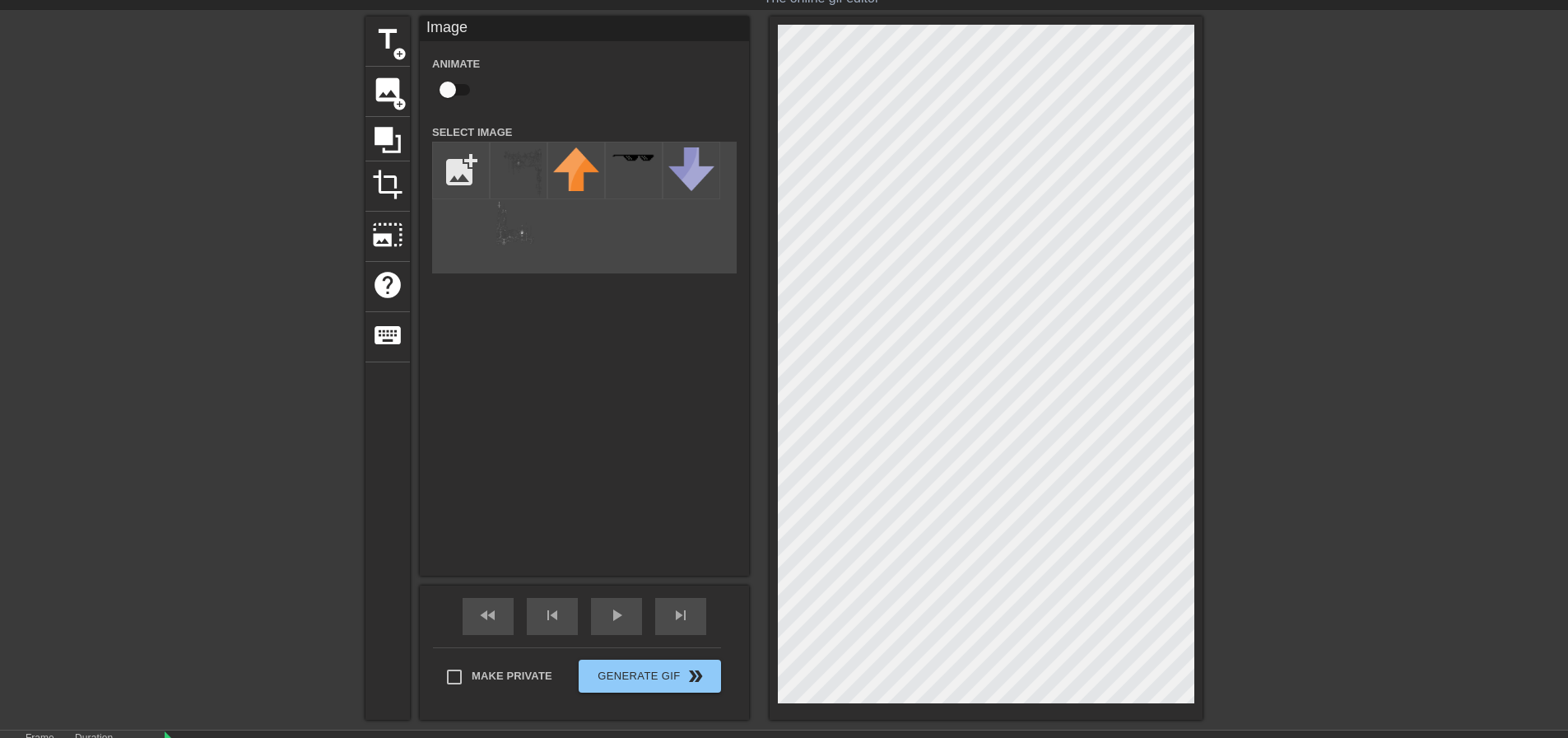
scroll to position [0, 0]
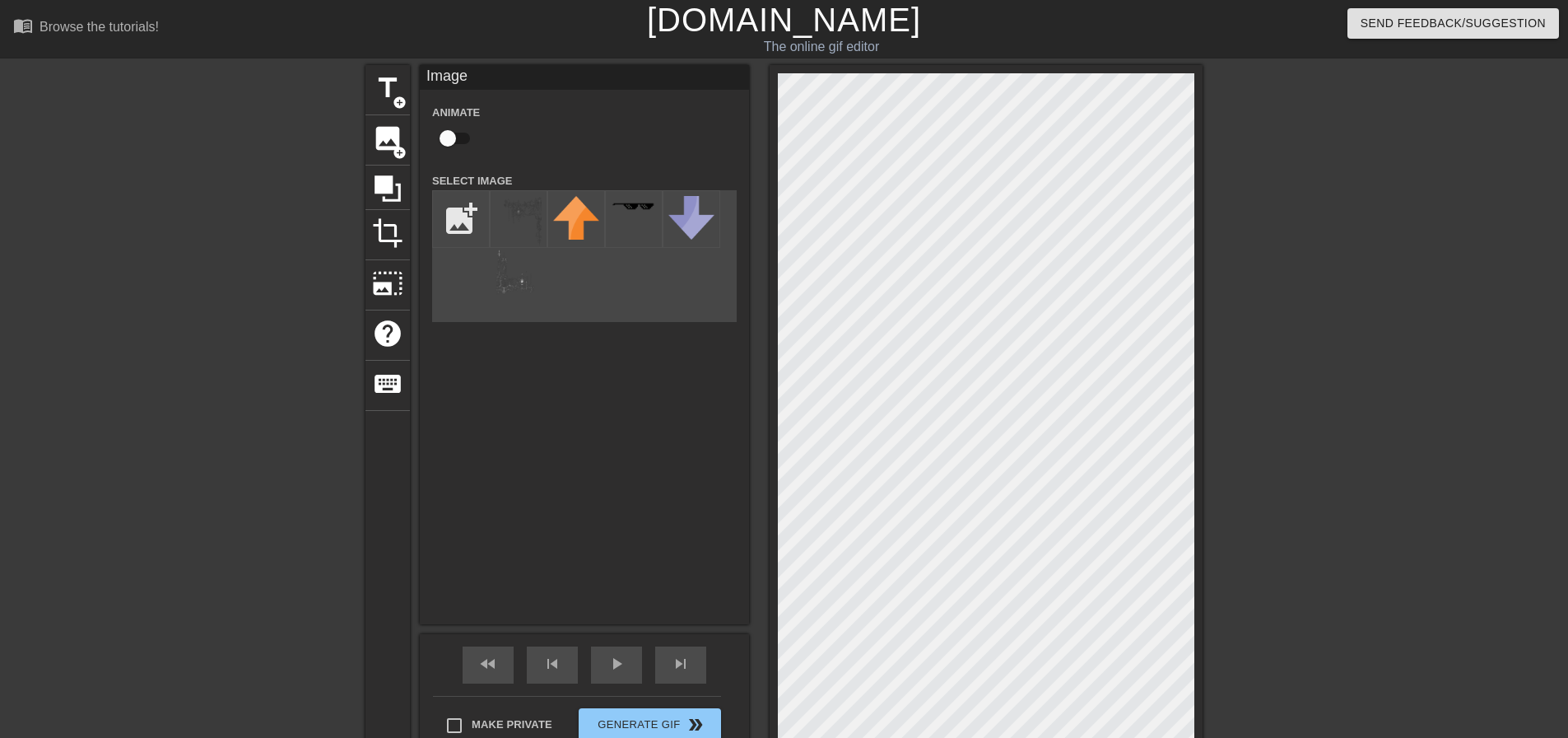
click at [1194, 413] on div at bounding box center [986, 416] width 433 height 704
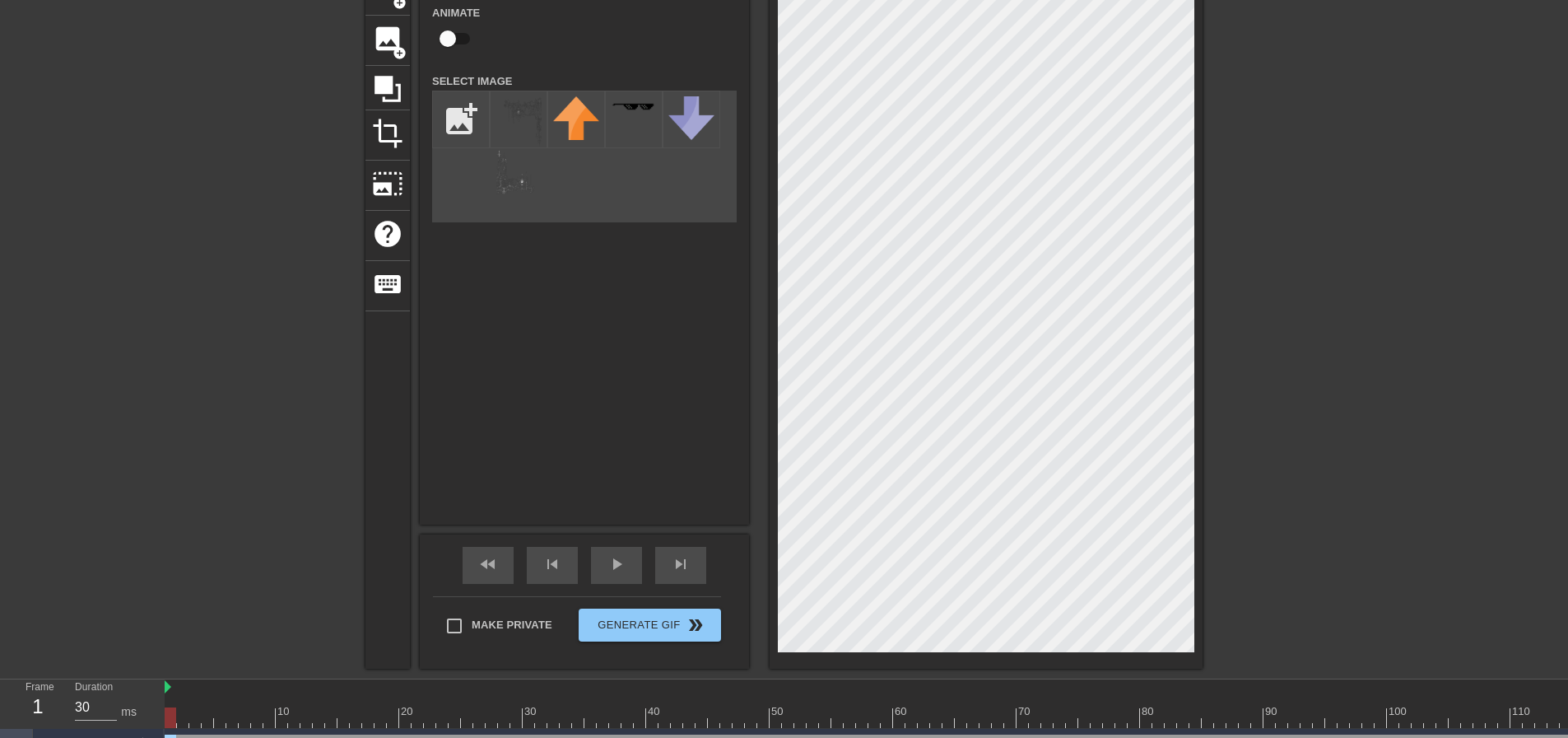
scroll to position [131, 0]
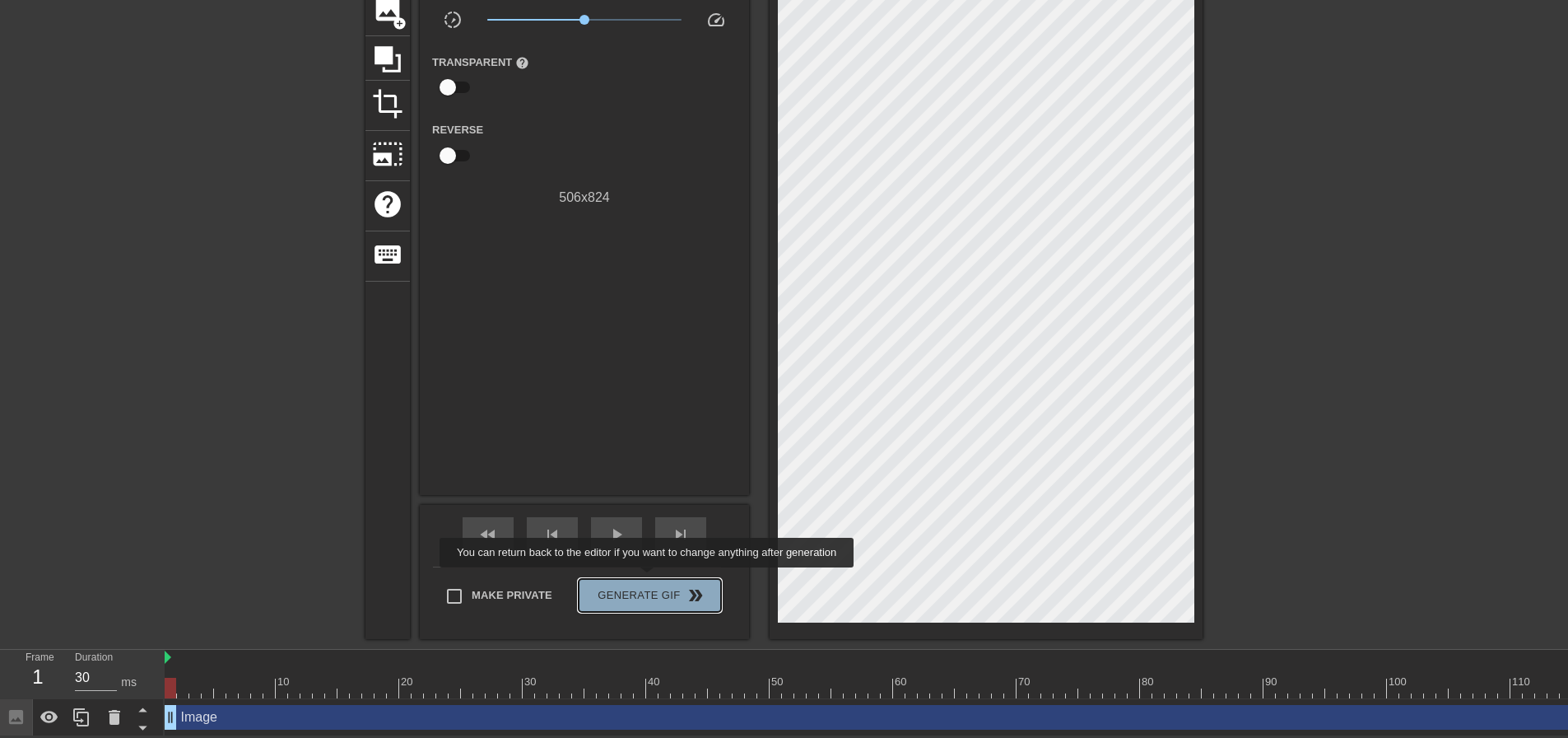
click at [649, 579] on button "Generate Gif double_arrow" at bounding box center [650, 596] width 142 height 33
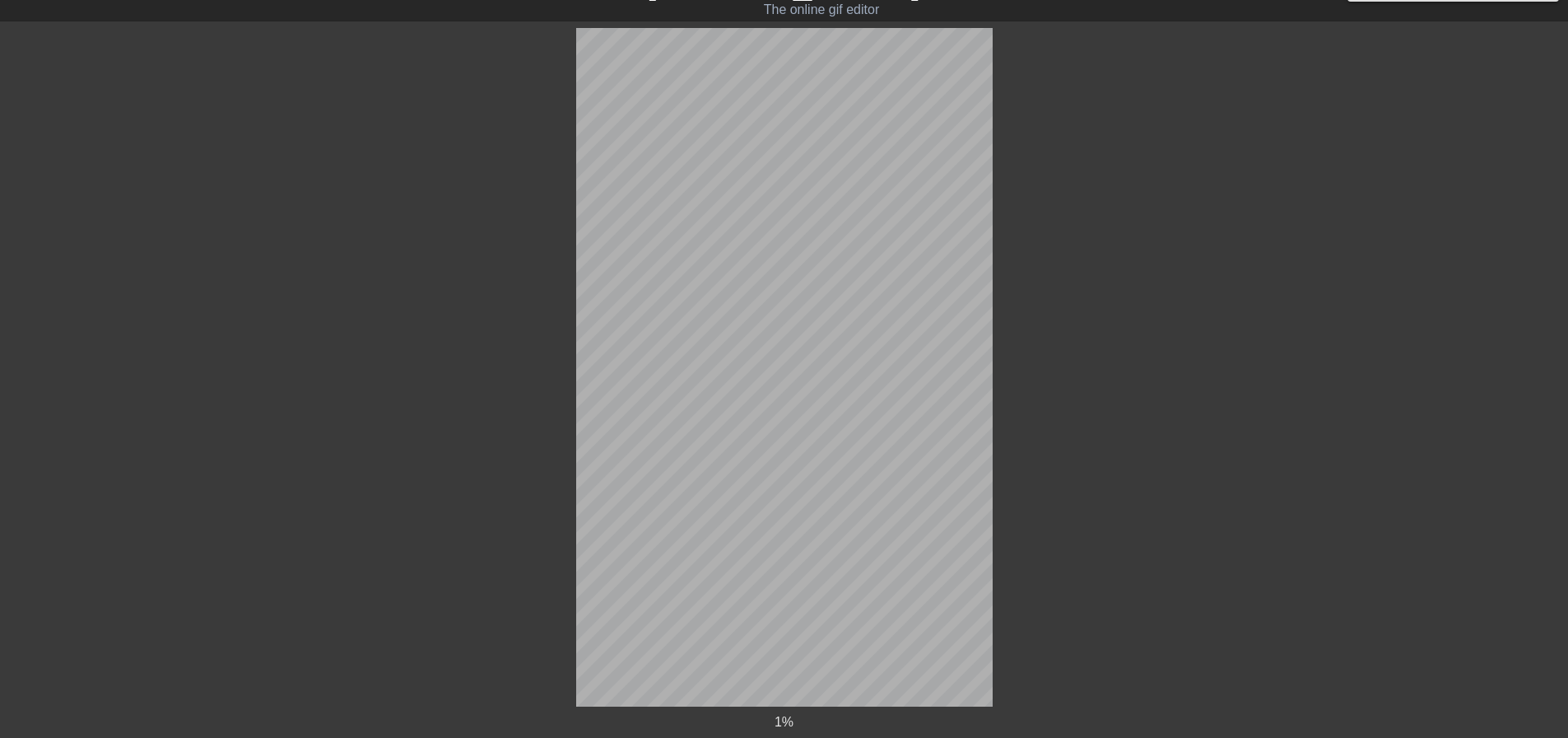
scroll to position [143, 0]
